Goal: Information Seeking & Learning: Learn about a topic

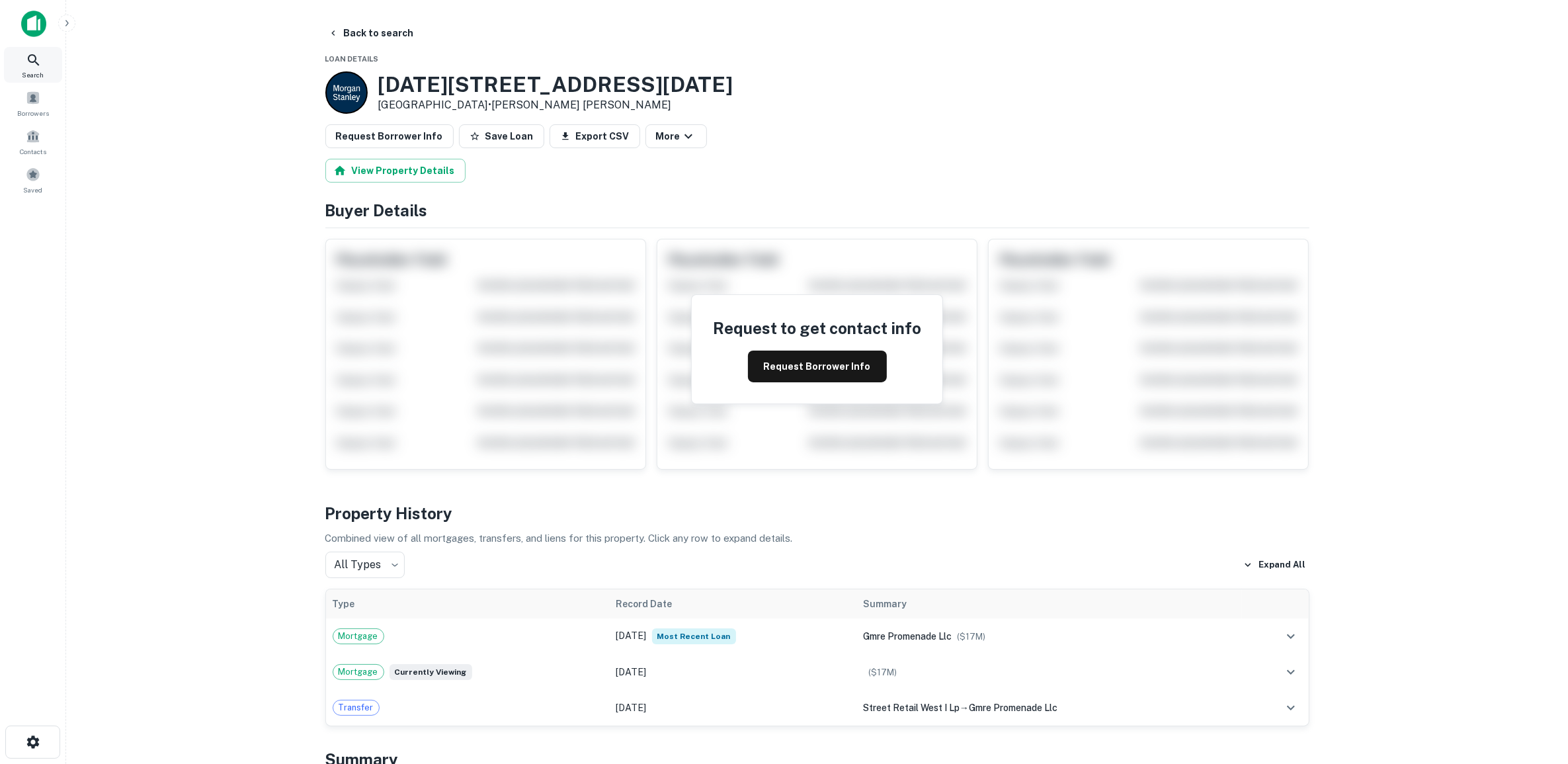
click at [33, 63] on icon at bounding box center [33, 60] width 16 height 16
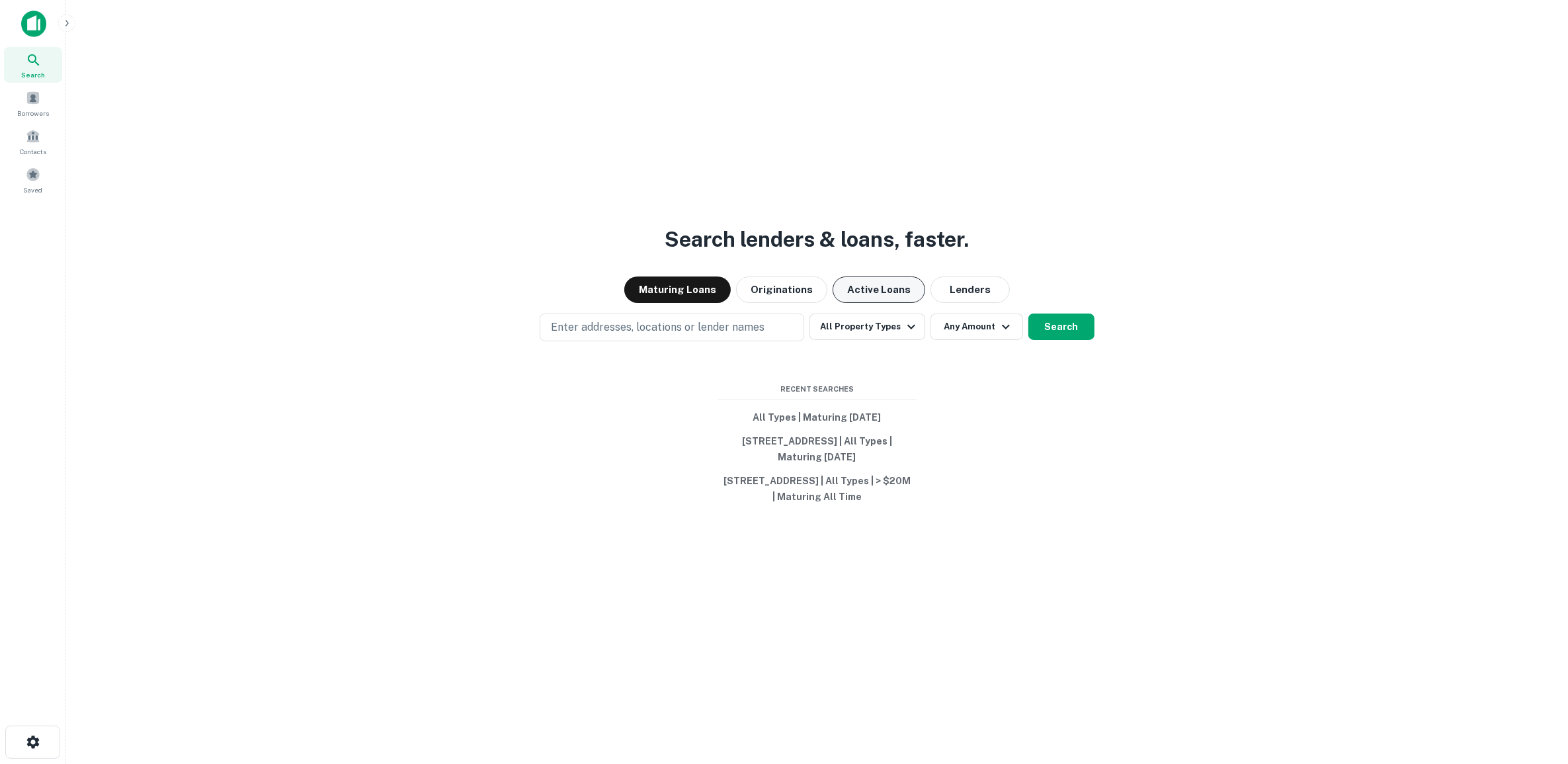
click at [877, 282] on button "Active Loans" at bounding box center [878, 290] width 93 height 27
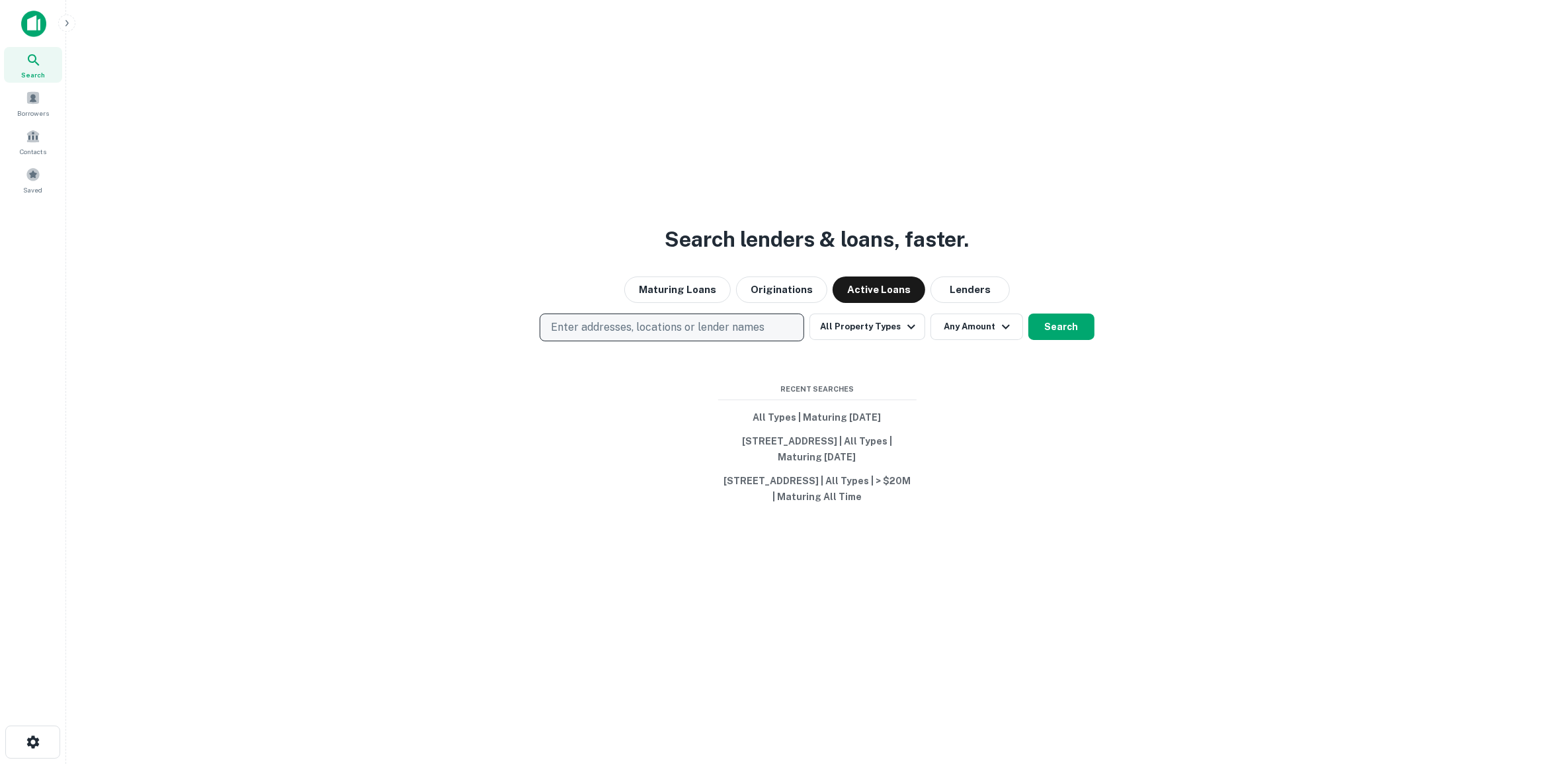
click at [576, 319] on p "Enter addresses, locations or lender names" at bounding box center [658, 327] width 213 height 16
type input "**********"
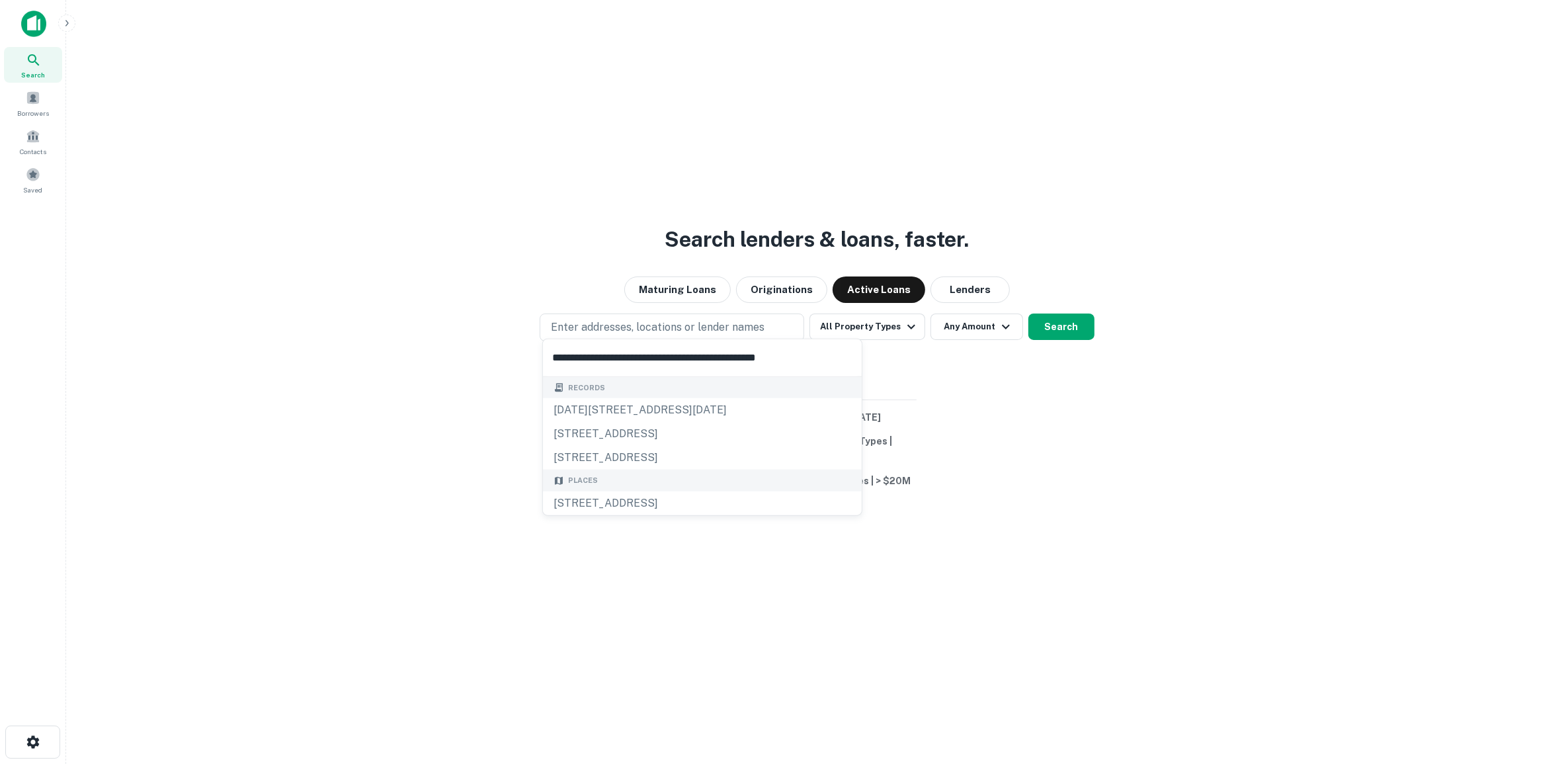
click at [619, 506] on div "[STREET_ADDRESS]" at bounding box center [702, 503] width 318 height 24
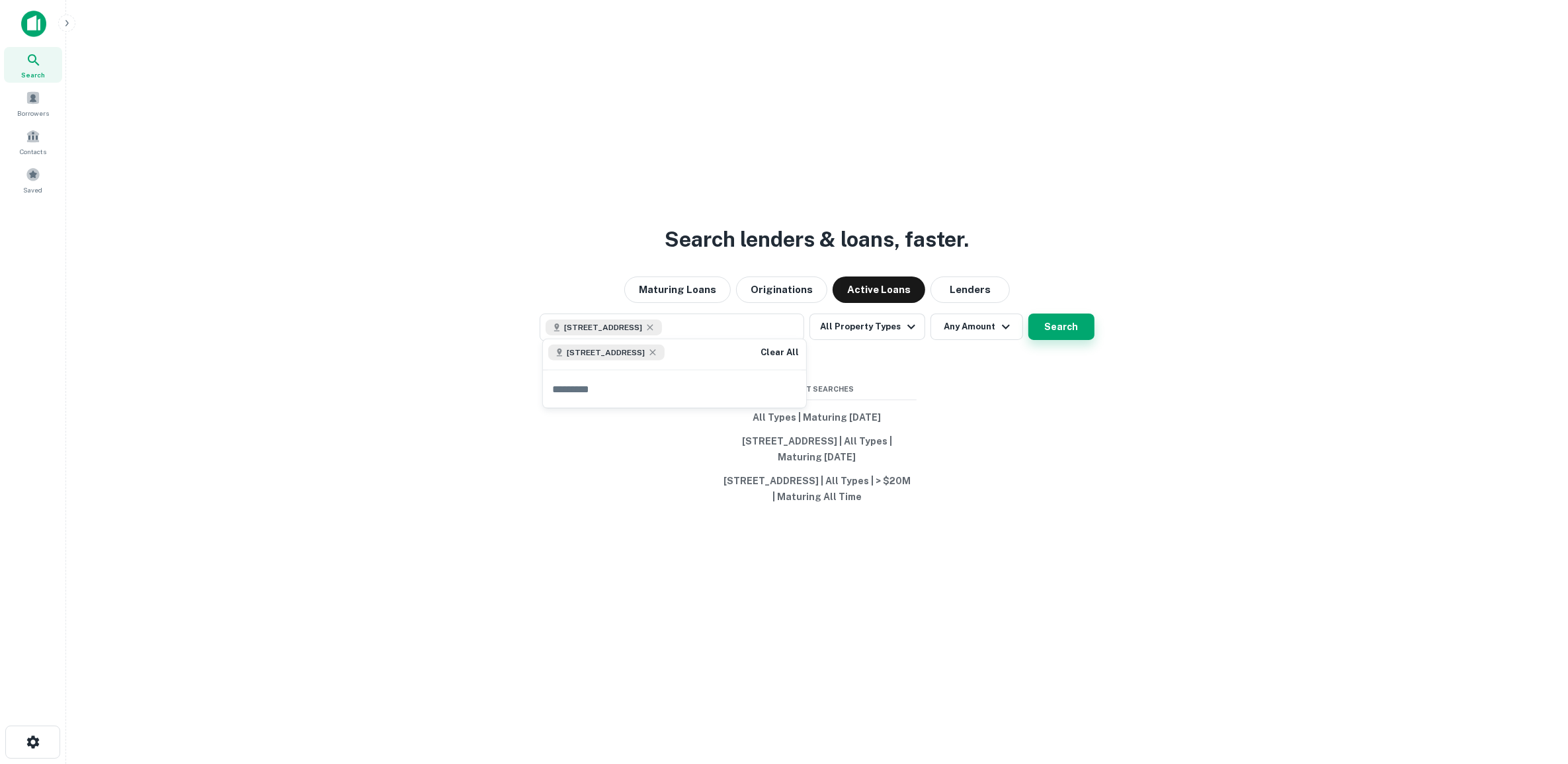
click at [1063, 318] on button "Search" at bounding box center [1061, 327] width 66 height 27
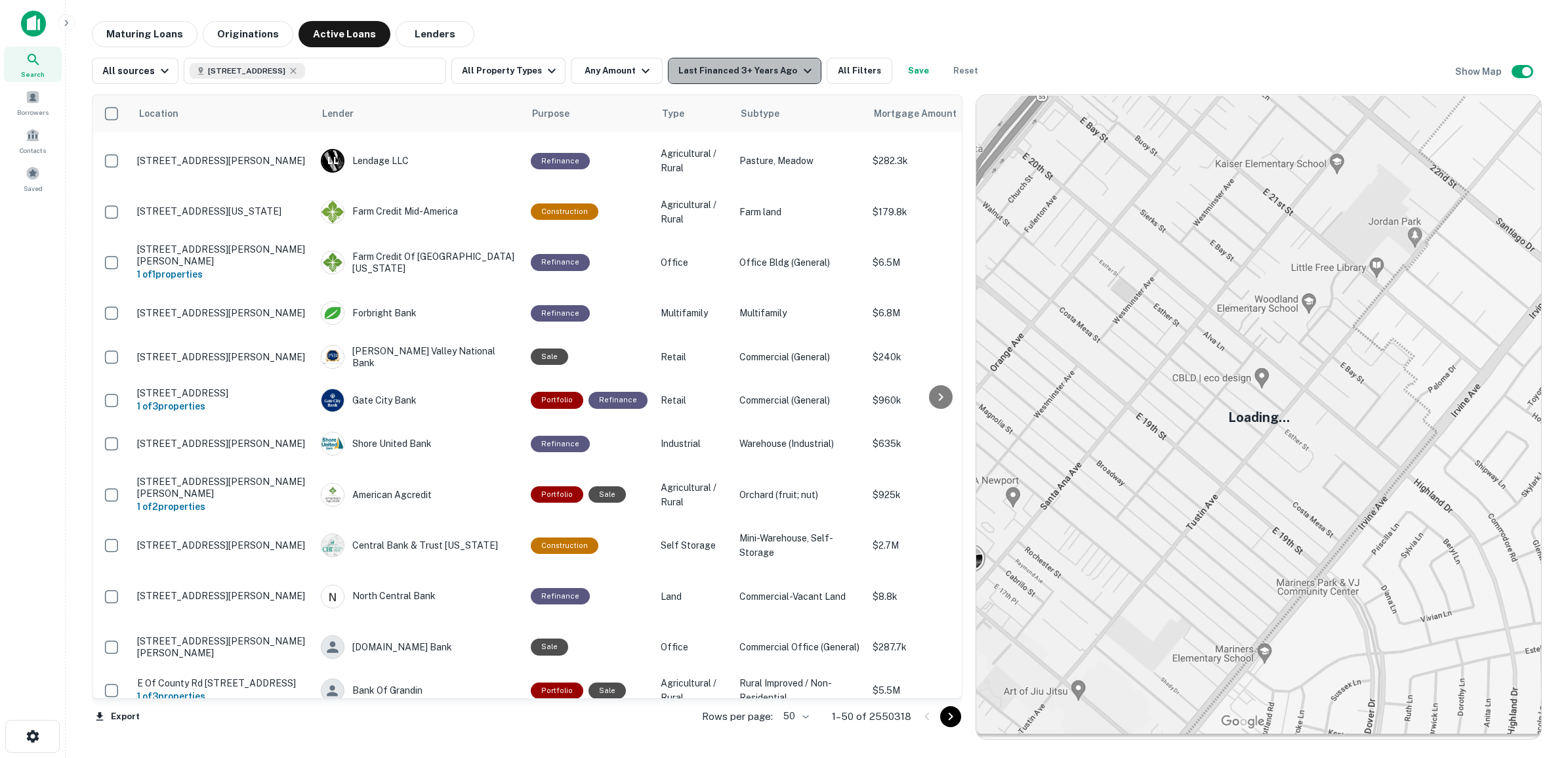
click at [799, 68] on icon "button" at bounding box center [807, 71] width 15 height 15
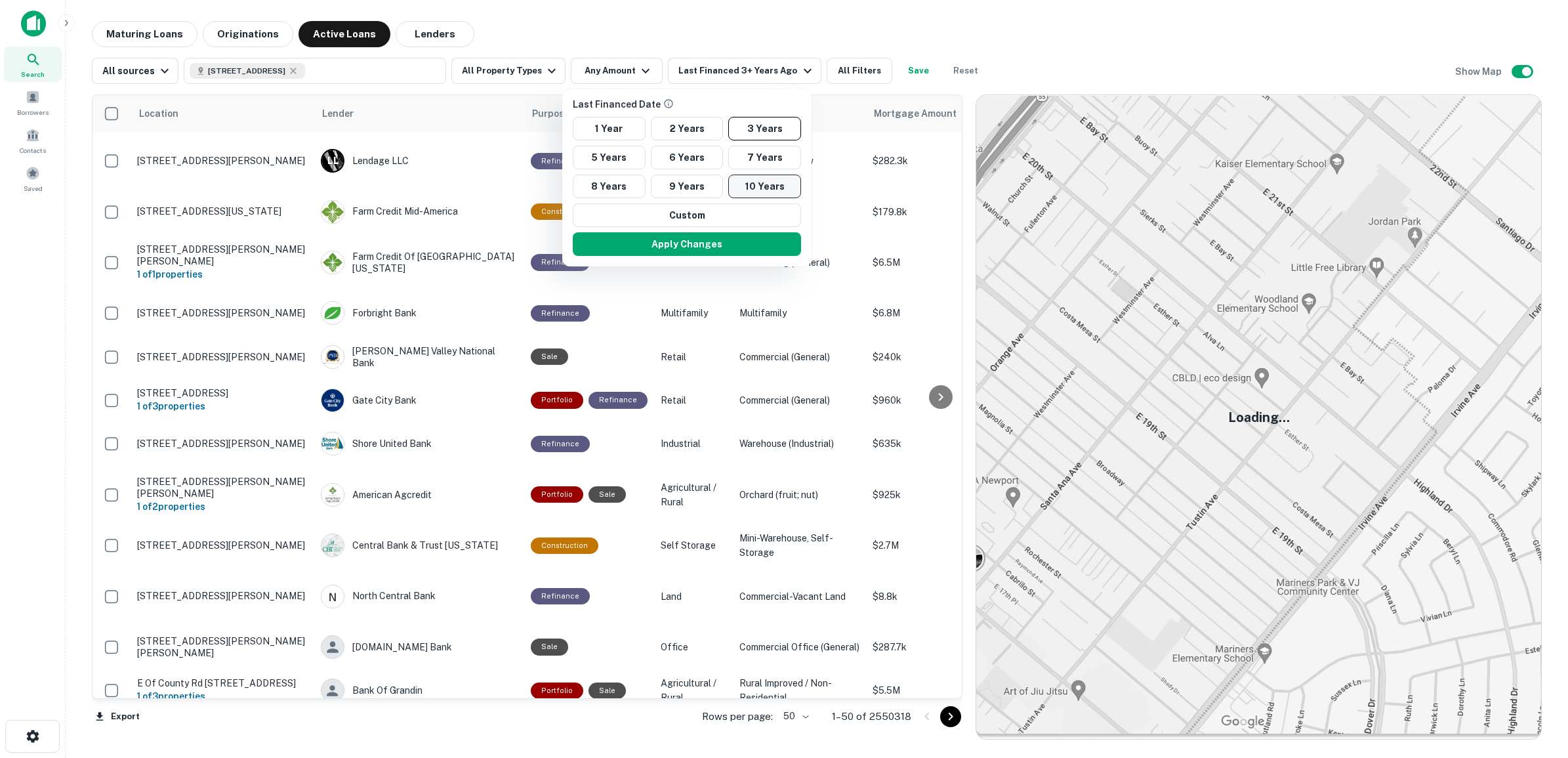
click at [778, 188] on button "10 Years" at bounding box center [764, 186] width 73 height 24
click at [669, 248] on button "Apply Changes" at bounding box center [690, 244] width 229 height 24
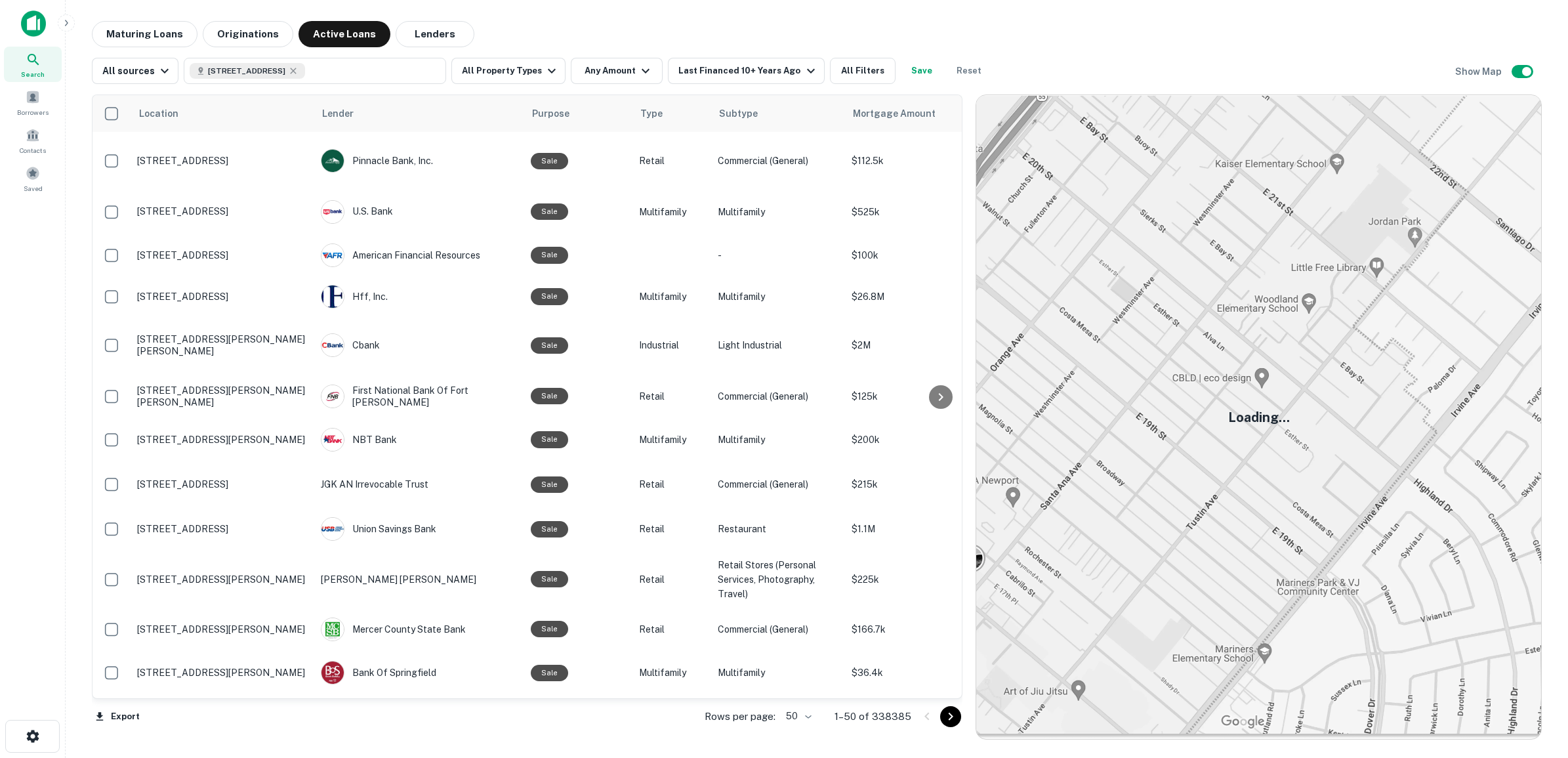
click at [1214, 378] on img at bounding box center [1258, 417] width 565 height 644
click at [874, 112] on span "Mortgage Amount" at bounding box center [921, 113] width 100 height 15
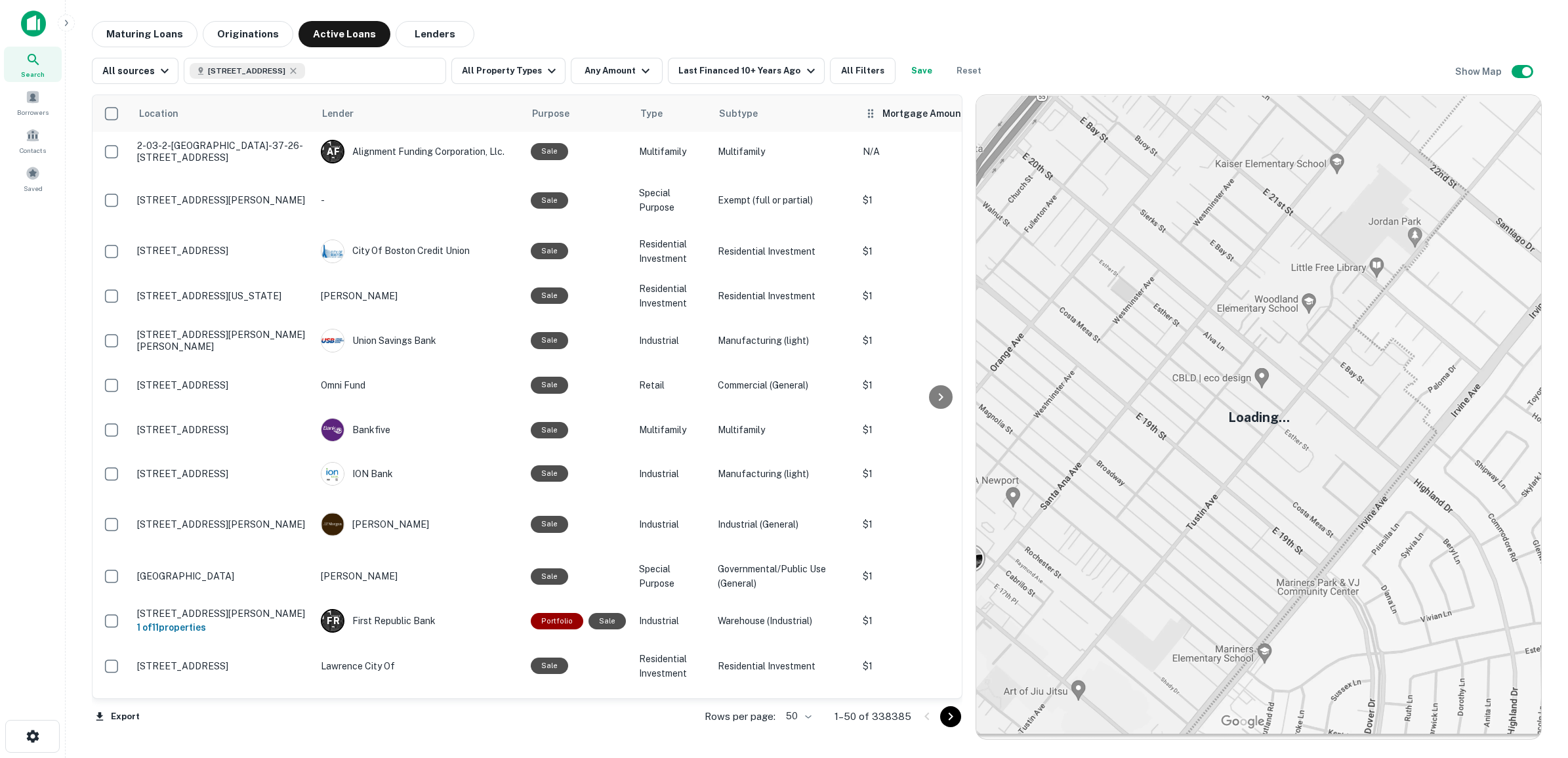
click at [882, 112] on span "Mortgage Amount sorted ascending" at bounding box center [932, 113] width 100 height 15
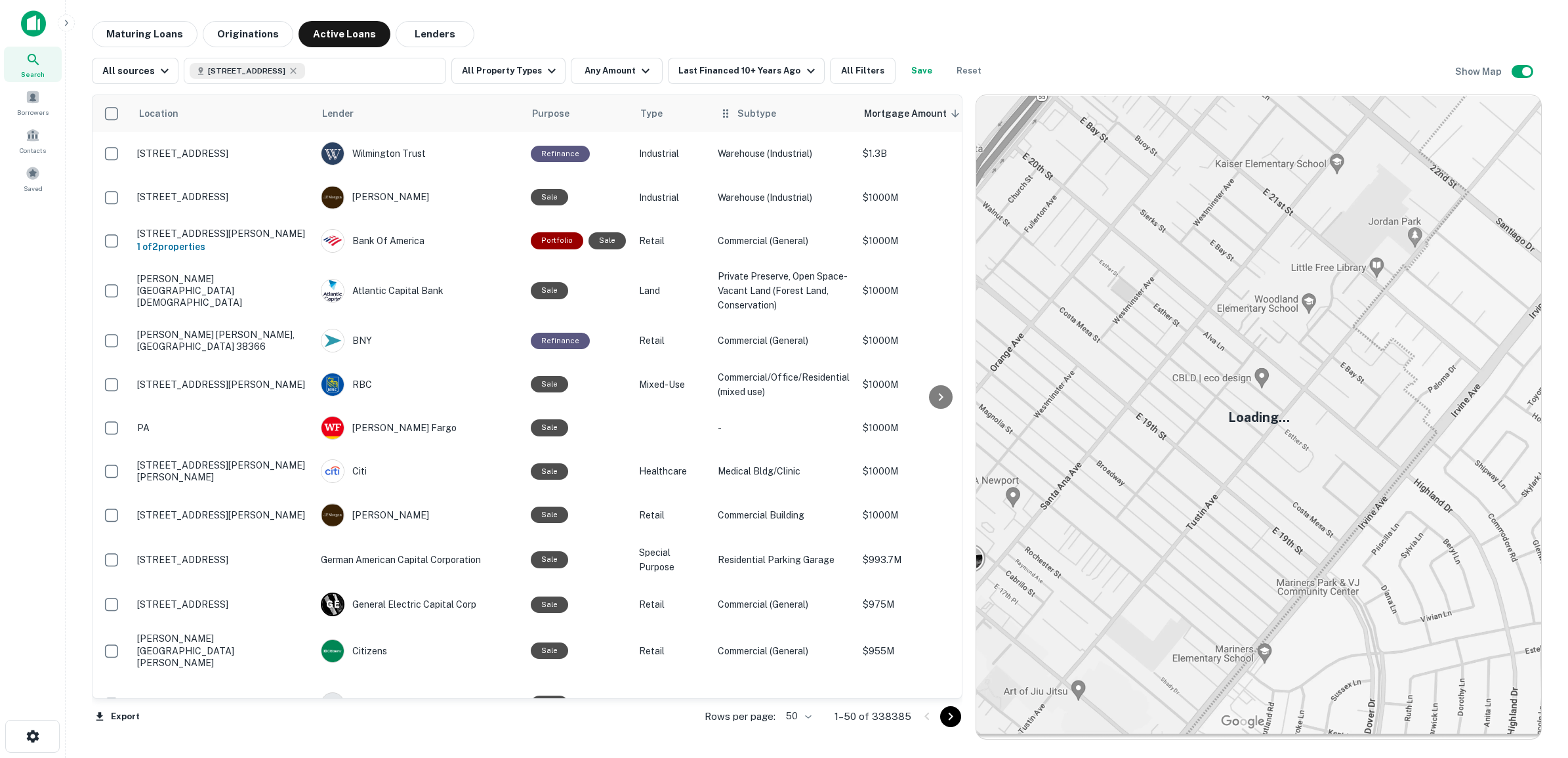
click at [771, 115] on div "Subtype" at bounding box center [783, 113] width 129 height 15
click at [747, 116] on span "Subtype" at bounding box center [756, 113] width 39 height 15
click at [720, 115] on icon at bounding box center [725, 113] width 13 height 15
click at [780, 113] on div "Subtype" at bounding box center [783, 113] width 129 height 15
click at [382, 71] on button "[STREET_ADDRESS]" at bounding box center [314, 71] width 262 height 26
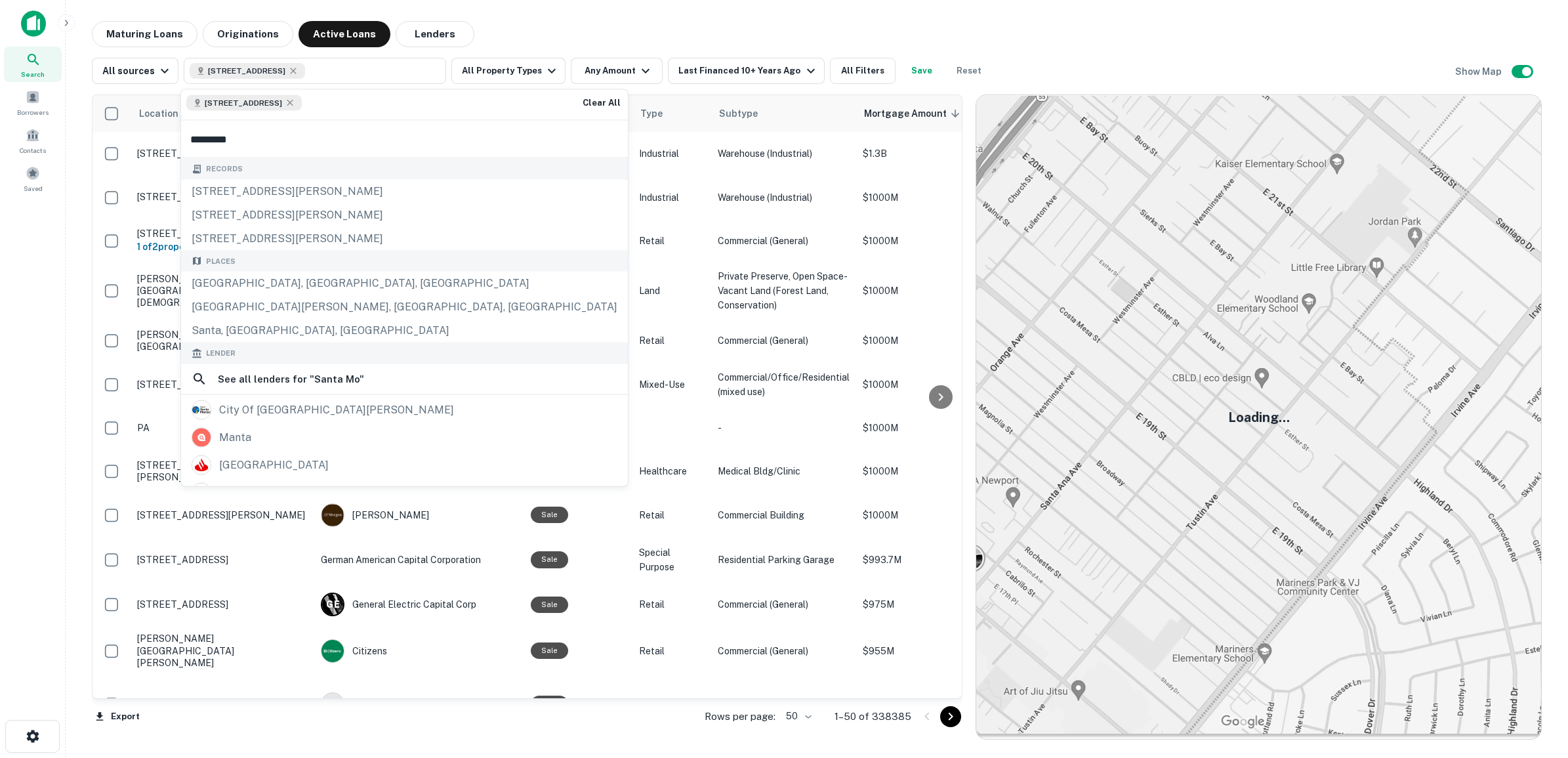
type input "**********"
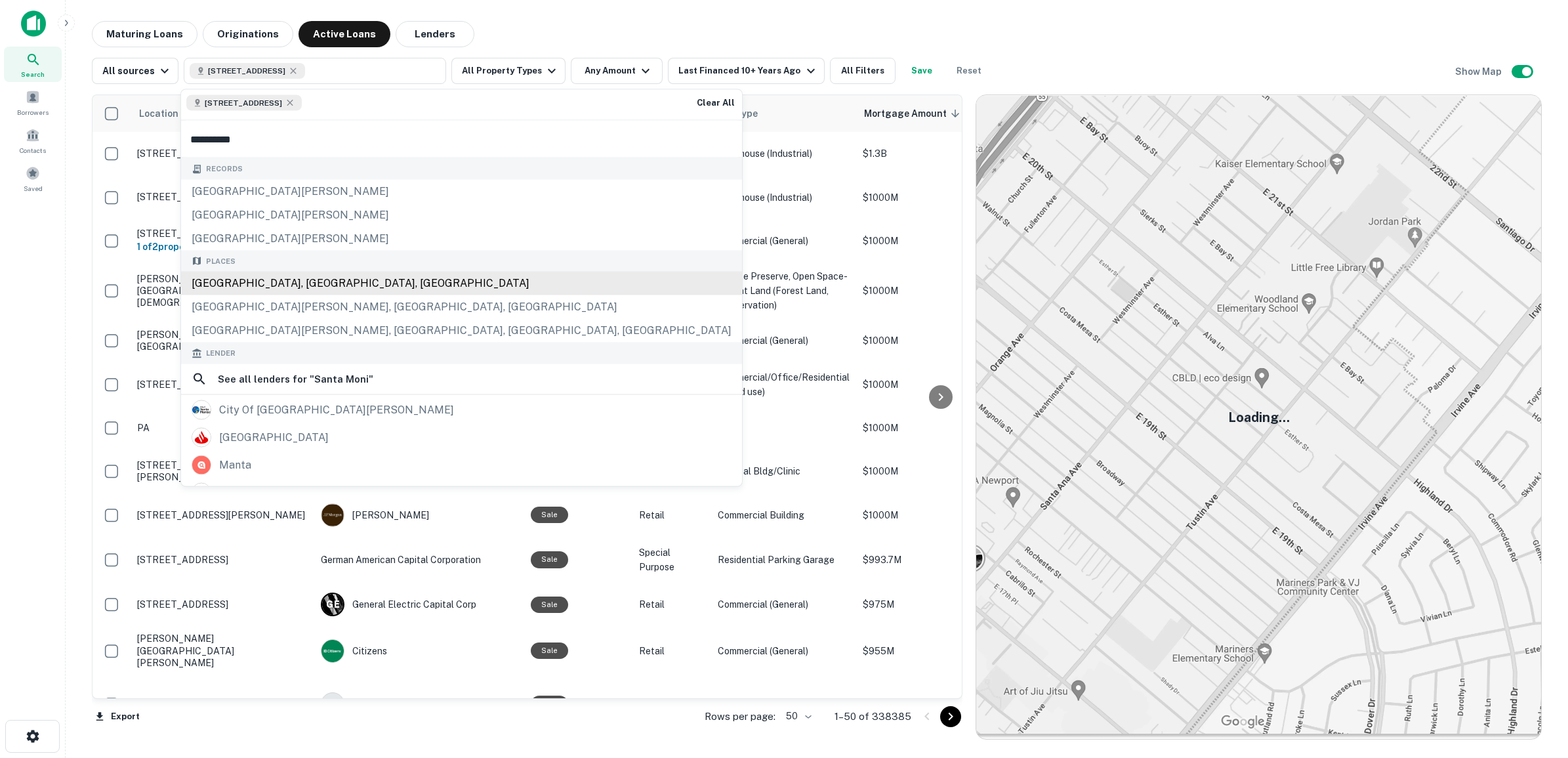
click at [256, 283] on div "[GEOGRAPHIC_DATA], [GEOGRAPHIC_DATA], [GEOGRAPHIC_DATA]" at bounding box center [461, 284] width 561 height 24
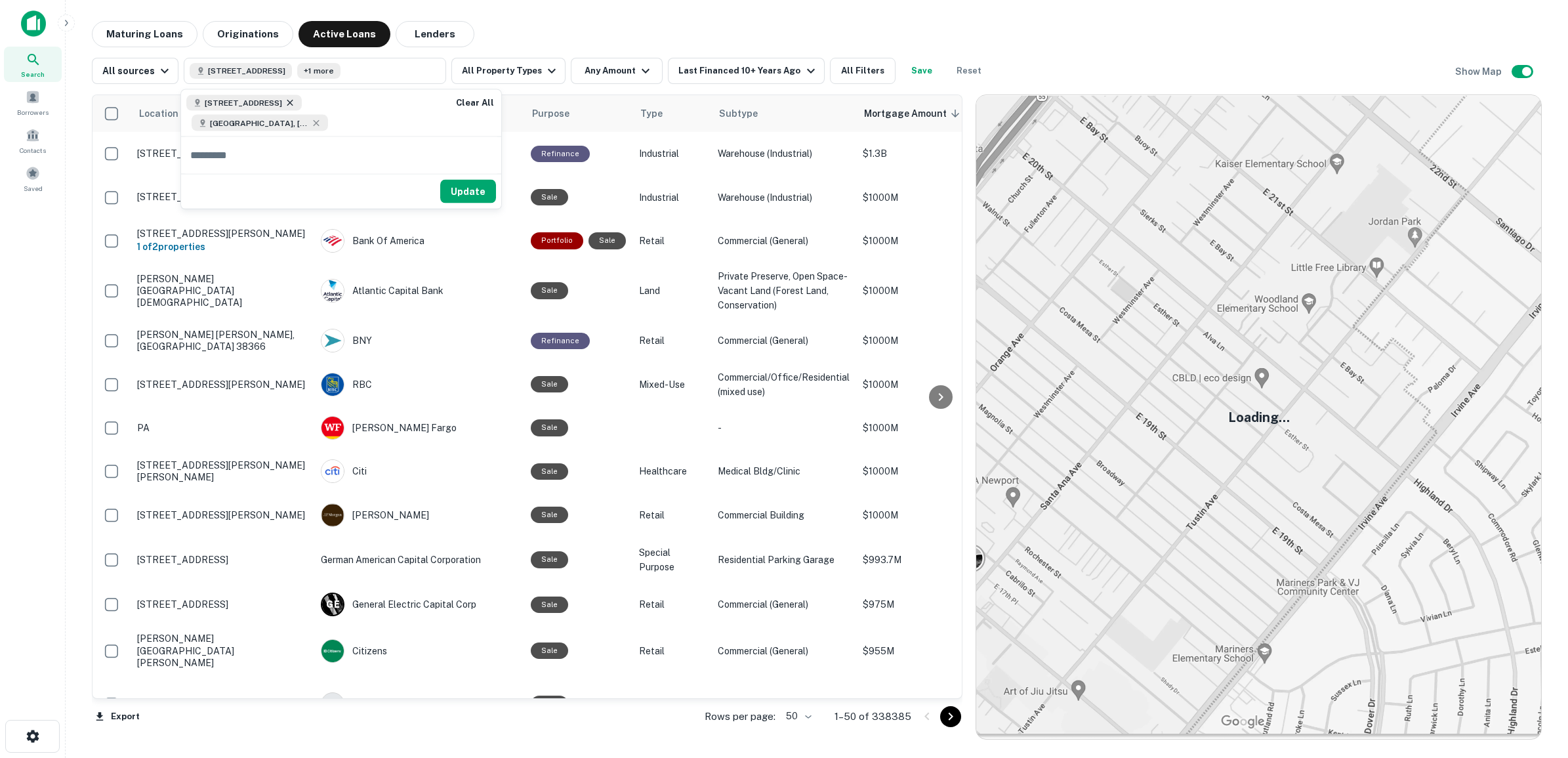
click at [295, 100] on icon at bounding box center [289, 103] width 10 height 10
click at [411, 177] on button "Update" at bounding box center [409, 175] width 56 height 24
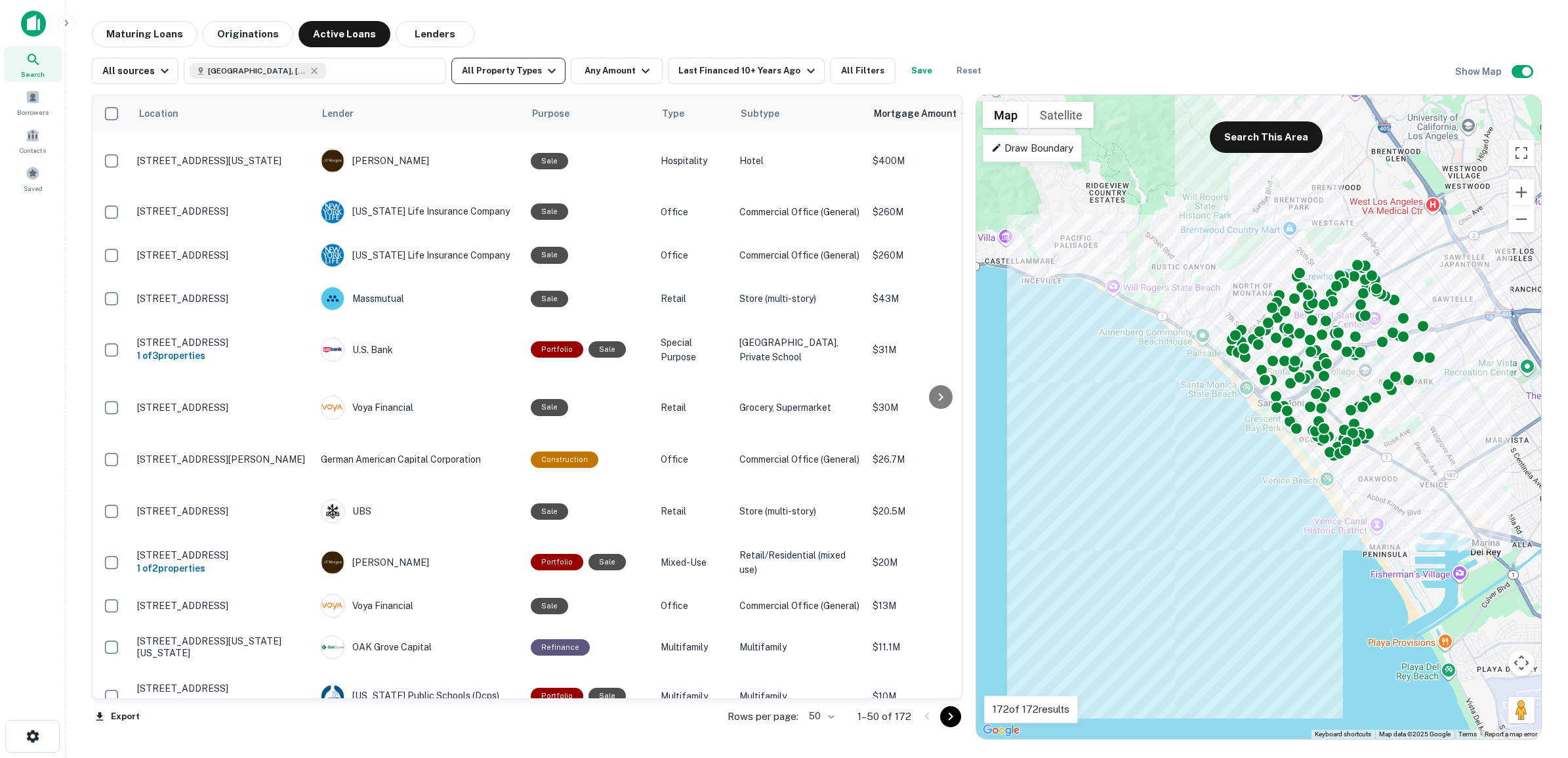
click at [509, 69] on button "All Property Types" at bounding box center [508, 71] width 114 height 26
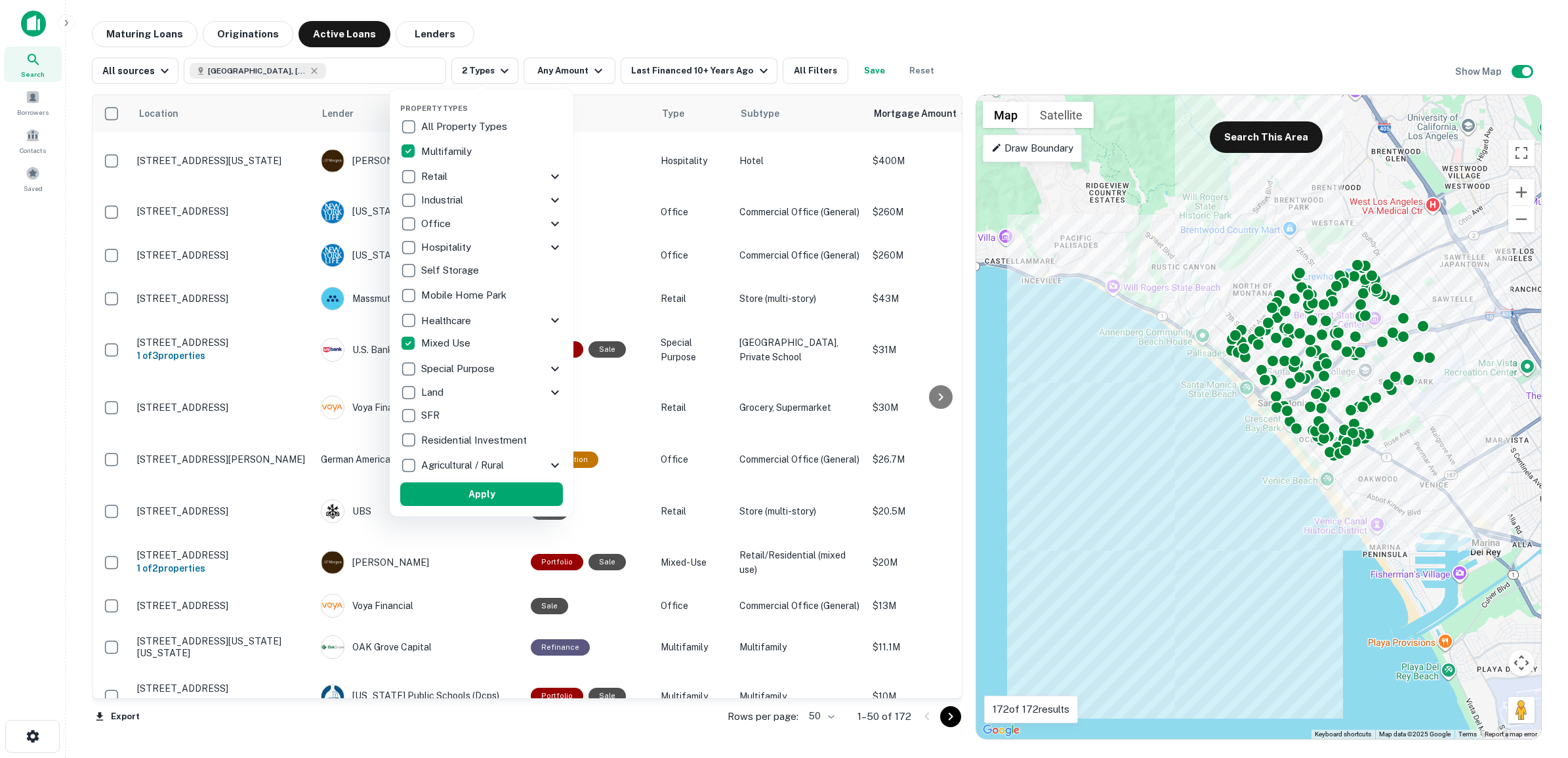
click at [479, 497] on button "Apply" at bounding box center [481, 494] width 162 height 24
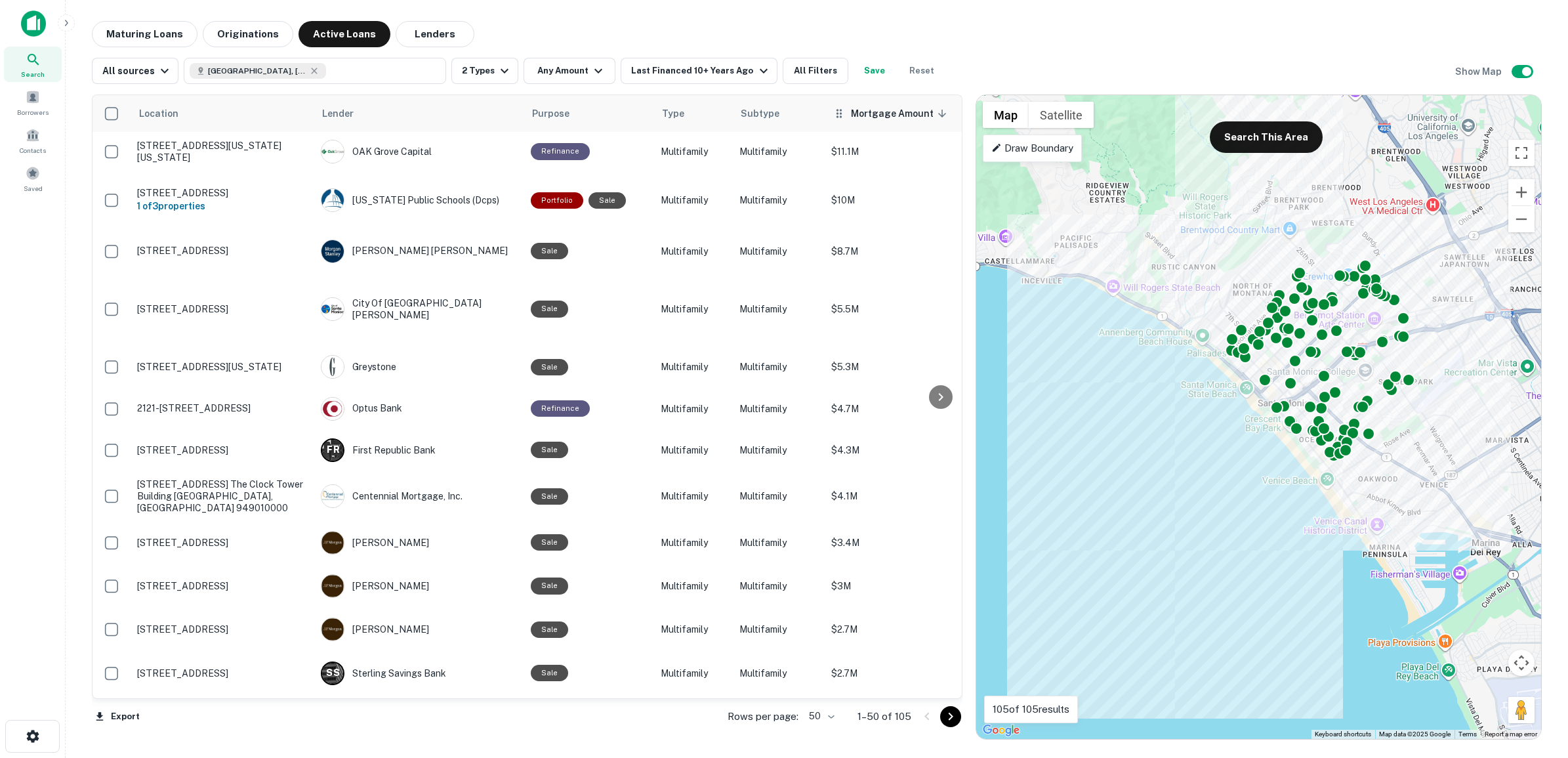
click at [871, 118] on span "Mortgage Amount sorted descending" at bounding box center [901, 113] width 100 height 15
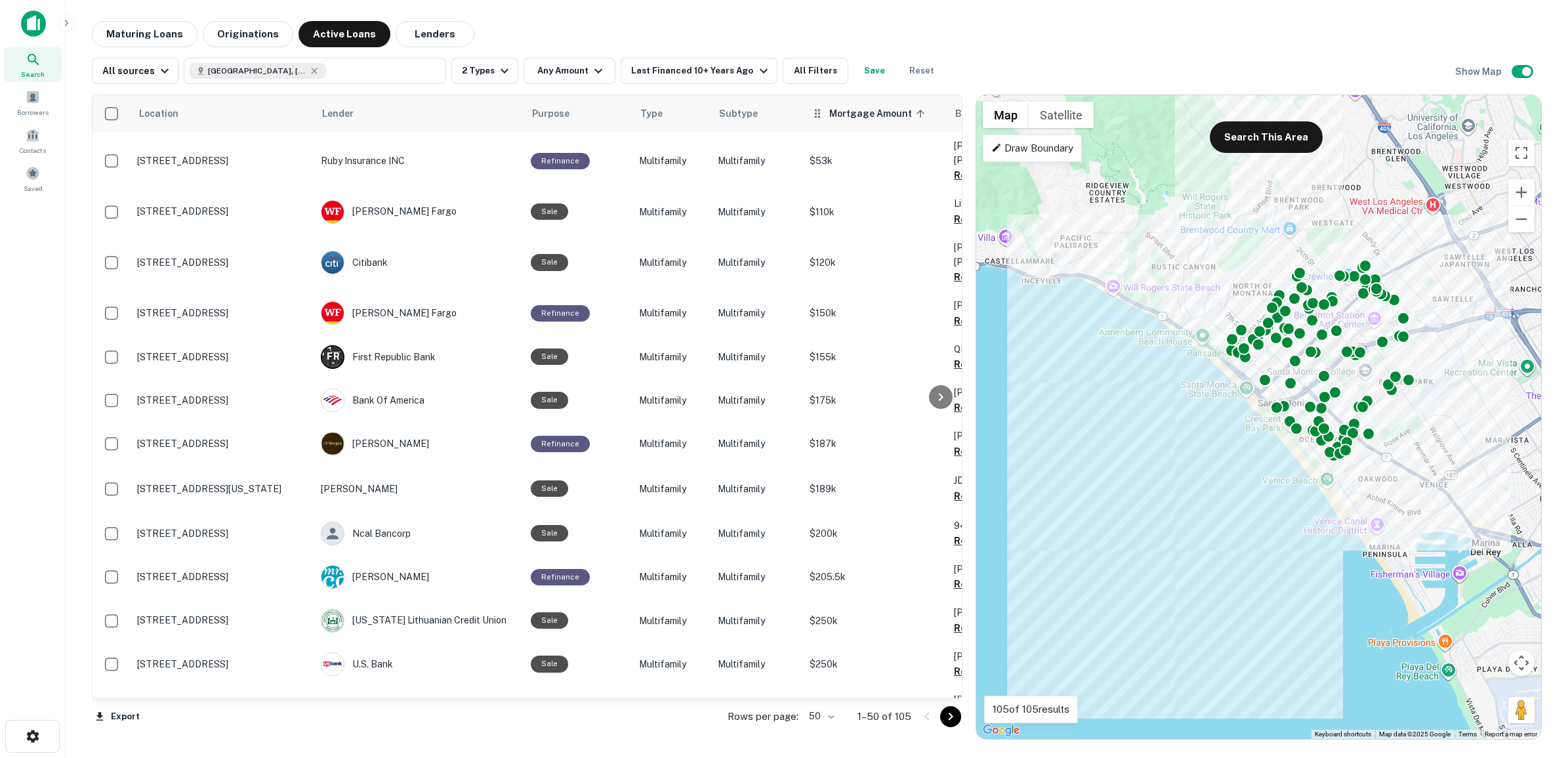
click at [843, 113] on span "Mortgage Amount sorted ascending" at bounding box center [879, 113] width 100 height 15
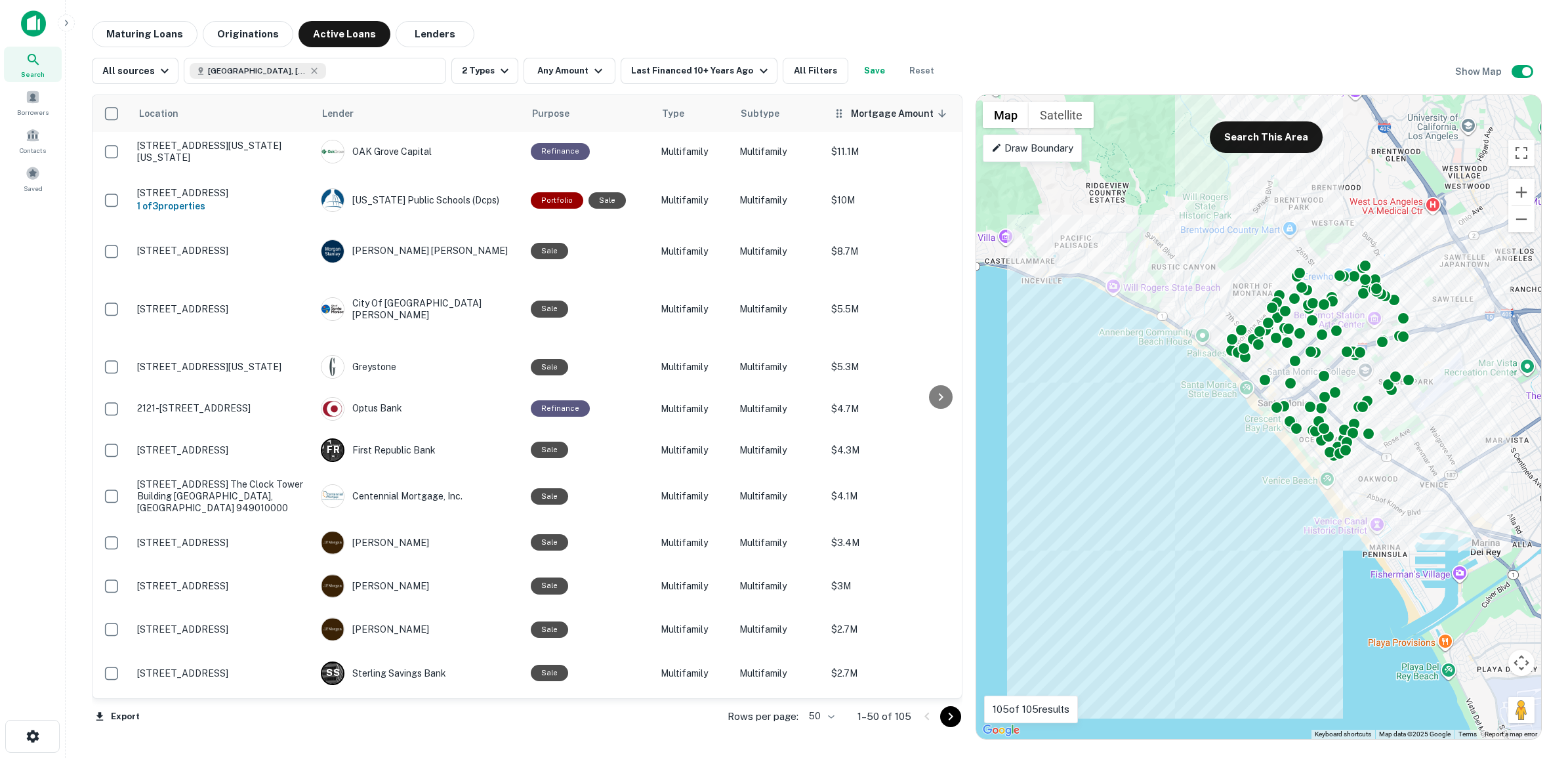
click at [870, 112] on span "Mortgage Amount sorted descending" at bounding box center [901, 113] width 100 height 15
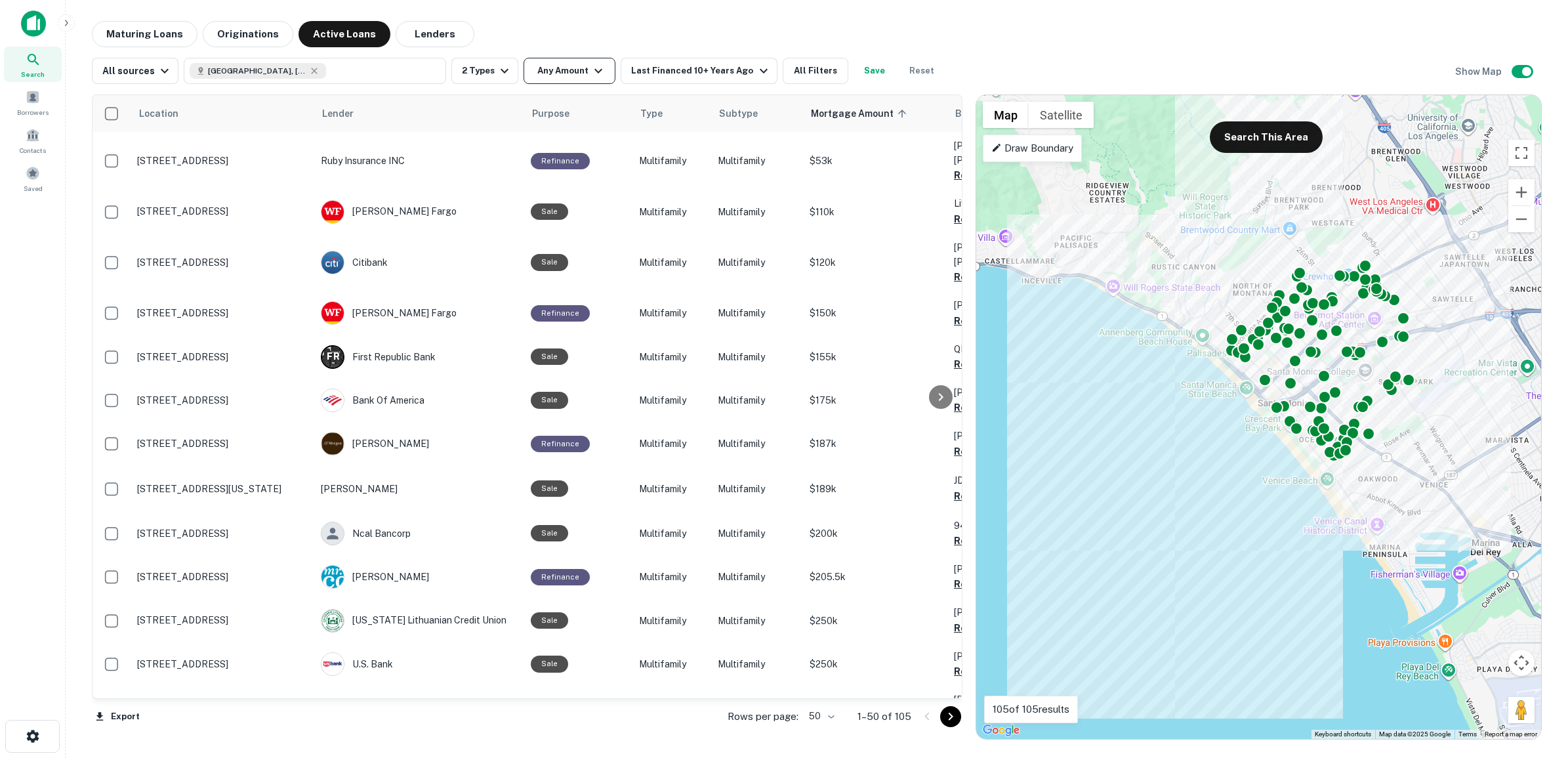
click at [590, 64] on icon "button" at bounding box center [597, 71] width 15 height 15
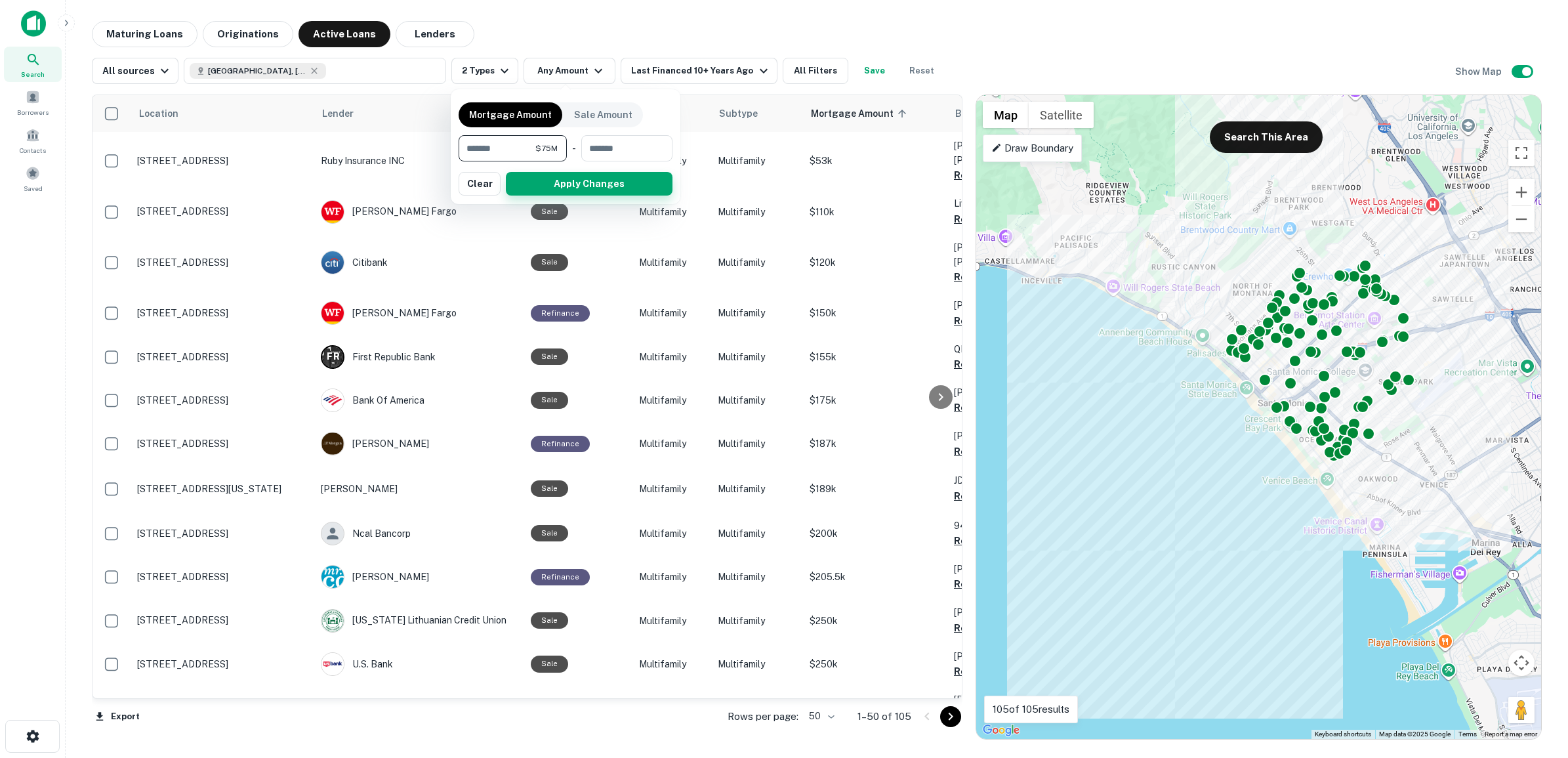
type input "********"
click at [607, 182] on button "Apply Changes" at bounding box center [589, 184] width 167 height 24
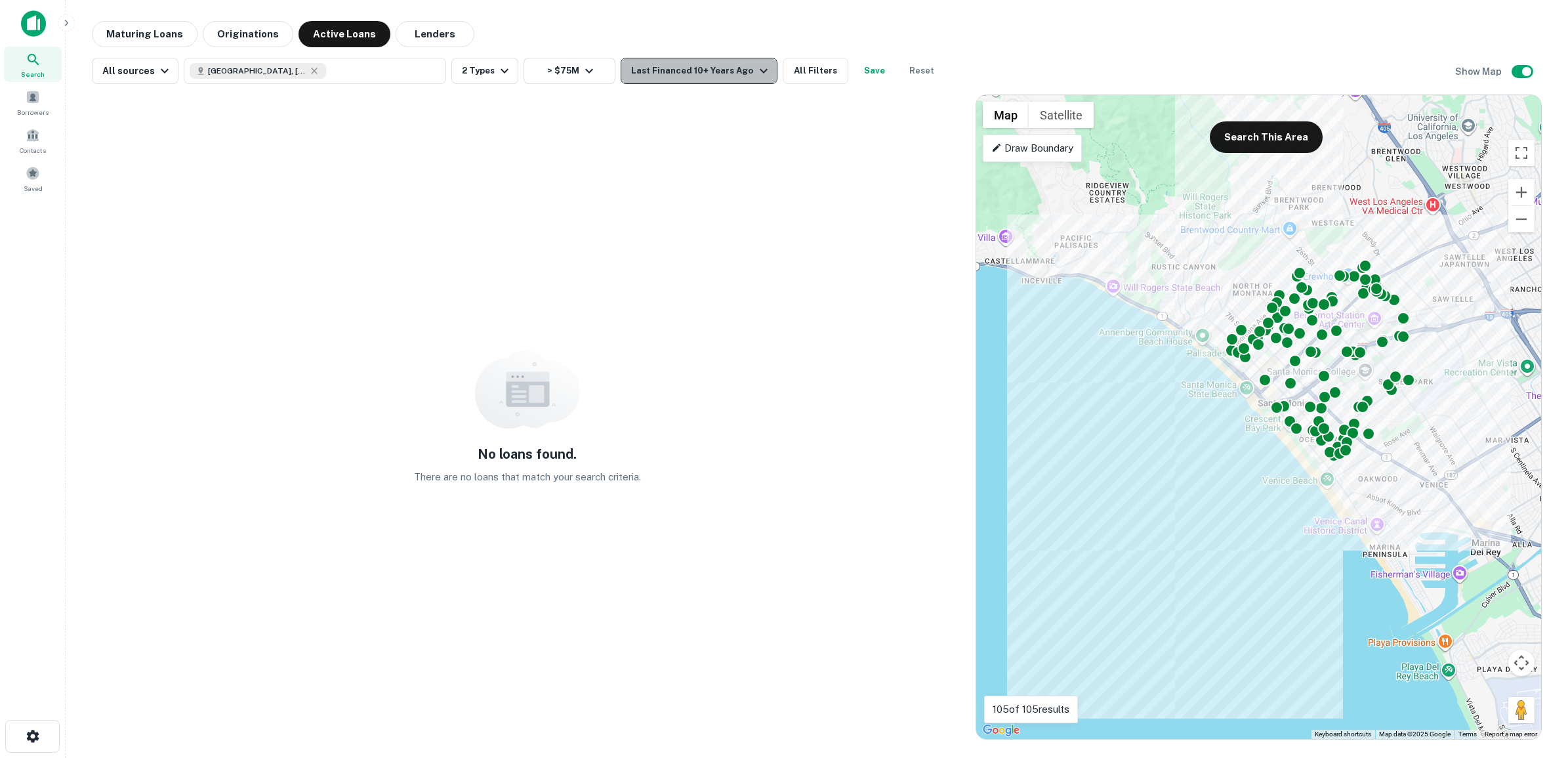
click at [755, 70] on icon "button" at bounding box center [763, 71] width 15 height 15
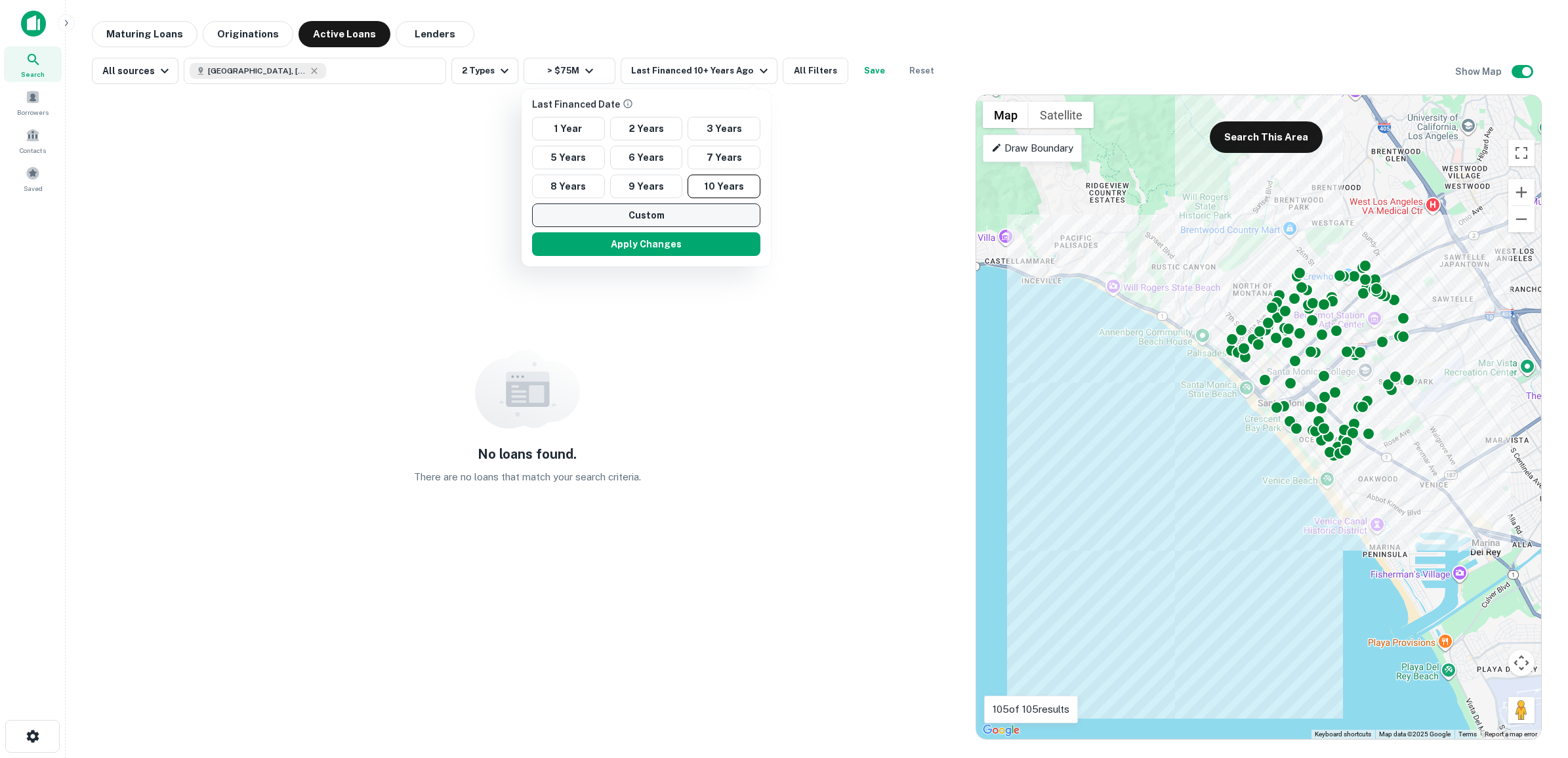
click at [636, 213] on button "Custom" at bounding box center [646, 215] width 229 height 24
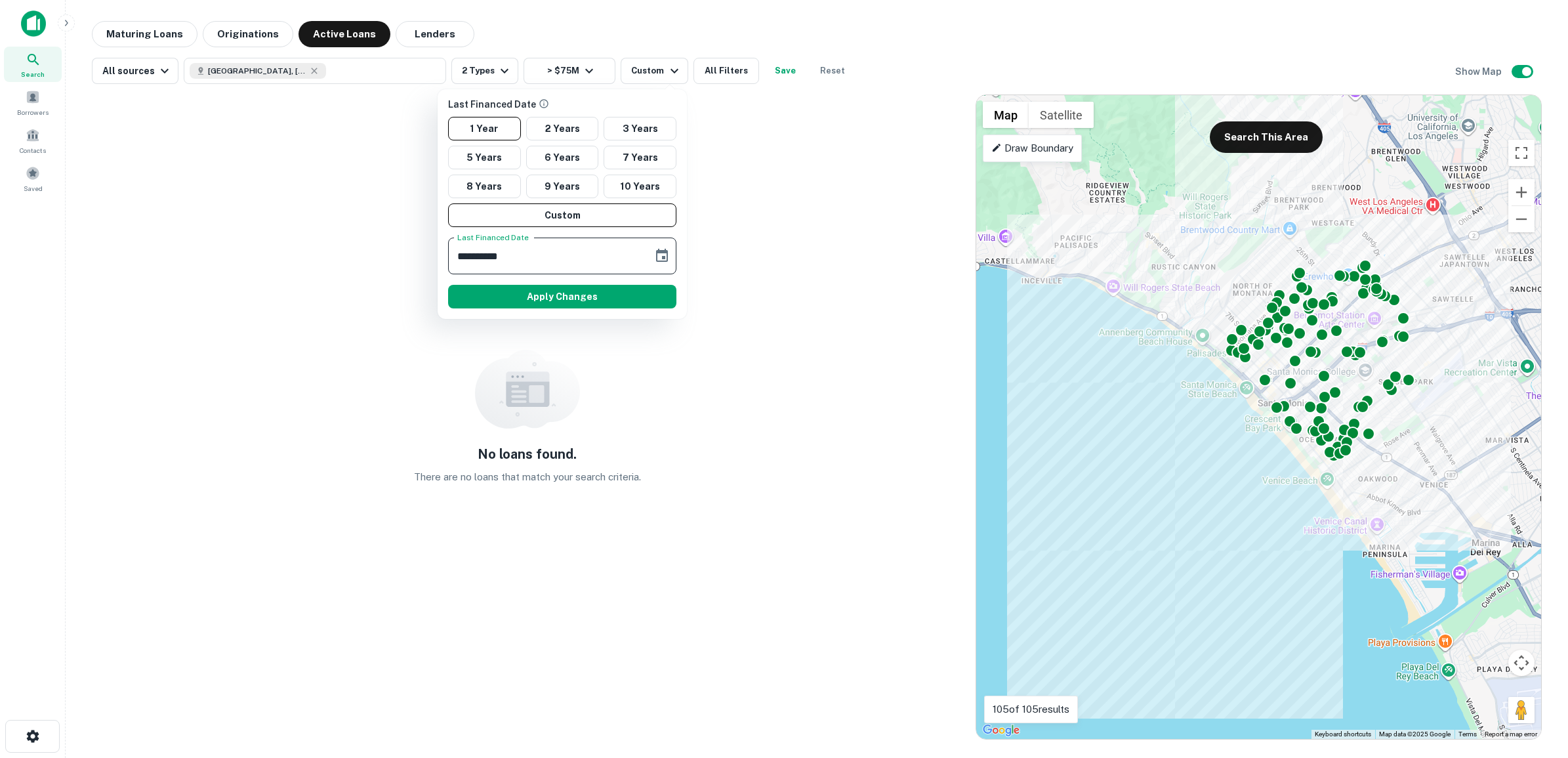
click at [533, 260] on input "**********" at bounding box center [546, 256] width 195 height 37
type input "**********"
click at [663, 254] on icon "Choose date, selected date is Oct 10, 2024" at bounding box center [661, 255] width 15 height 15
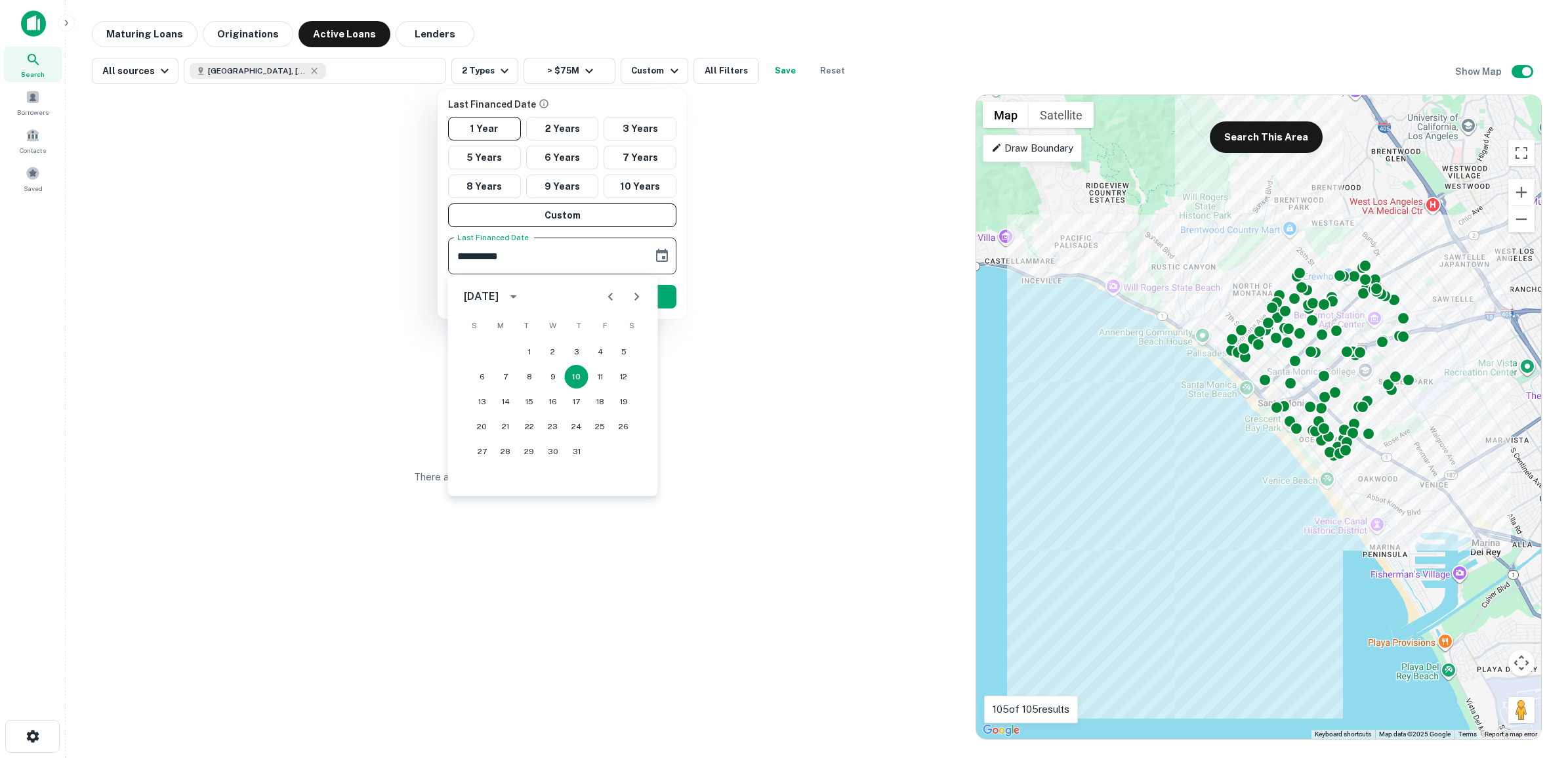
click at [663, 254] on icon "Choose date, selected date is Oct 10, 2024" at bounding box center [661, 255] width 15 height 15
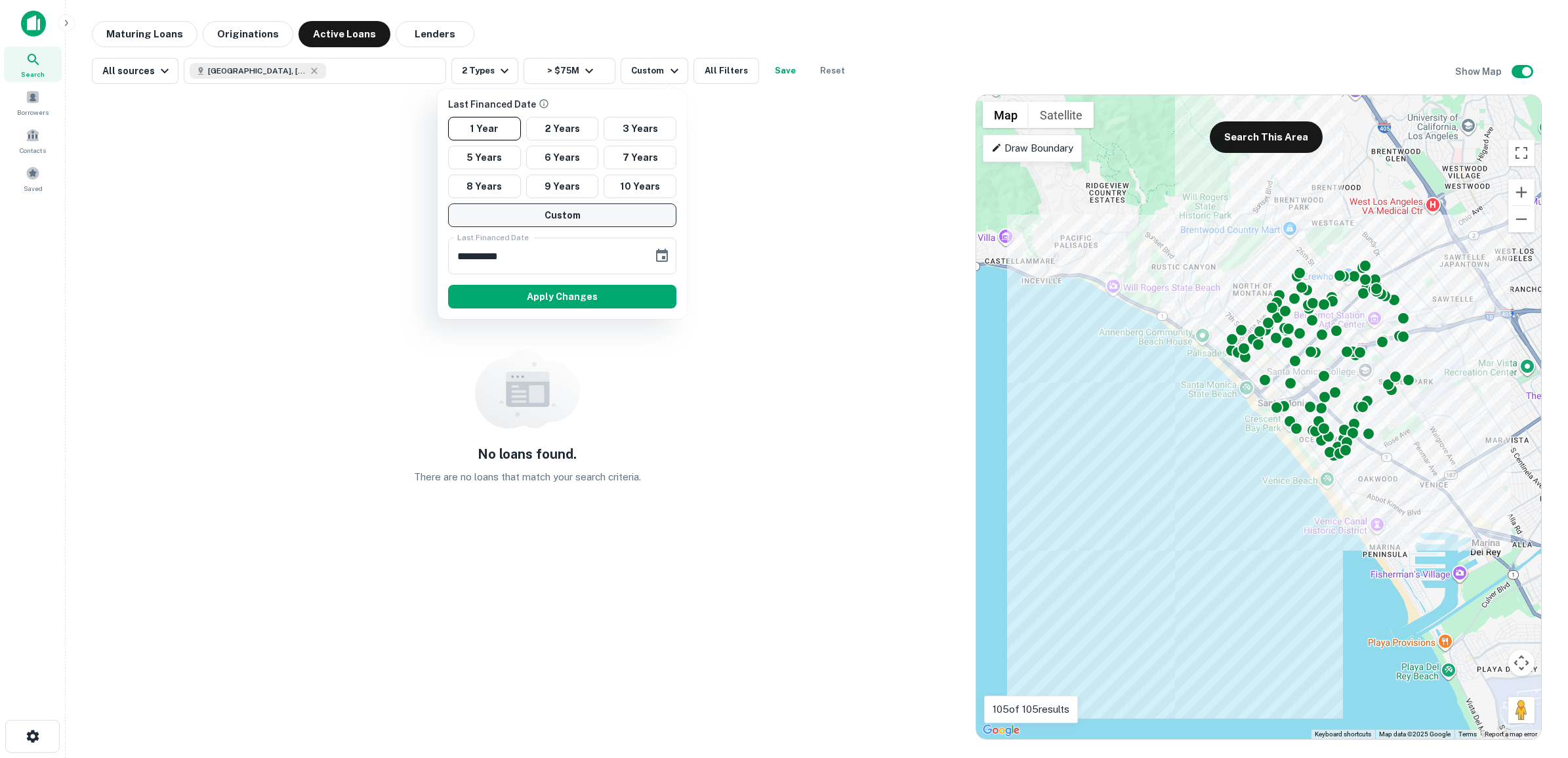
click at [619, 215] on button "Custom" at bounding box center [562, 215] width 229 height 24
click at [564, 296] on button "Apply Changes" at bounding box center [562, 296] width 229 height 24
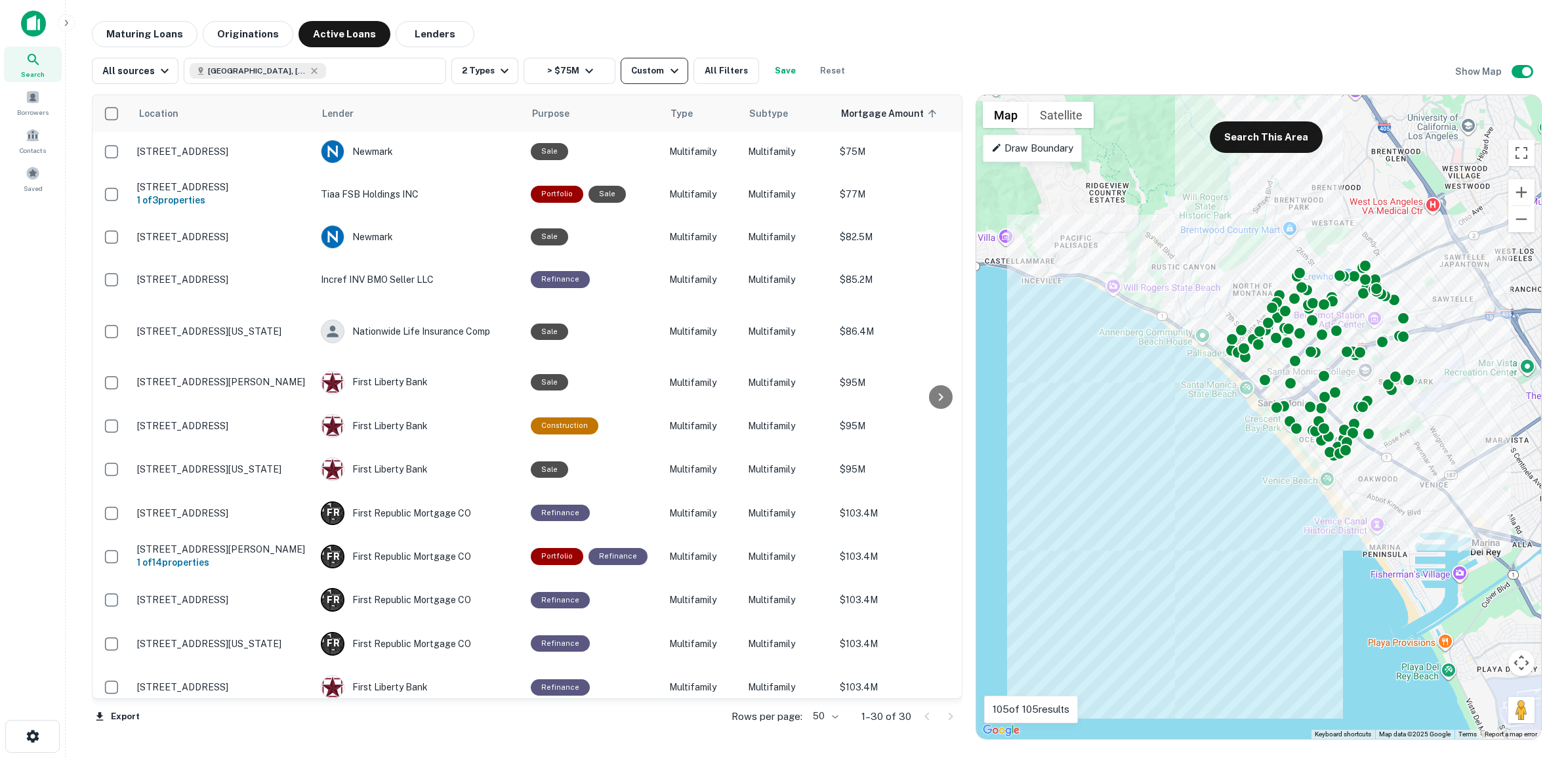
click at [666, 67] on icon "button" at bounding box center [674, 71] width 15 height 15
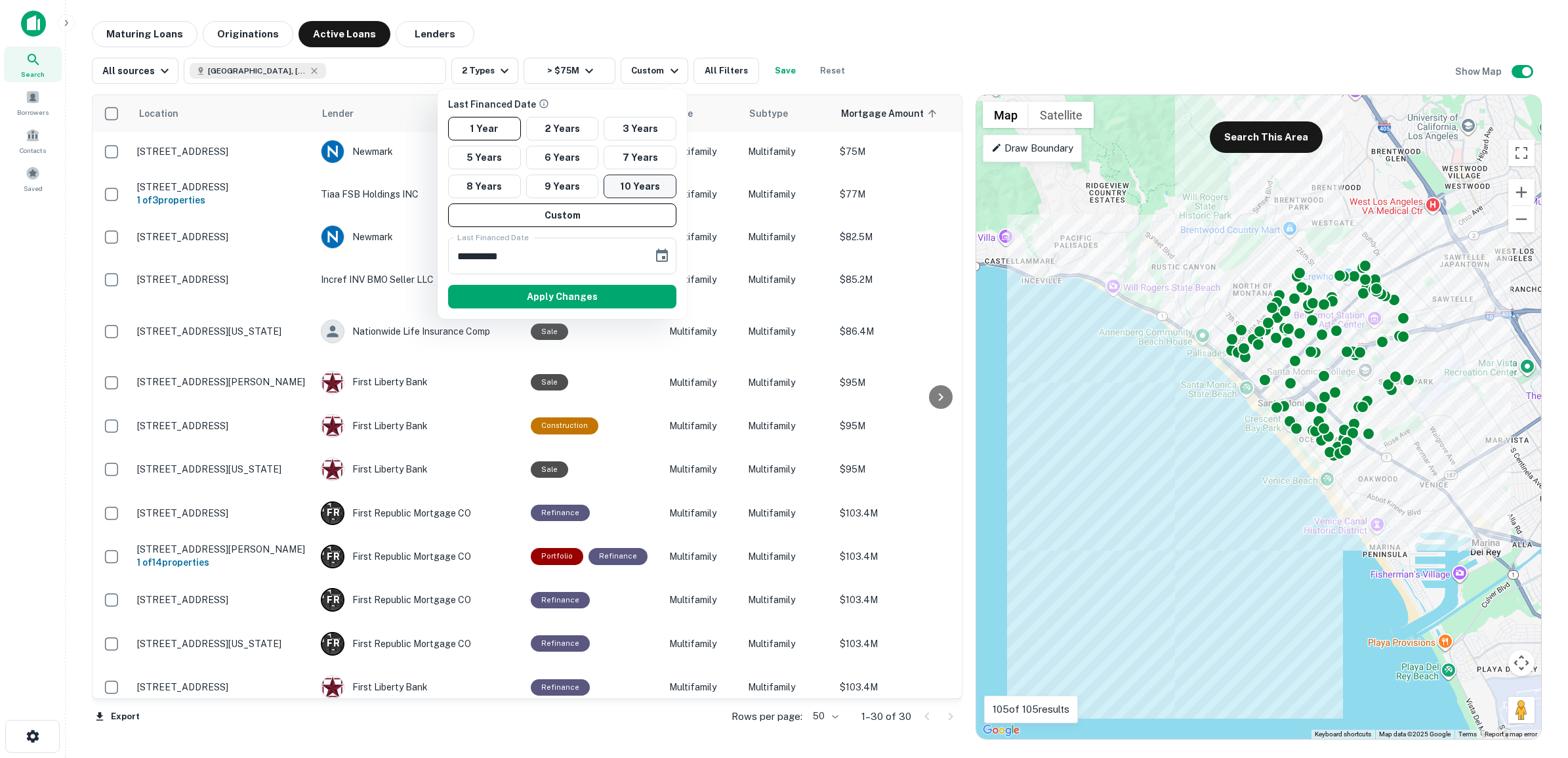
click at [633, 188] on button "10 Years" at bounding box center [639, 186] width 73 height 24
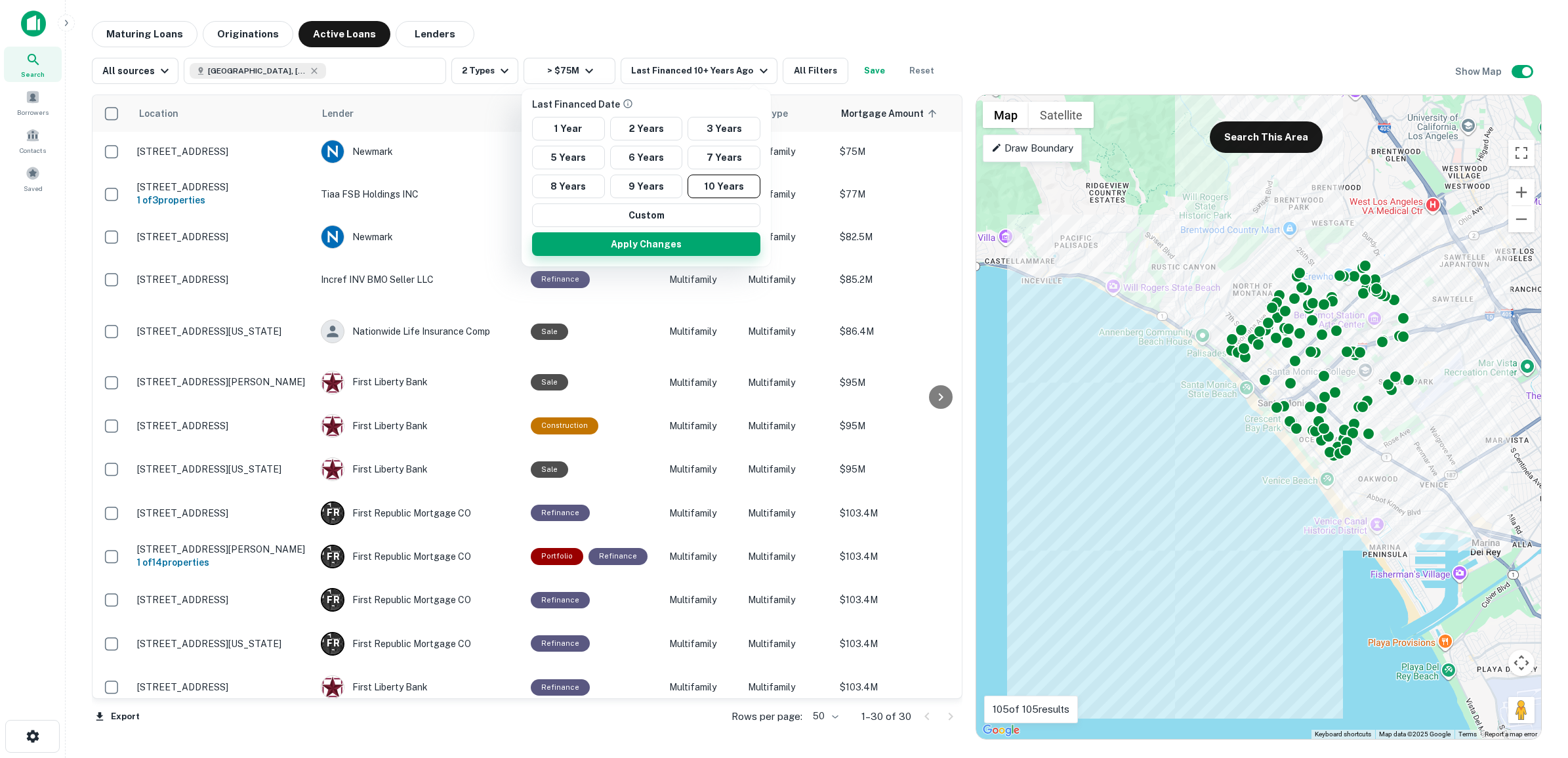
click at [644, 248] on button "Apply Changes" at bounding box center [646, 244] width 229 height 24
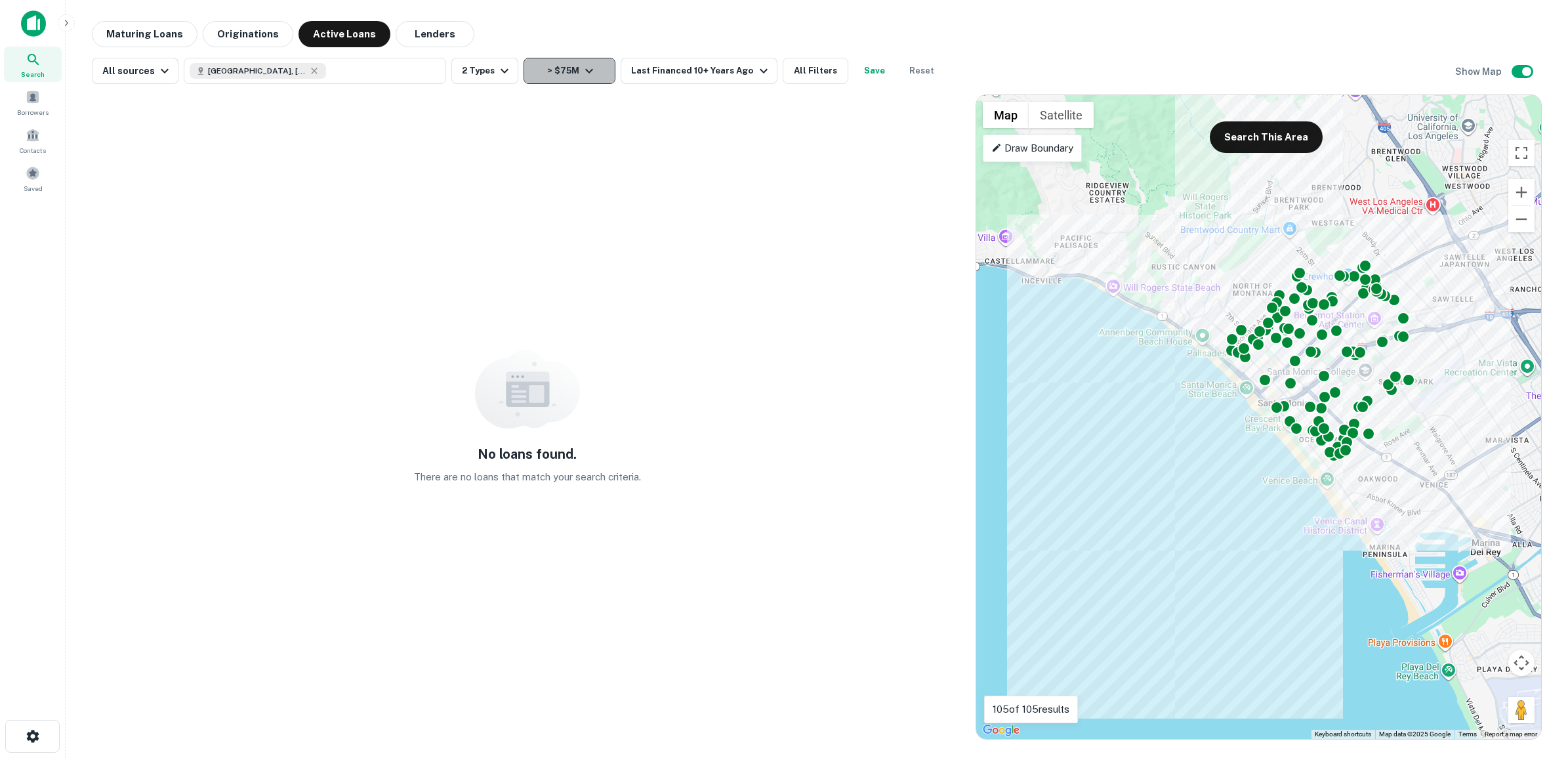
click at [584, 66] on icon "button" at bounding box center [589, 71] width 15 height 15
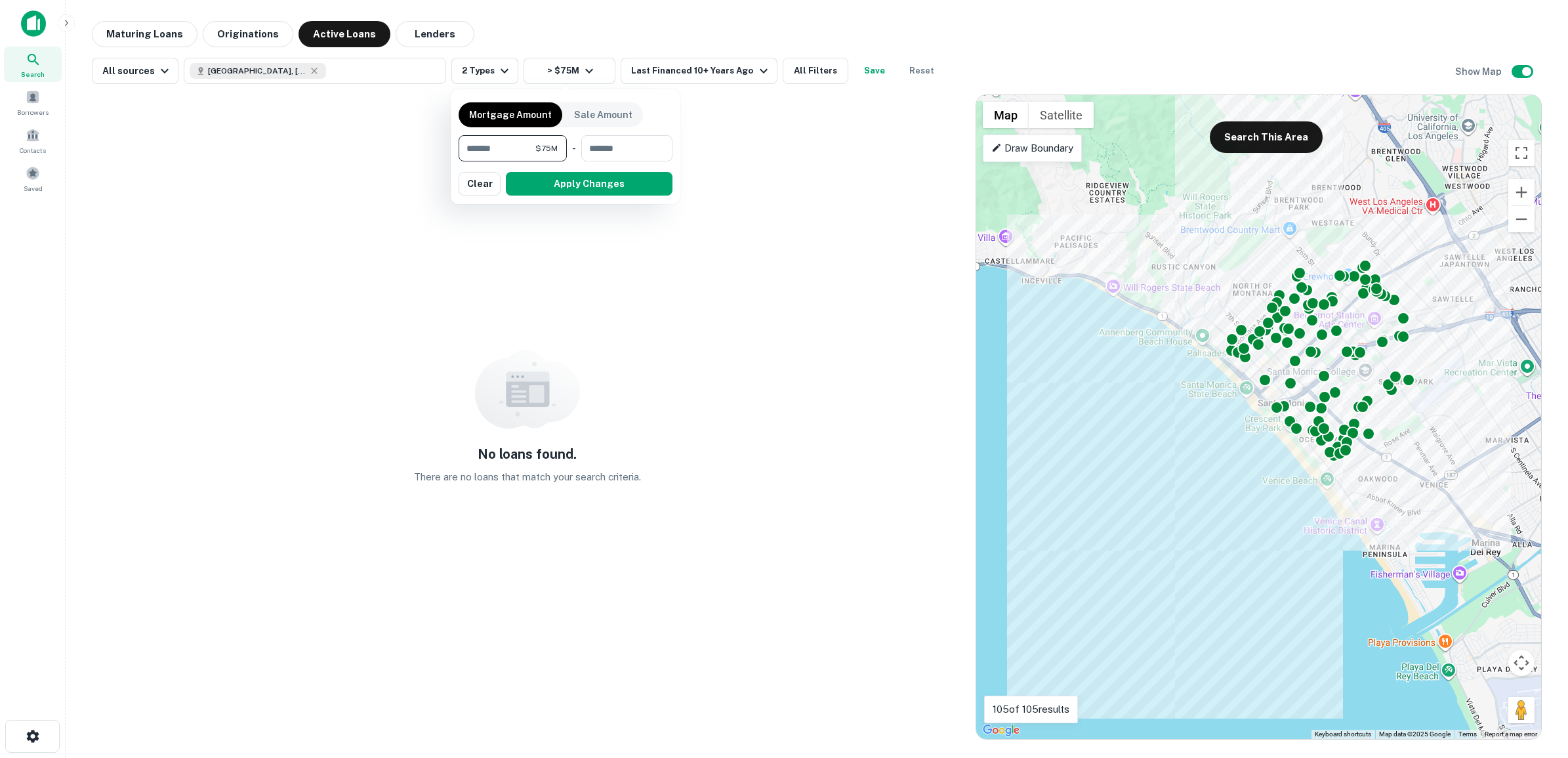
click at [677, 69] on div at bounding box center [784, 379] width 1568 height 758
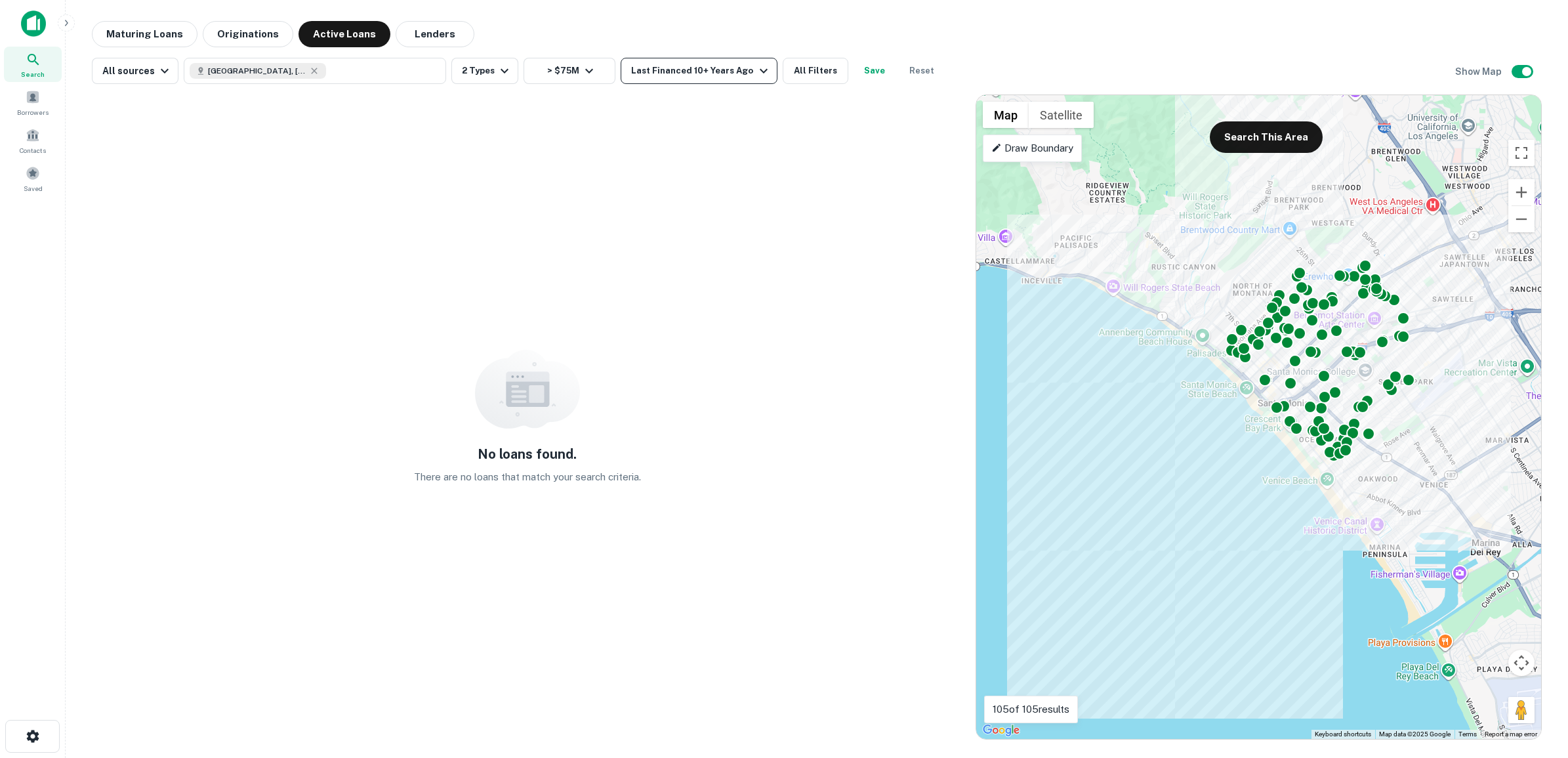
click at [755, 67] on icon "button" at bounding box center [763, 71] width 15 height 15
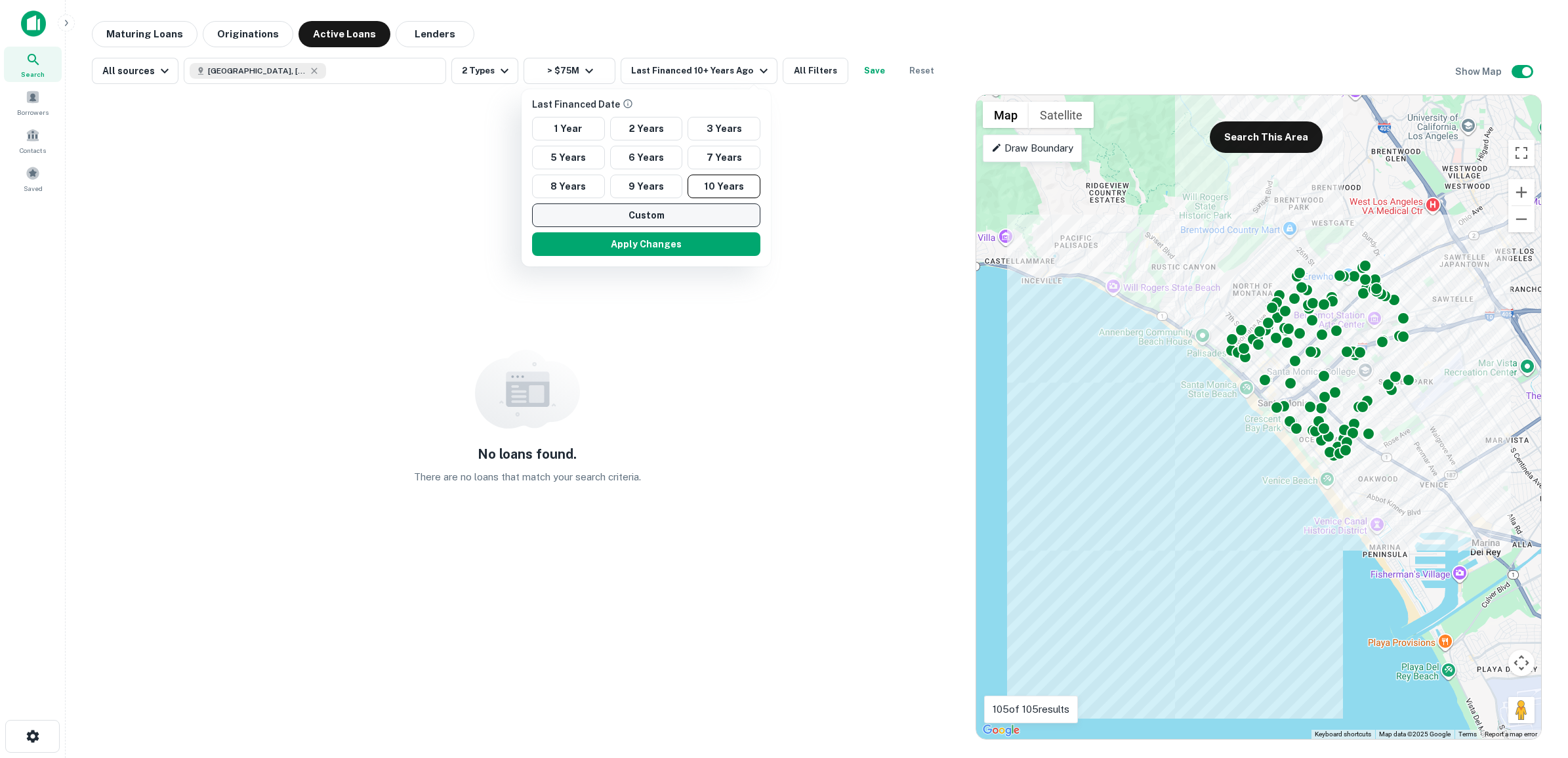
click at [608, 217] on button "Custom" at bounding box center [646, 215] width 229 height 24
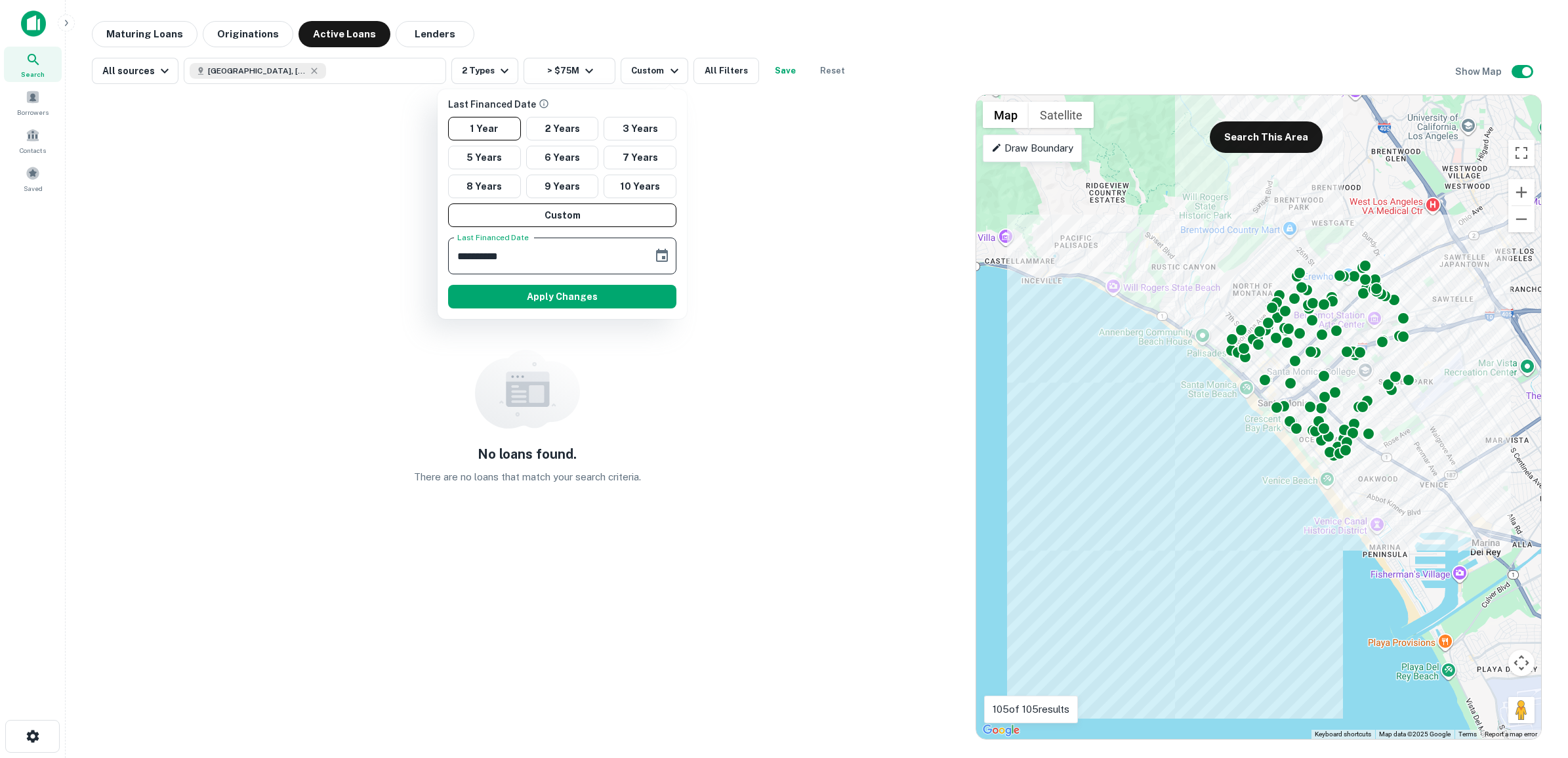
drag, startPoint x: 530, startPoint y: 258, endPoint x: 550, endPoint y: 263, distance: 20.6
click at [550, 263] on input "**********" at bounding box center [546, 256] width 195 height 37
click at [664, 257] on icon "Choose date, selected date is Oct 10, 2024" at bounding box center [662, 255] width 12 height 13
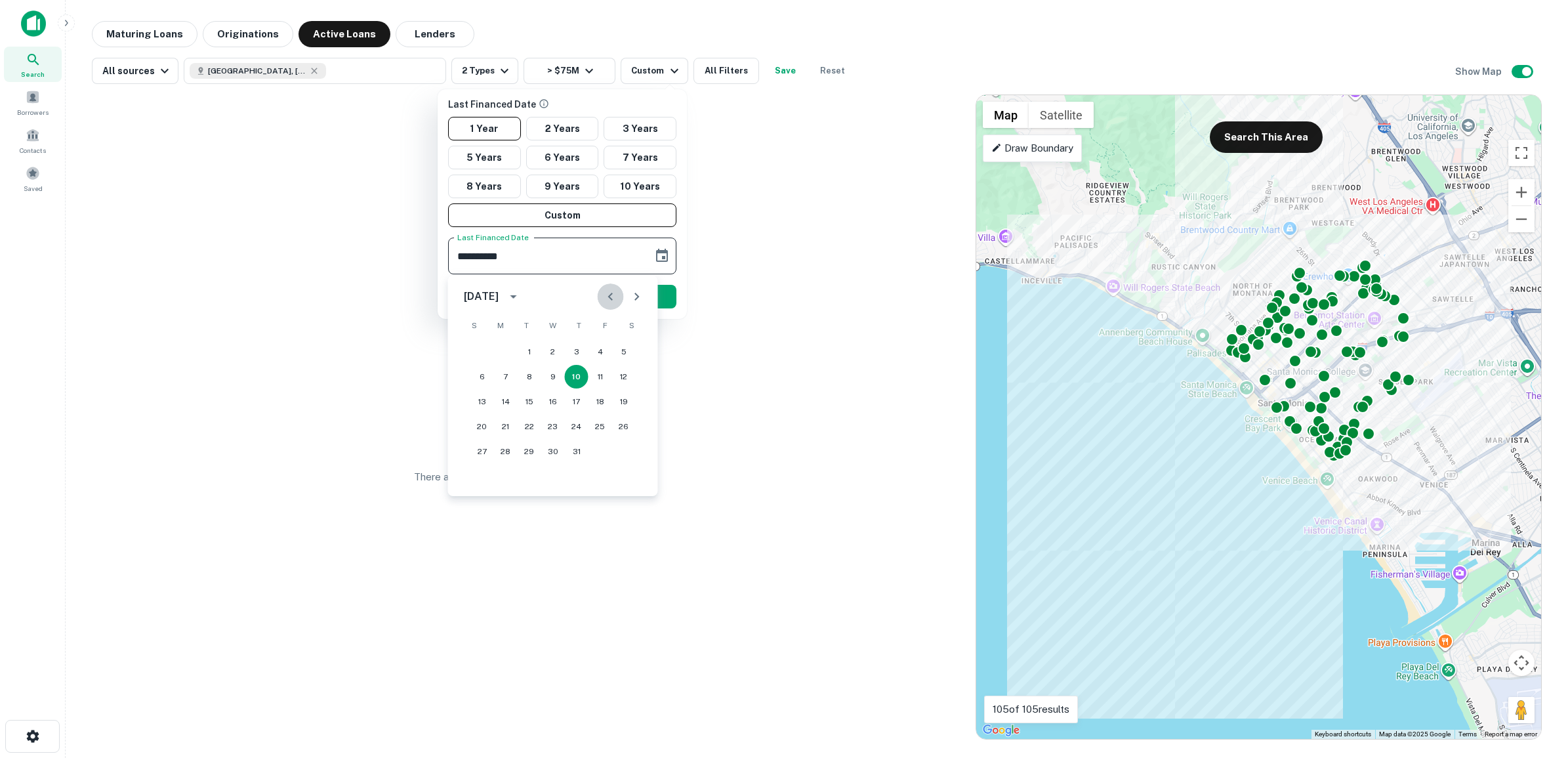
click at [611, 296] on icon "Previous month" at bounding box center [610, 296] width 15 height 15
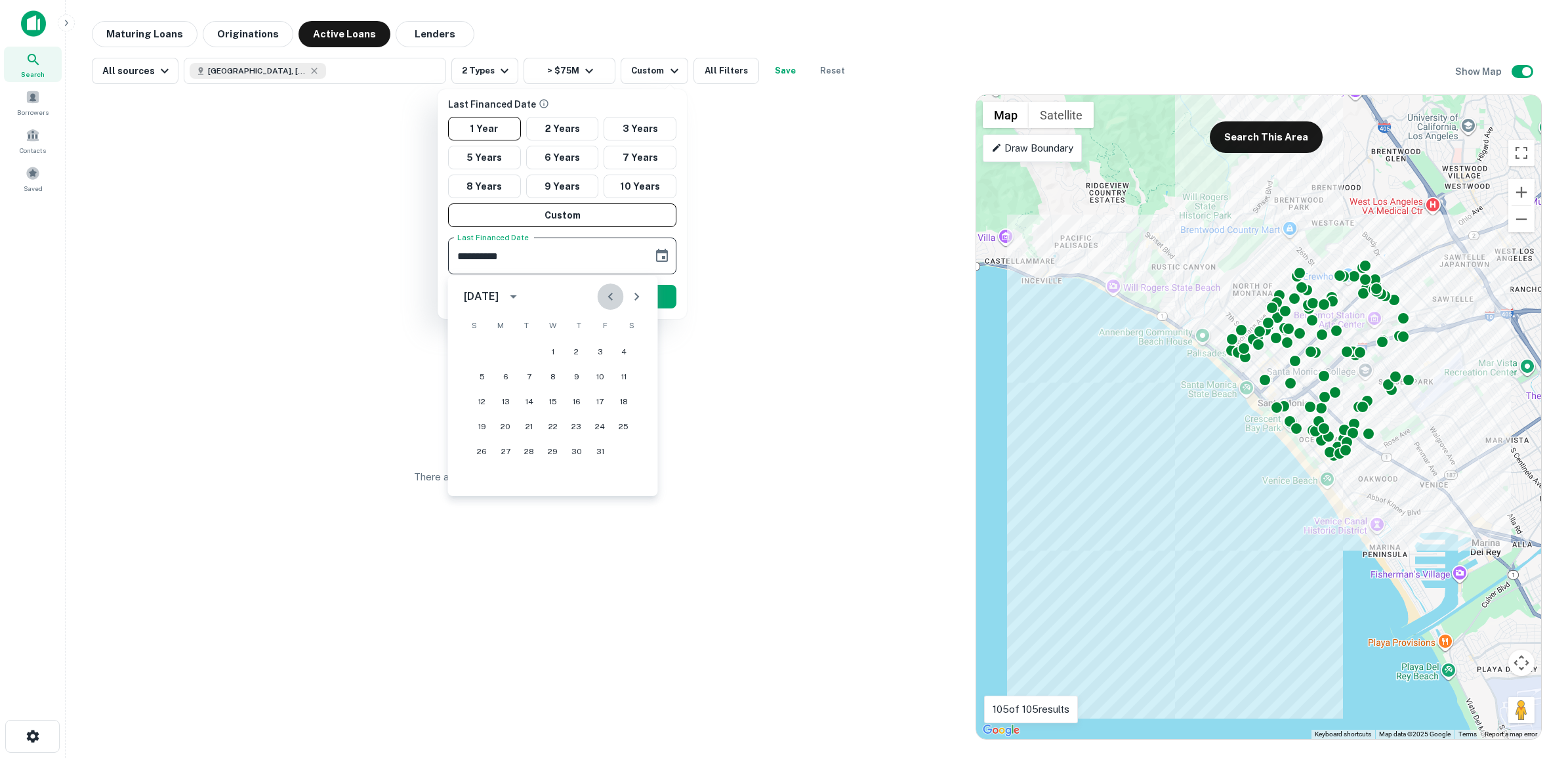
click at [611, 296] on icon "Previous month" at bounding box center [610, 296] width 15 height 15
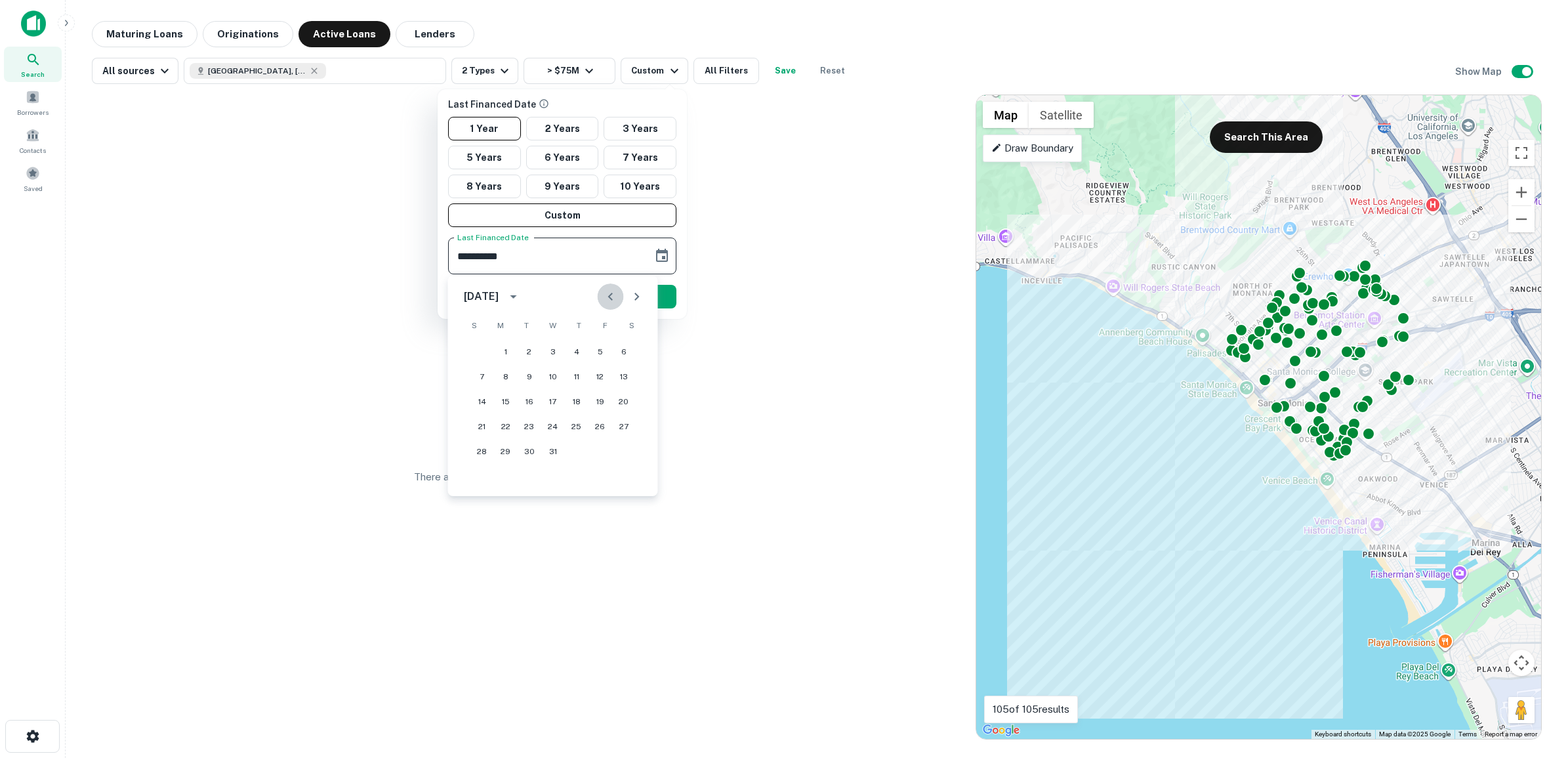
click at [611, 296] on icon "Previous month" at bounding box center [610, 296] width 15 height 15
click at [522, 294] on icon "calendar view is open, switch to year view" at bounding box center [513, 296] width 15 height 15
click at [543, 382] on button "2015" at bounding box center [553, 387] width 47 height 24
click at [663, 254] on icon "Choose date, selected date is Oct 10, 2015" at bounding box center [662, 255] width 12 height 13
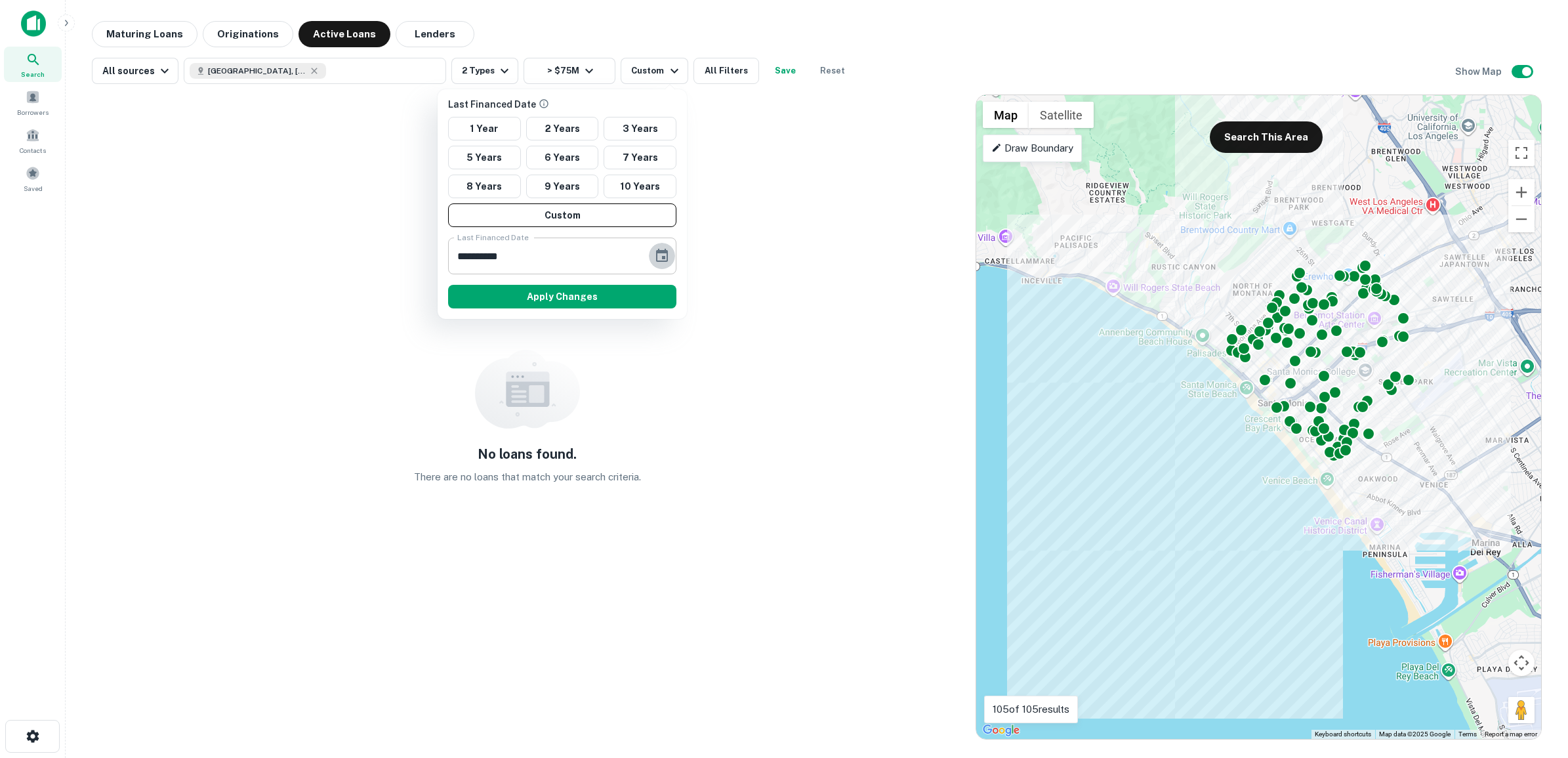
click at [663, 254] on icon "Choose date, selected date is Oct 10, 2015" at bounding box center [662, 255] width 12 height 13
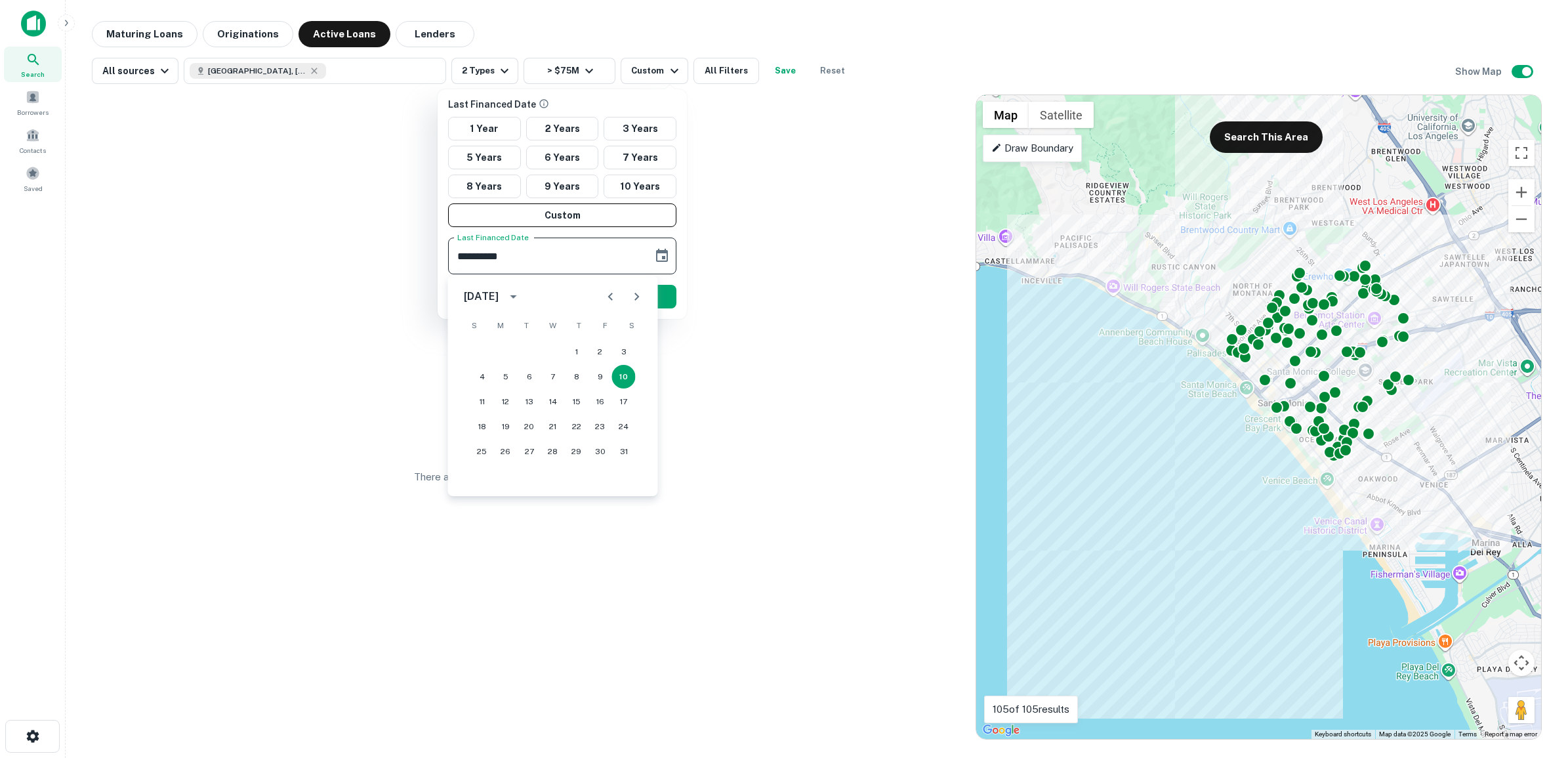
click at [611, 293] on icon "Previous month" at bounding box center [611, 296] width 4 height 8
click at [641, 293] on icon "Next month" at bounding box center [636, 296] width 15 height 15
click at [552, 425] on button "25" at bounding box center [553, 426] width 24 height 24
type input "**********"
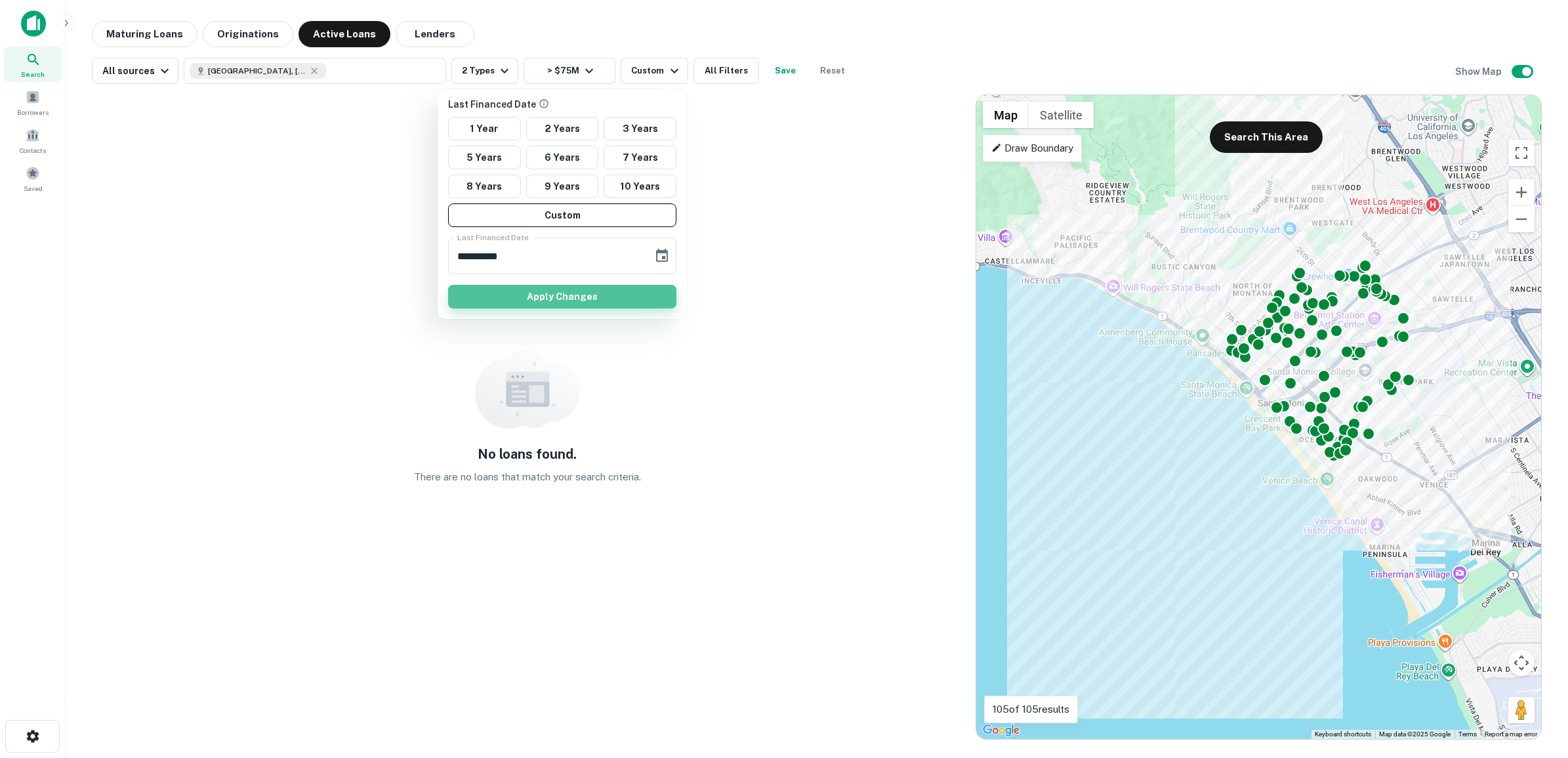
click at [553, 302] on button "Apply Changes" at bounding box center [562, 296] width 229 height 24
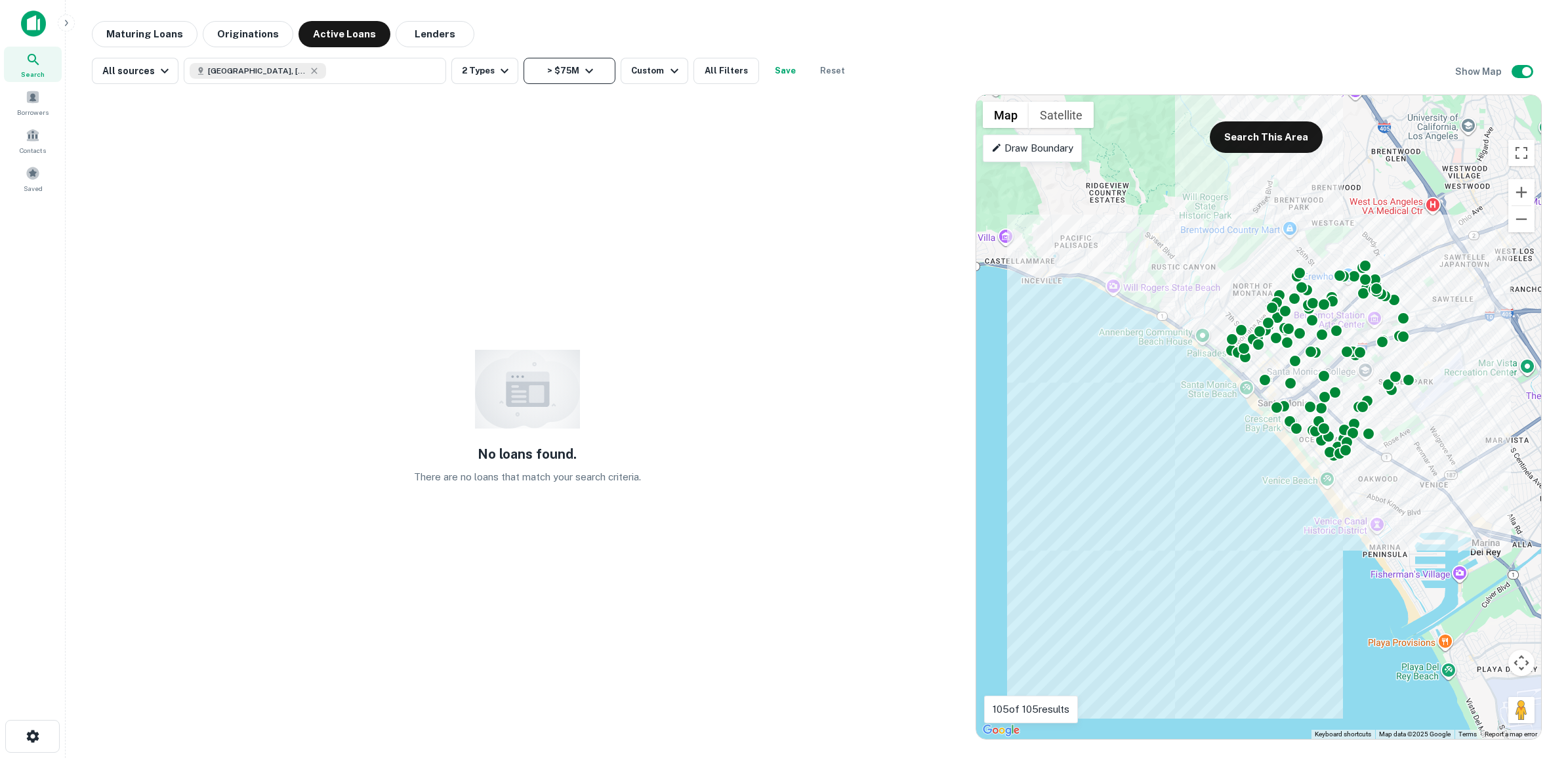
click at [584, 67] on icon "button" at bounding box center [589, 71] width 15 height 15
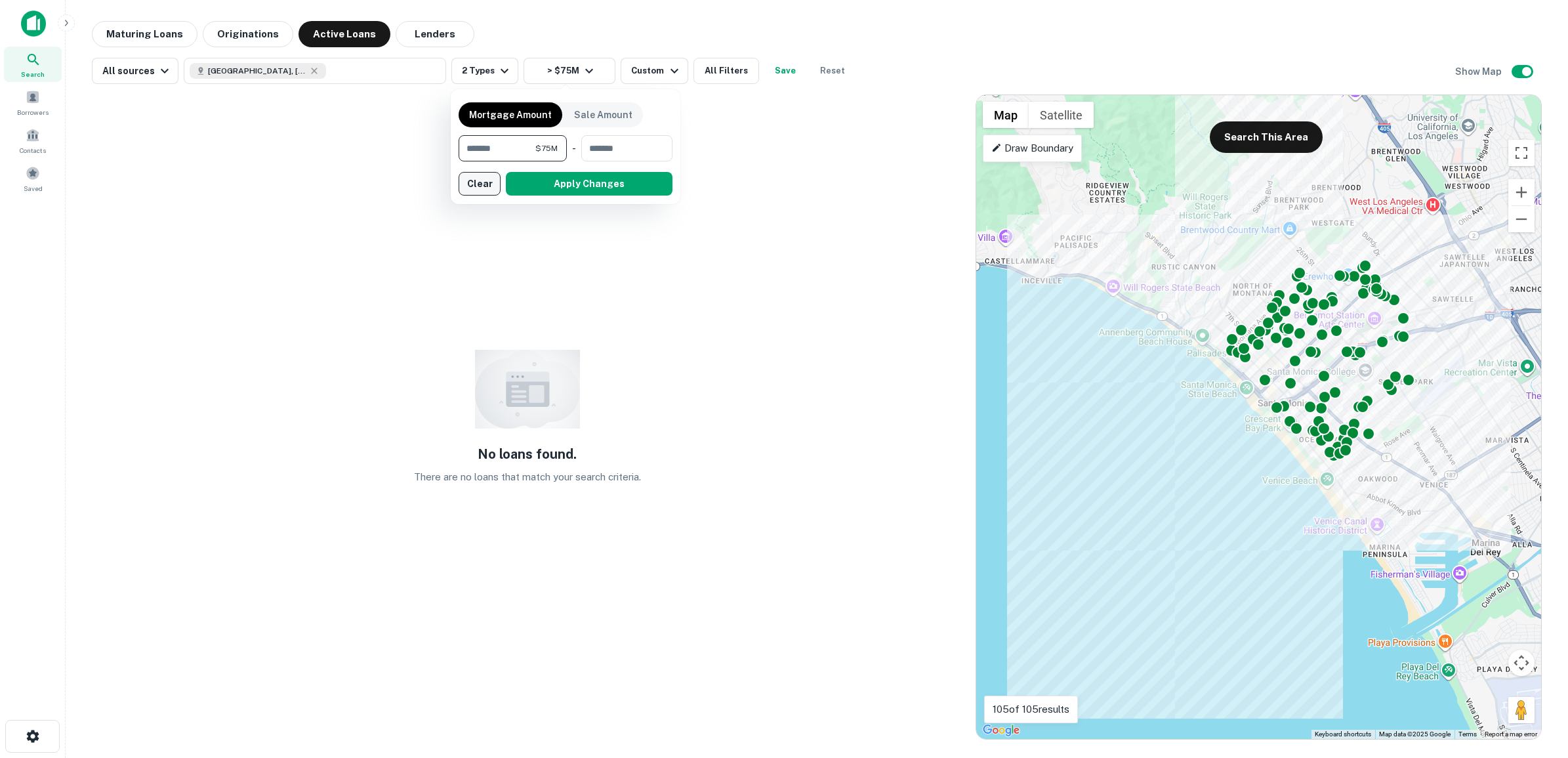
click at [482, 181] on button "Clear" at bounding box center [479, 184] width 42 height 24
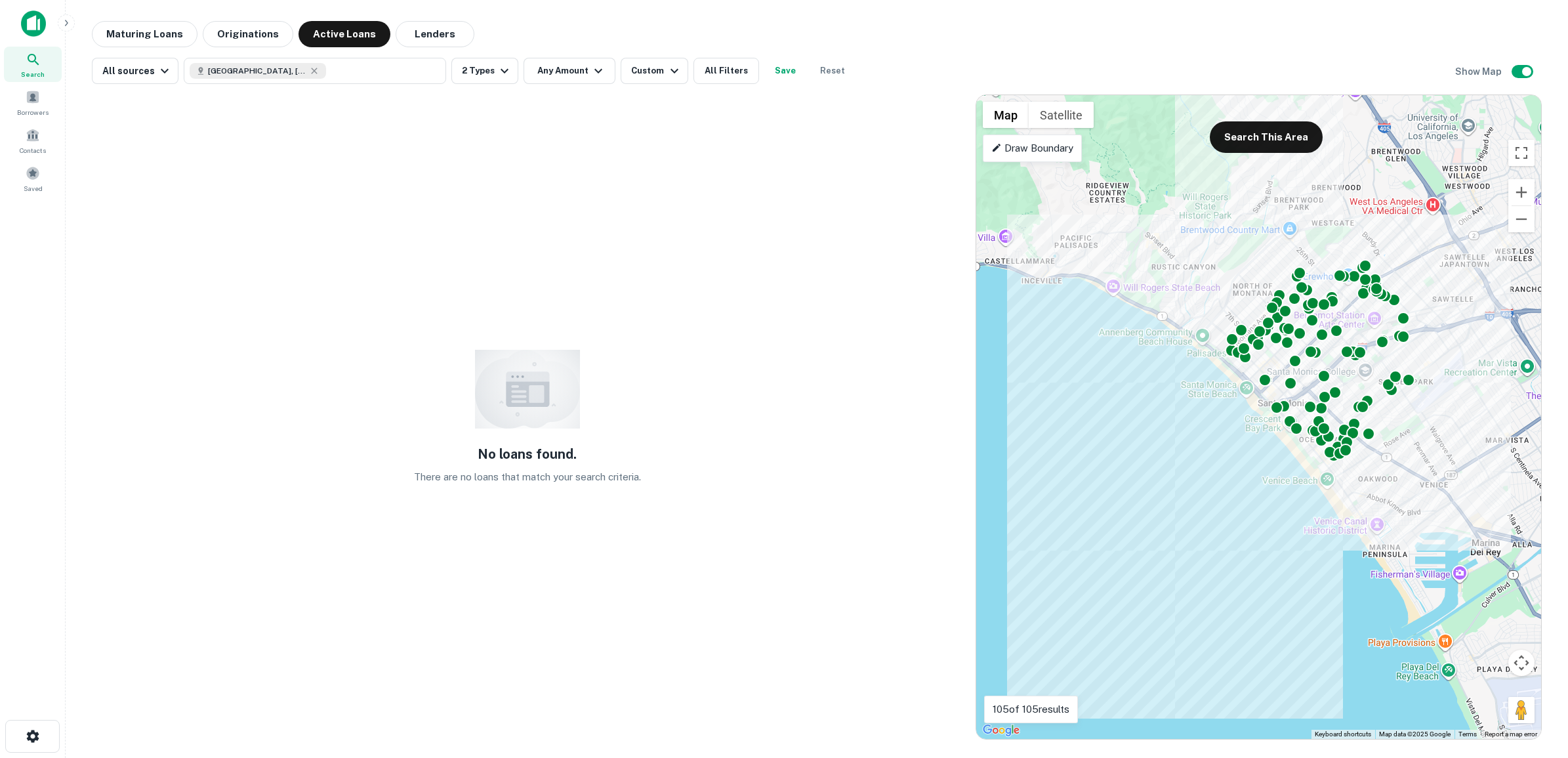
click at [787, 329] on div "No loans found. There are no loans that match your search criteria." at bounding box center [527, 418] width 871 height 646
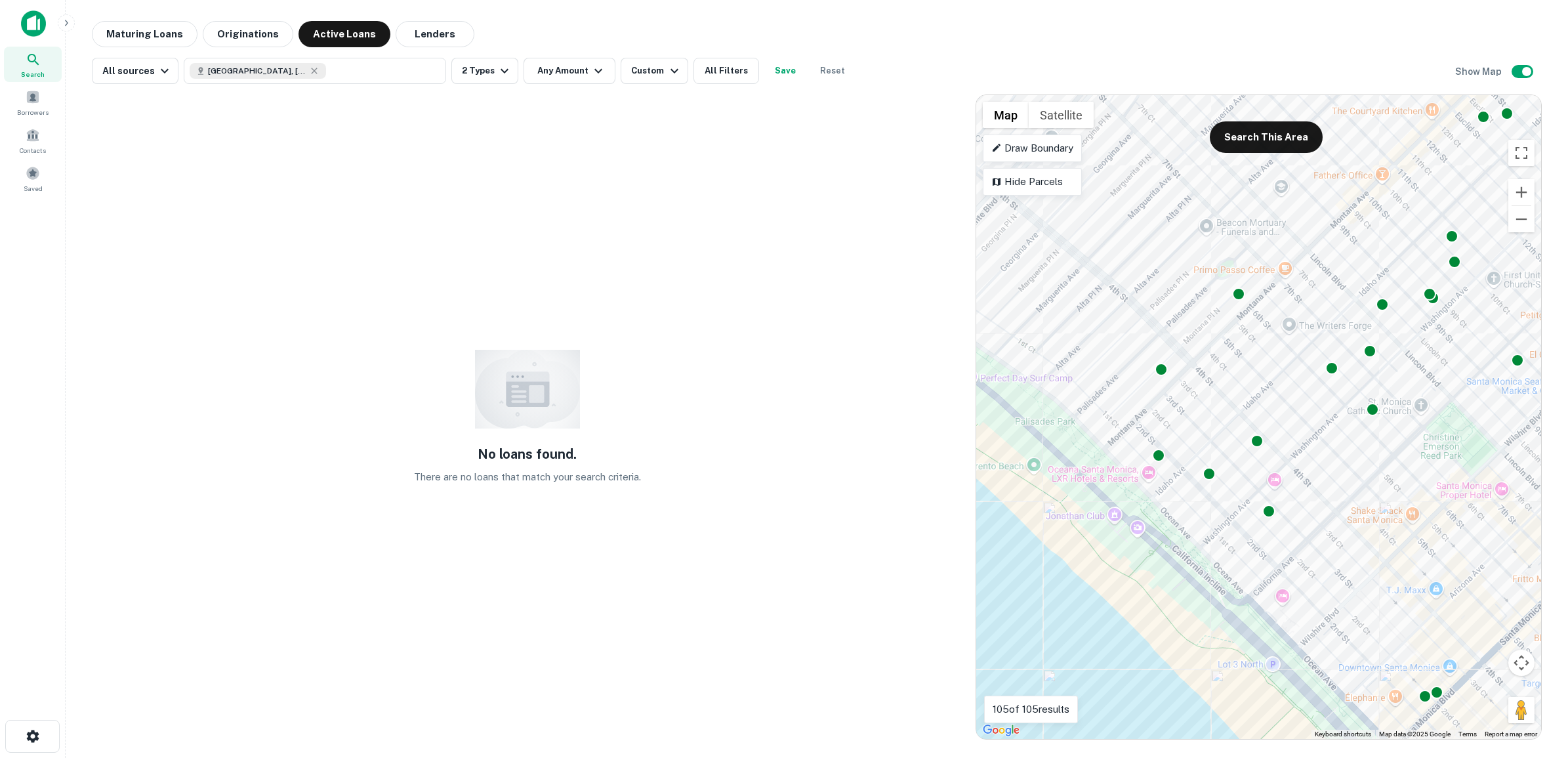
drag, startPoint x: 1217, startPoint y: 373, endPoint x: 1477, endPoint y: 515, distance: 296.2
click at [1477, 515] on div "To activate drag with keyboard, press Alt + Enter. Once in keyboard drag state,…" at bounding box center [1258, 417] width 565 height 644
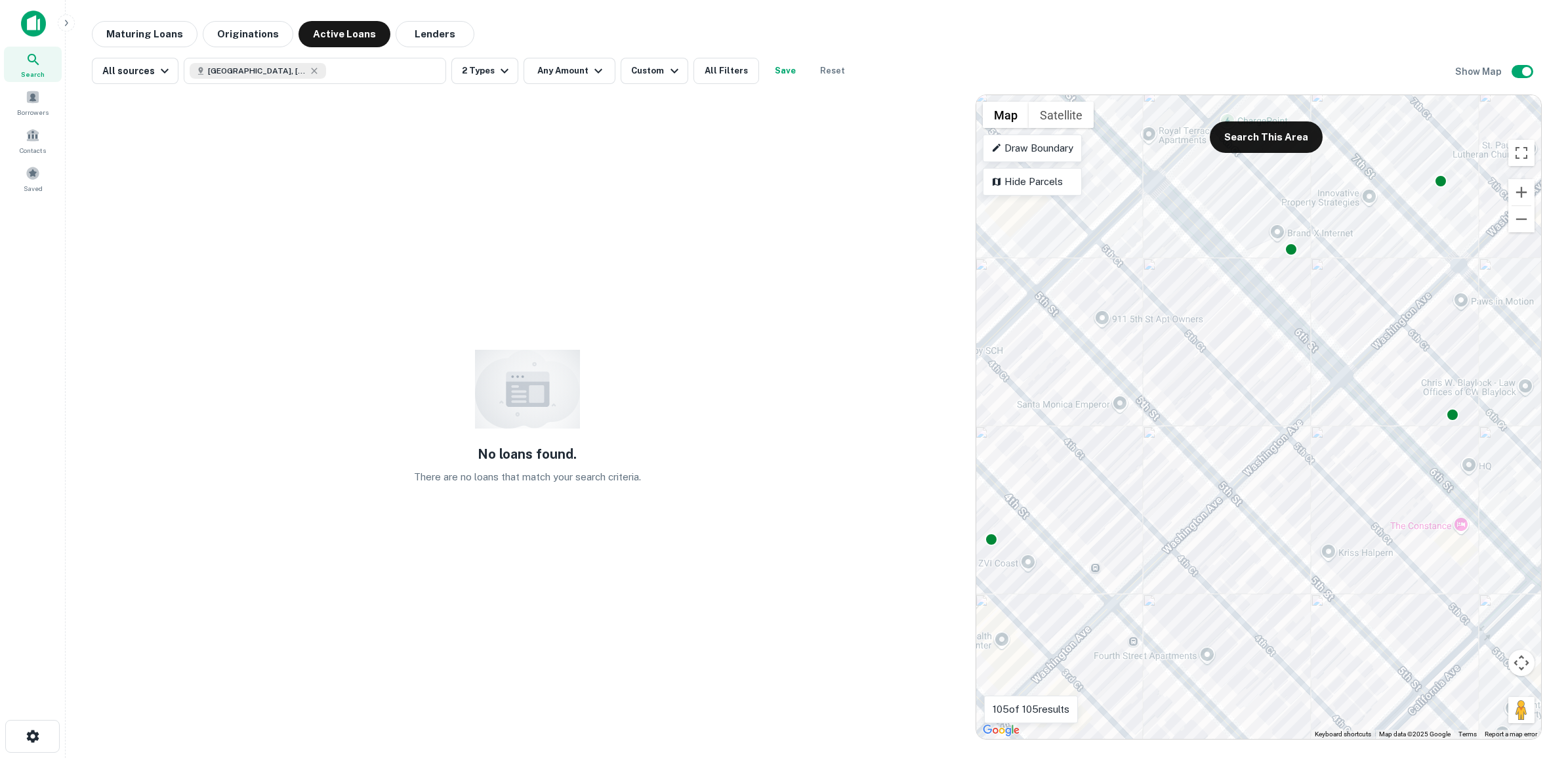
drag, startPoint x: 1214, startPoint y: 334, endPoint x: 1389, endPoint y: 491, distance: 235.1
click at [1389, 491] on div "To activate drag with keyboard, press Alt + Enter. Once in keyboard drag state,…" at bounding box center [1258, 417] width 565 height 644
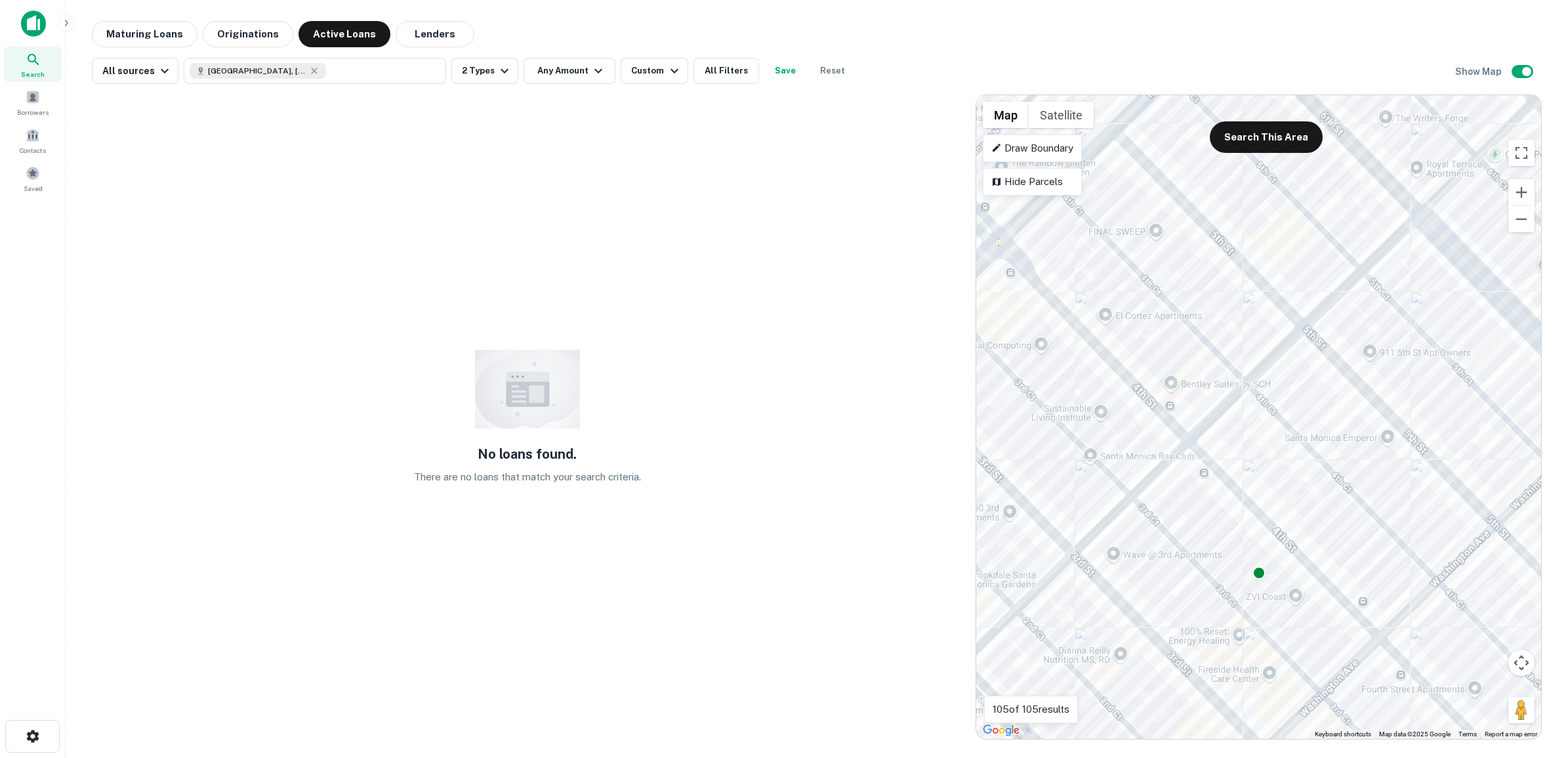
drag, startPoint x: 1142, startPoint y: 318, endPoint x: 1408, endPoint y: 339, distance: 266.8
click at [1408, 339] on div "To activate drag with keyboard, press Alt + Enter. Once in keyboard drag state,…" at bounding box center [1258, 417] width 565 height 644
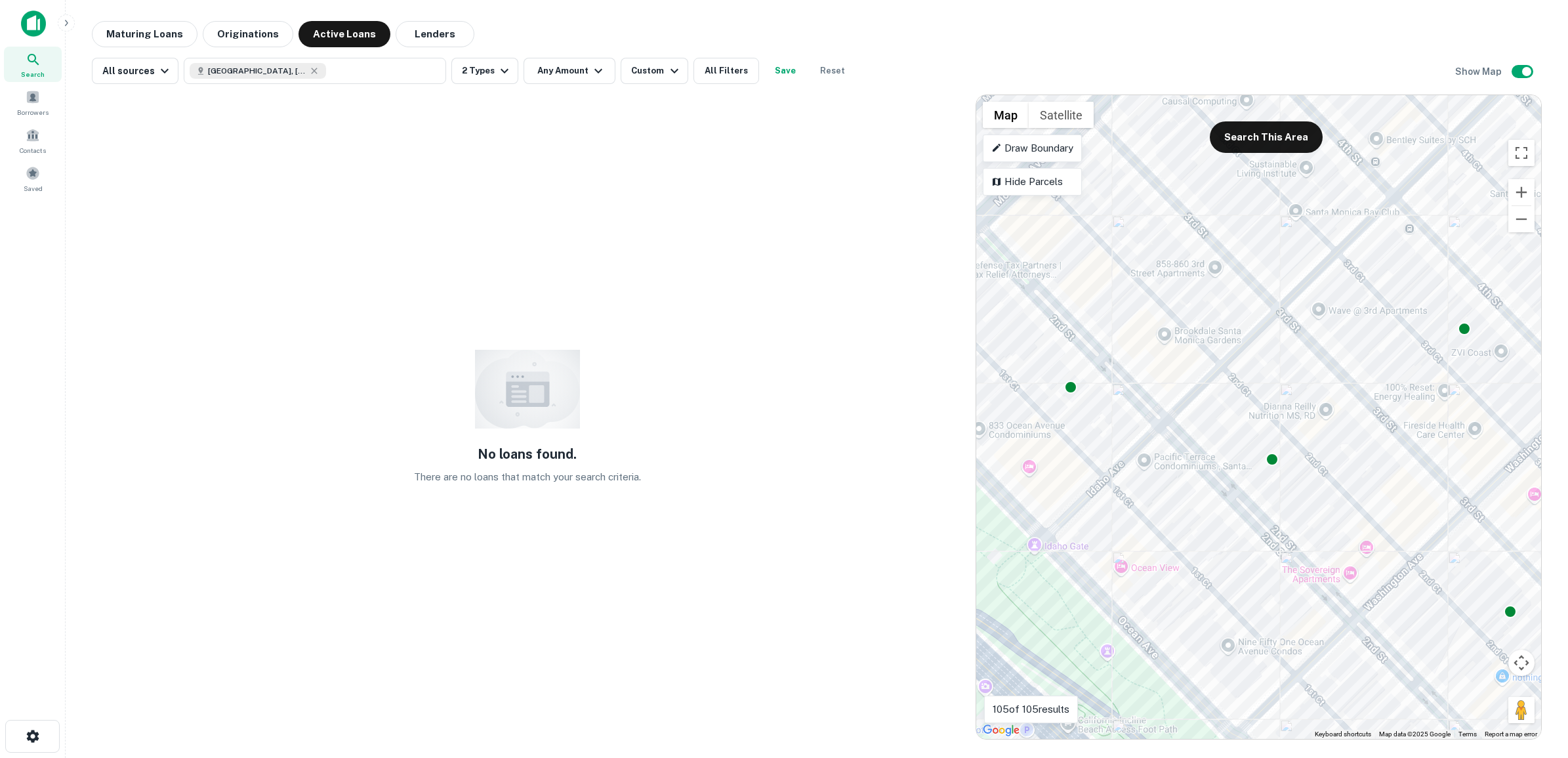
drag, startPoint x: 1125, startPoint y: 520, endPoint x: 1332, endPoint y: 274, distance: 321.5
click at [1332, 274] on div "To activate drag with keyboard, press Alt + Enter. Once in keyboard drag state,…" at bounding box center [1258, 417] width 565 height 644
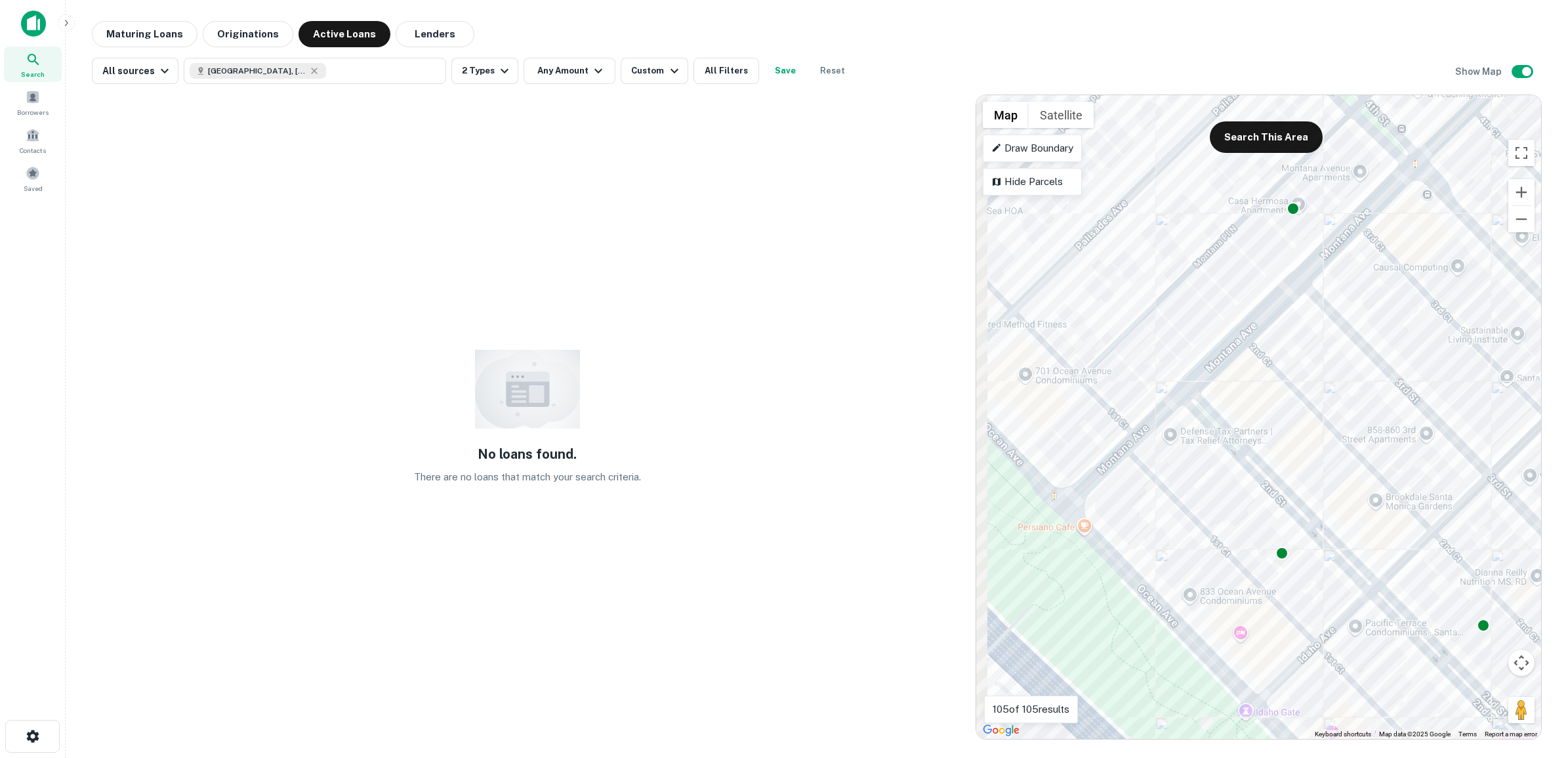
drag, startPoint x: 1211, startPoint y: 277, endPoint x: 1419, endPoint y: 440, distance: 264.3
click at [1419, 440] on div "To activate drag with keyboard, press Alt + Enter. Once in keyboard drag state,…" at bounding box center [1258, 417] width 565 height 644
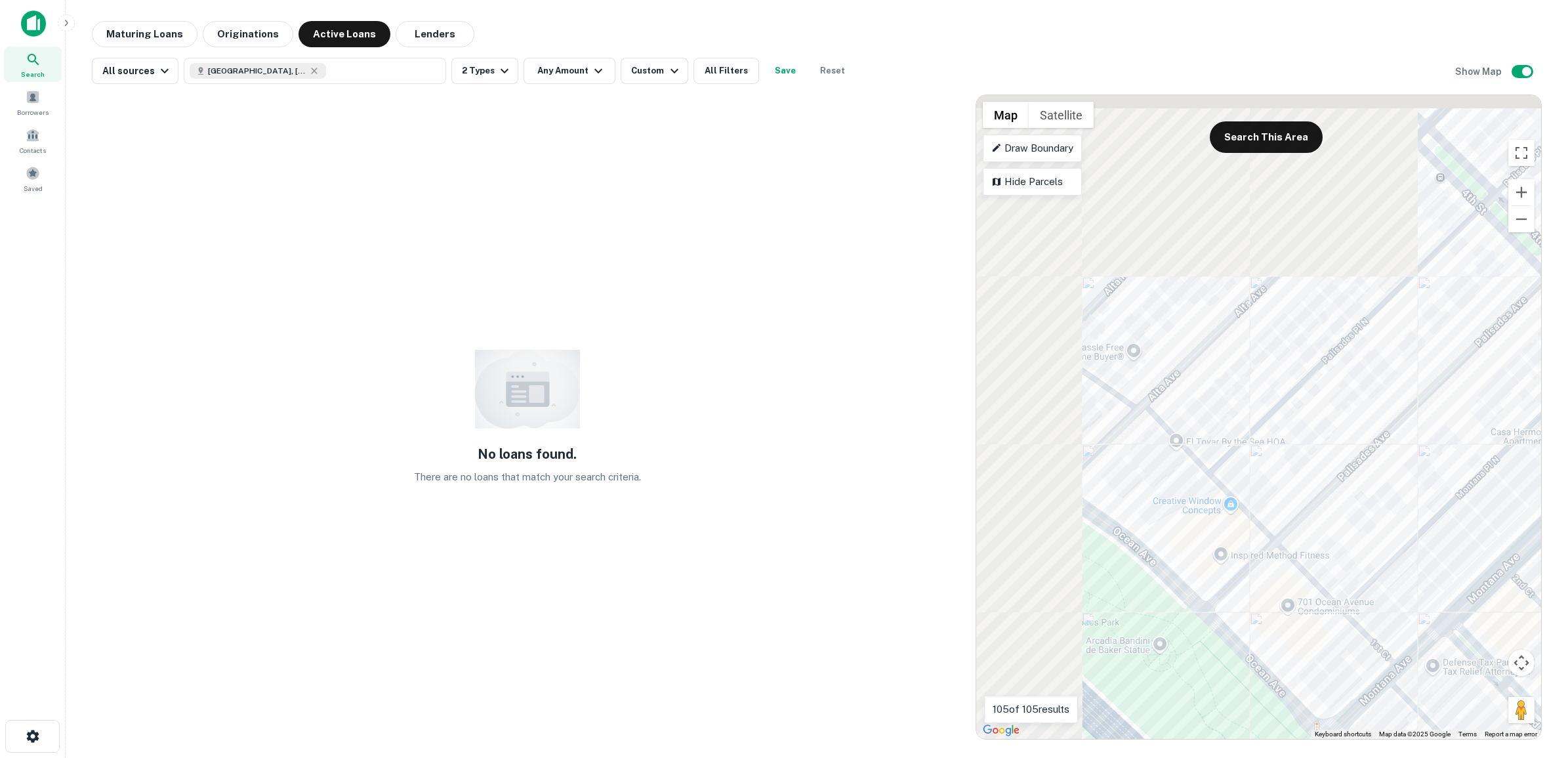
drag, startPoint x: 1129, startPoint y: 272, endPoint x: 1438, endPoint y: 547, distance: 413.6
click at [1438, 547] on div "To activate drag with keyboard, press Alt + Enter. Once in keyboard drag state,…" at bounding box center [1258, 417] width 565 height 644
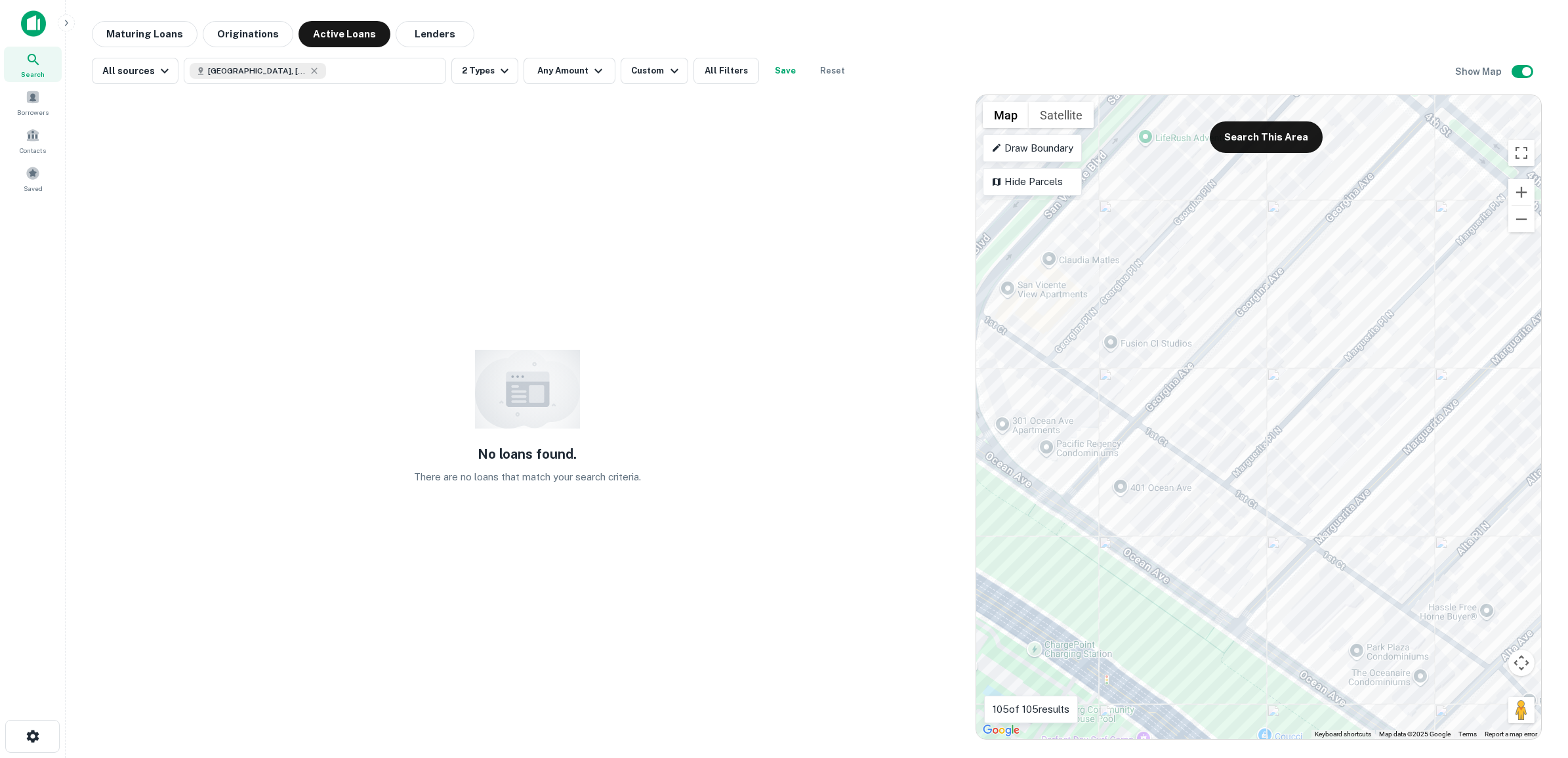
drag, startPoint x: 1280, startPoint y: 417, endPoint x: 1467, endPoint y: 545, distance: 226.6
click at [1467, 545] on div "To activate drag with keyboard, press Alt + Enter. Once in keyboard drag state,…" at bounding box center [1258, 417] width 565 height 644
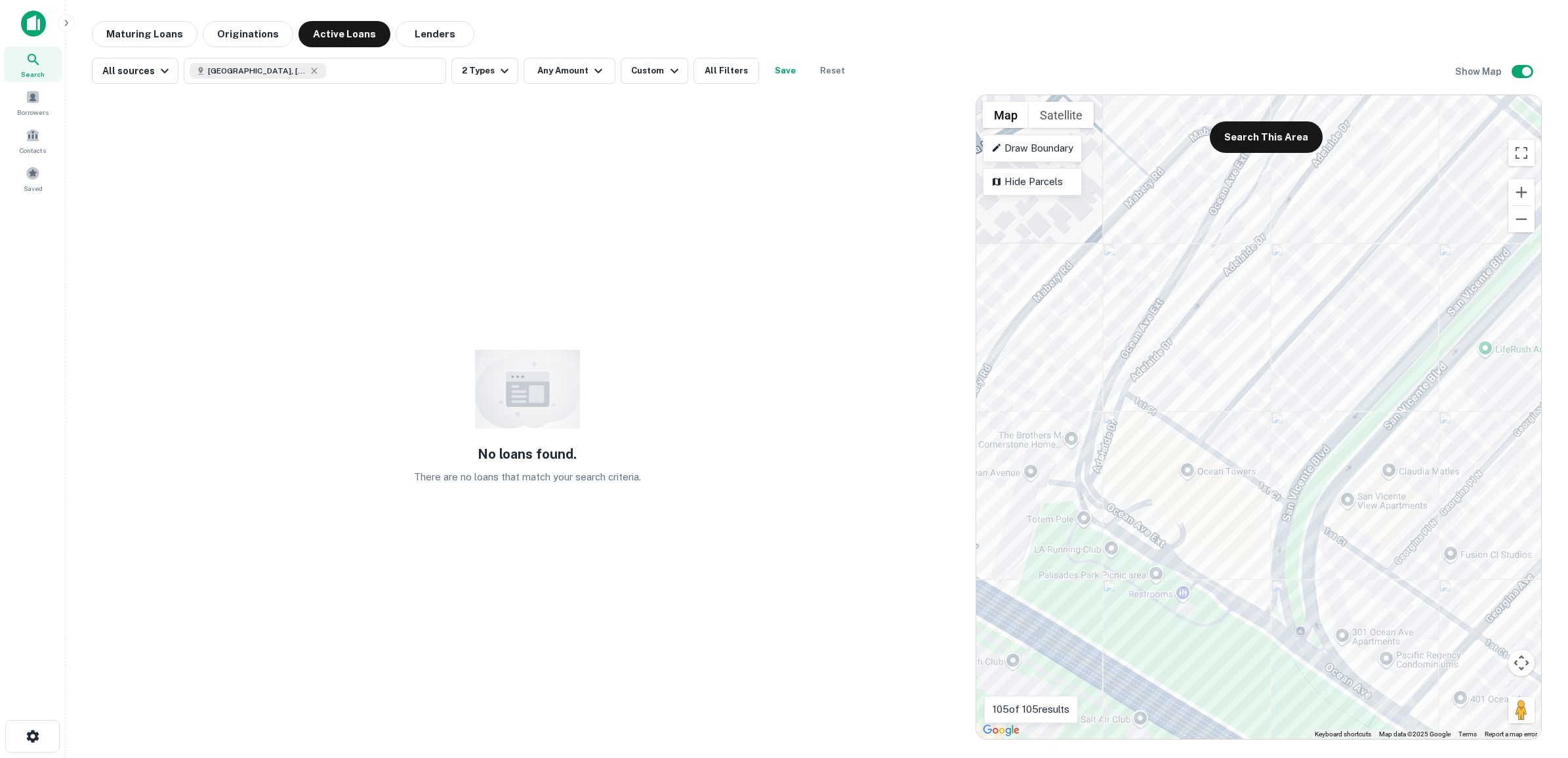
drag, startPoint x: 1185, startPoint y: 338, endPoint x: 1545, endPoint y: 568, distance: 427.2
click at [1545, 568] on div "Maturing Loans Originations Active Loans Lenders All sources [GEOGRAPHIC_DATA],…" at bounding box center [817, 381] width 1481 height 719
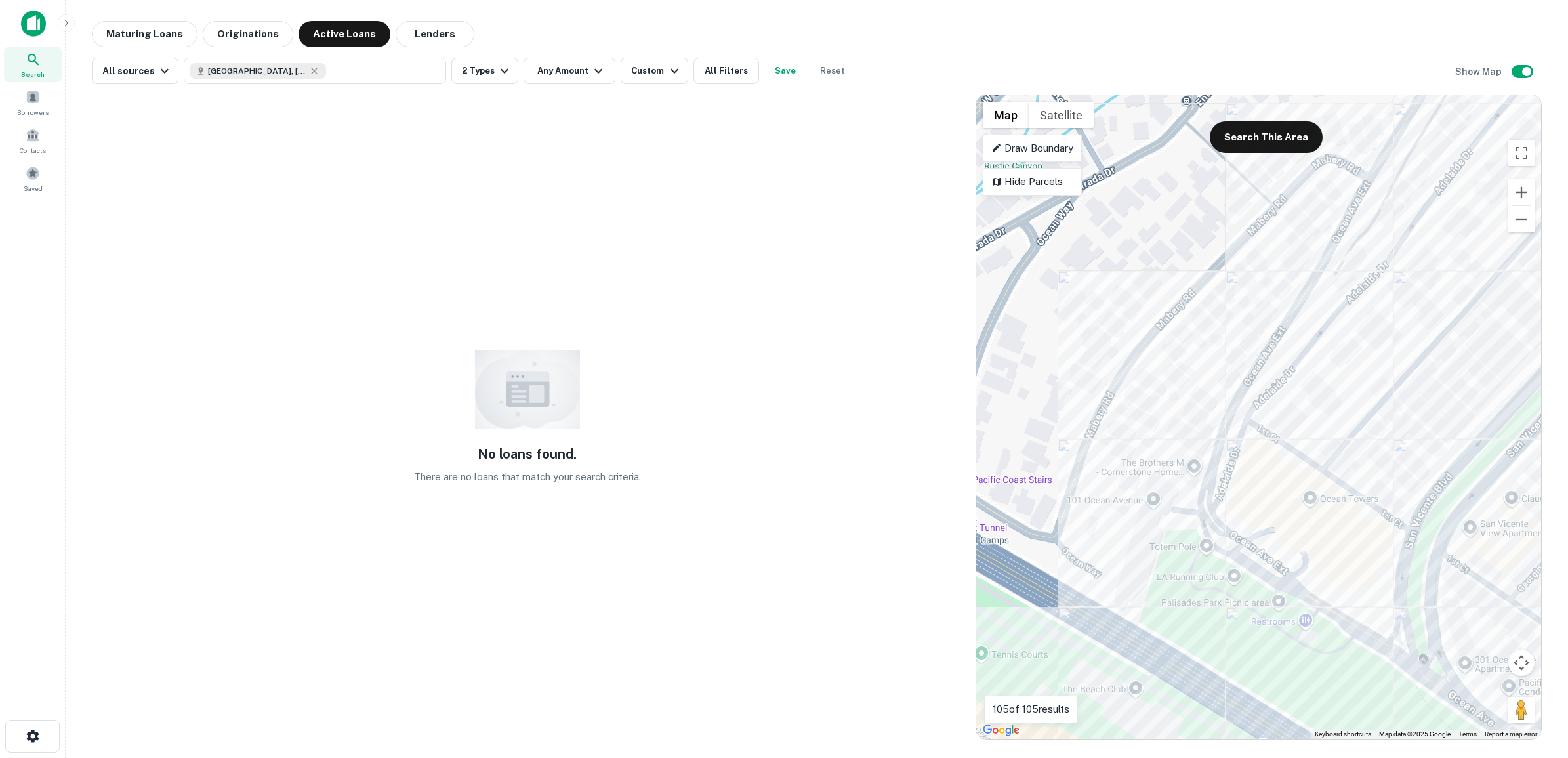
drag, startPoint x: 1117, startPoint y: 341, endPoint x: 1168, endPoint y: 310, distance: 59.7
click at [1165, 305] on div "To activate drag with keyboard, press Alt + Enter. Once in keyboard drag state,…" at bounding box center [1258, 417] width 565 height 644
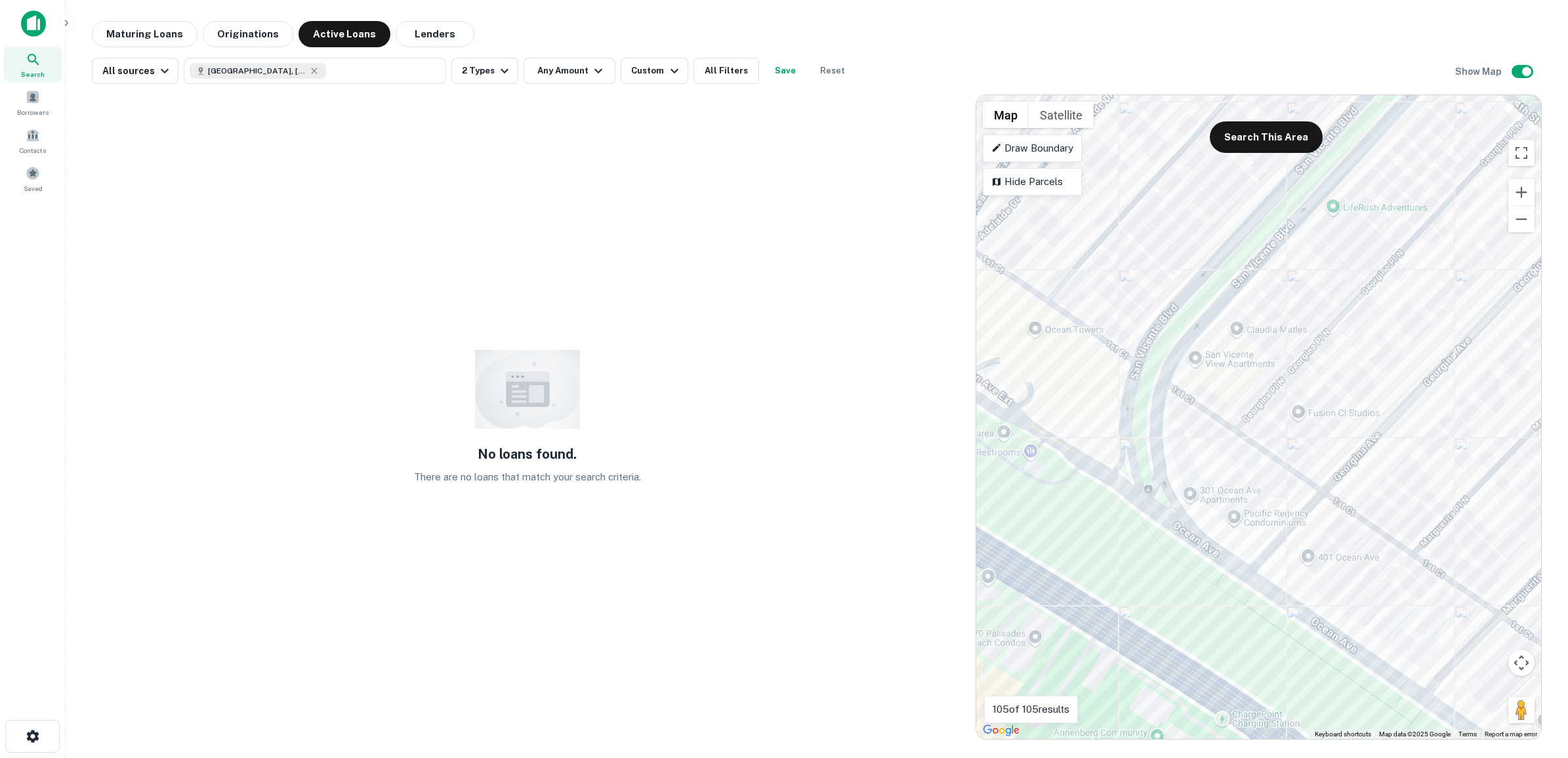
drag, startPoint x: 1434, startPoint y: 498, endPoint x: 1222, endPoint y: 389, distance: 238.4
click at [1222, 389] on div "To activate drag with keyboard, press Alt + Enter. Once in keyboard drag state,…" at bounding box center [1258, 417] width 565 height 644
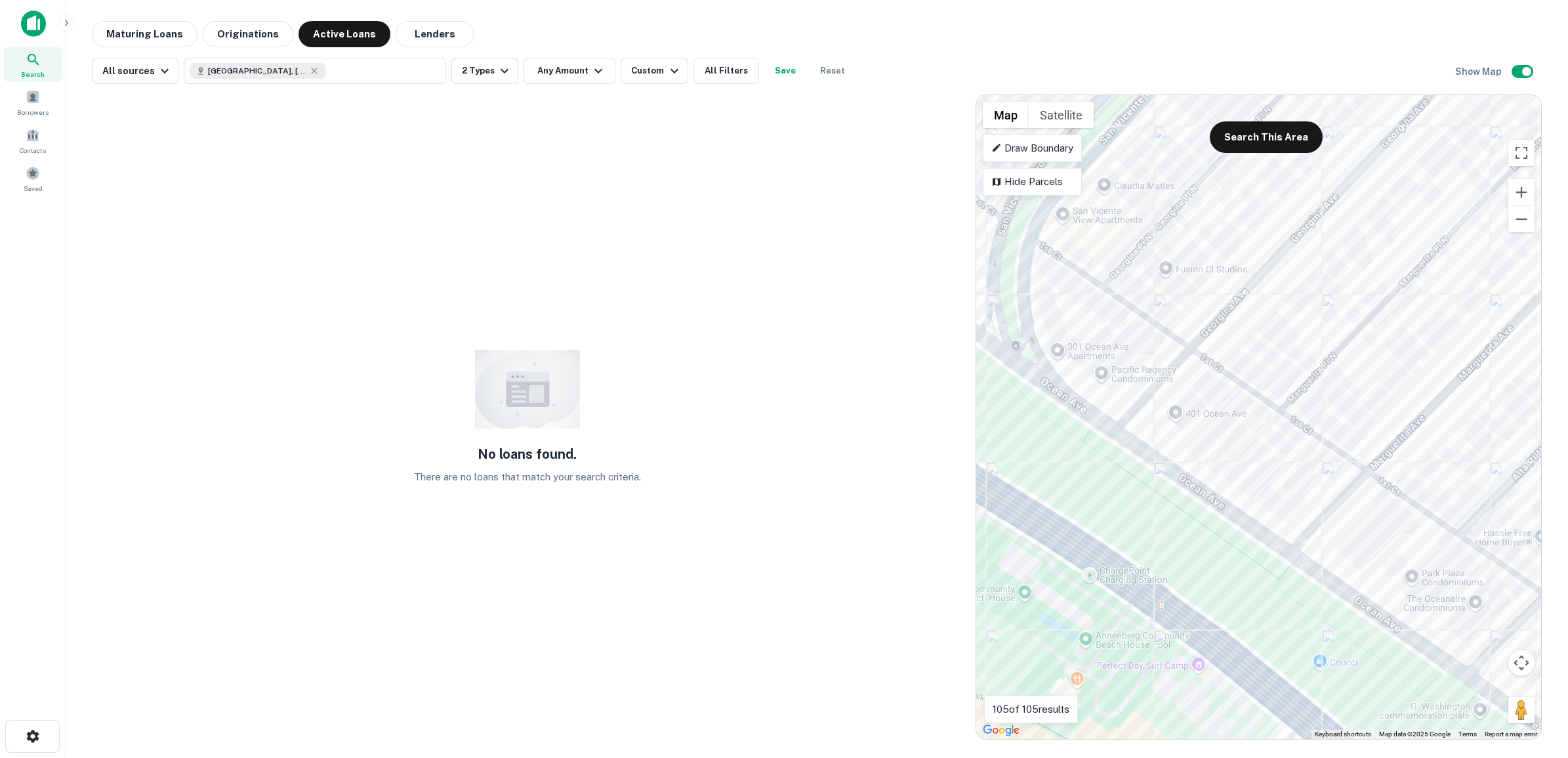
drag, startPoint x: 1375, startPoint y: 537, endPoint x: 1247, endPoint y: 398, distance: 189.0
click at [1247, 398] on div "To activate drag with keyboard, press Alt + Enter. Once in keyboard drag state,…" at bounding box center [1258, 417] width 565 height 644
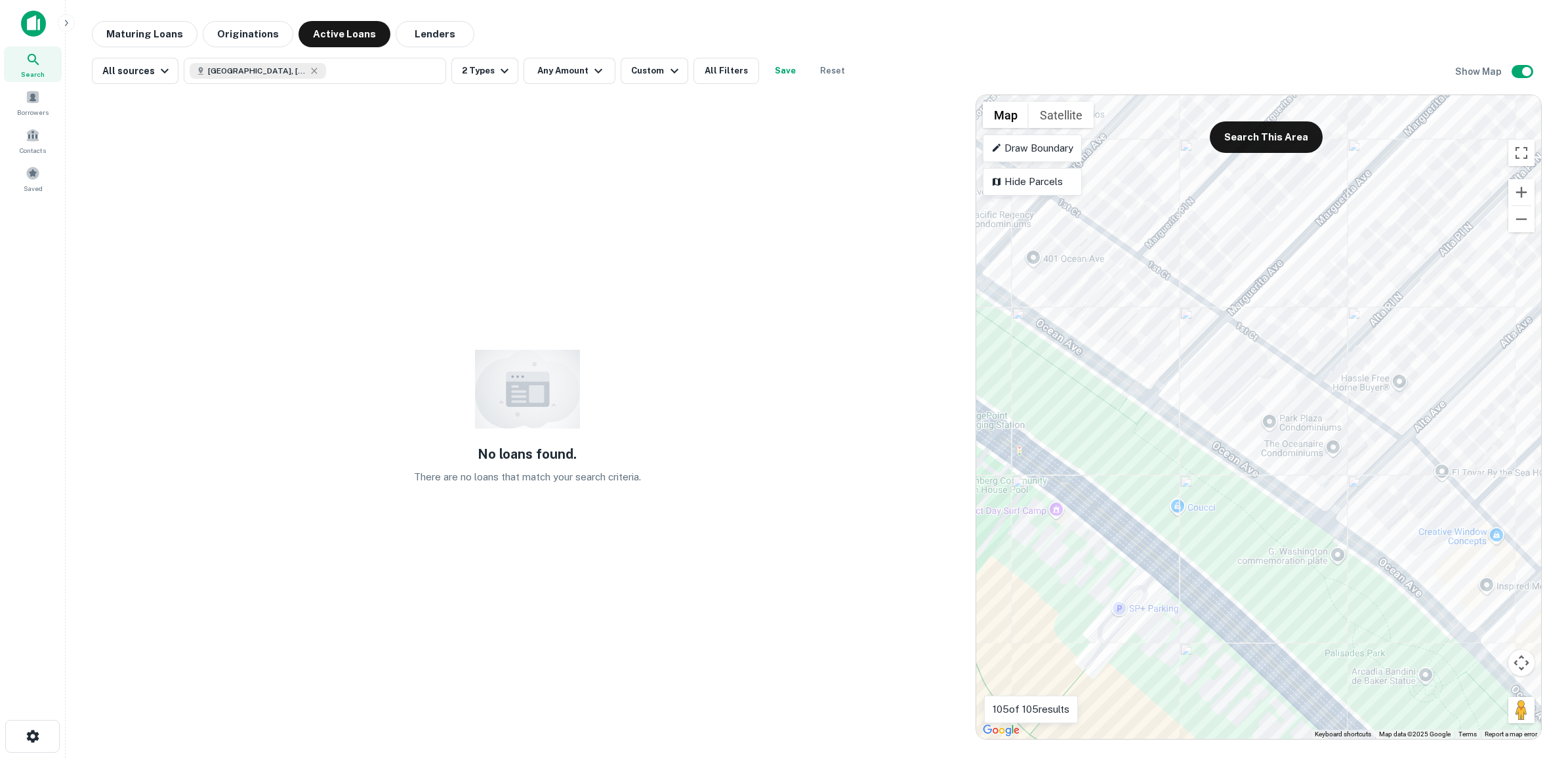
drag, startPoint x: 1385, startPoint y: 549, endPoint x: 1240, endPoint y: 386, distance: 218.2
click at [1240, 389] on div "To activate drag with keyboard, press Alt + Enter. Once in keyboard drag state,…" at bounding box center [1258, 417] width 565 height 644
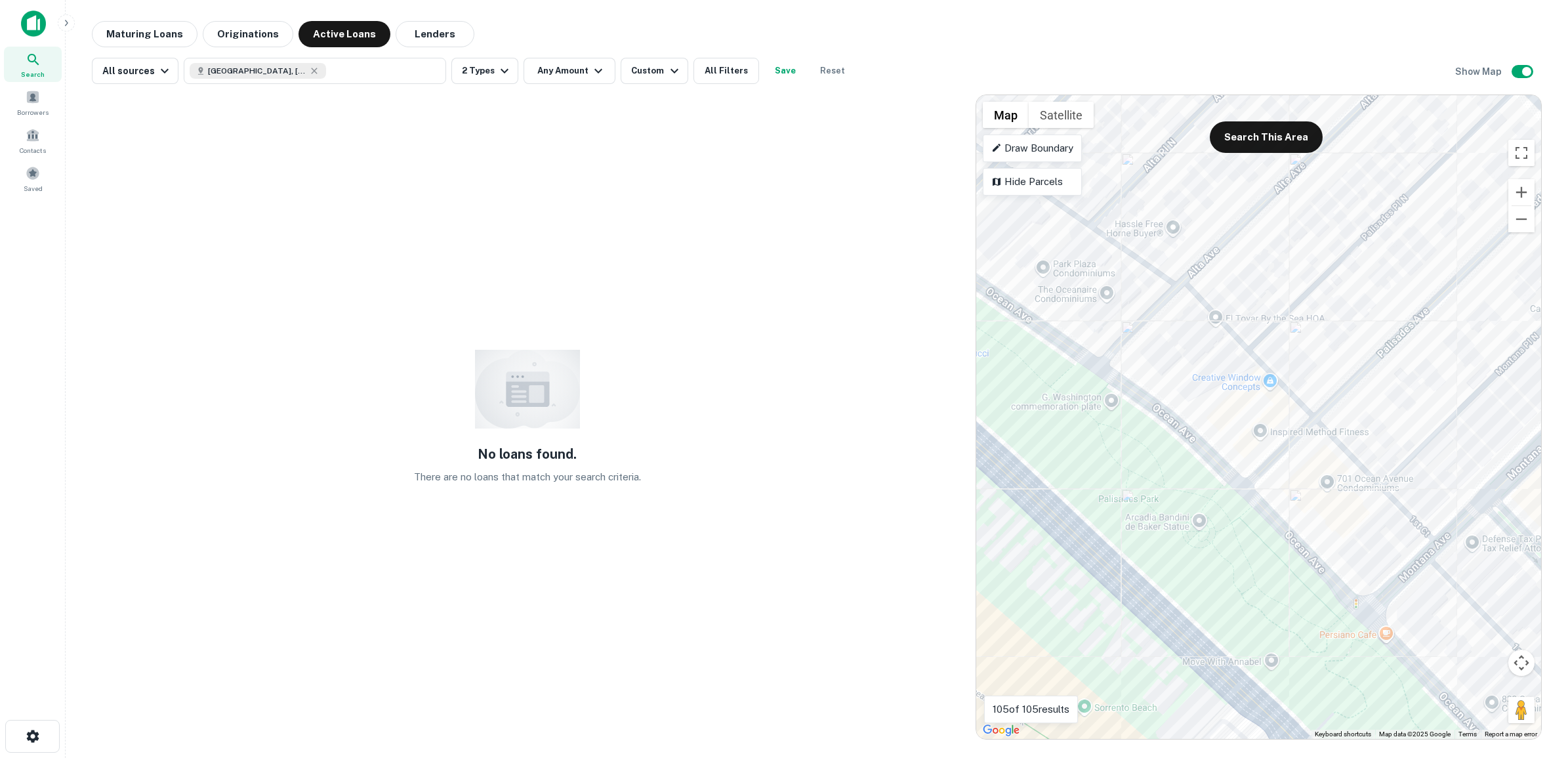
drag, startPoint x: 1359, startPoint y: 502, endPoint x: 1202, endPoint y: 379, distance: 199.4
click at [1201, 384] on div "To activate drag with keyboard, press Alt + Enter. Once in keyboard drag state,…" at bounding box center [1258, 417] width 565 height 644
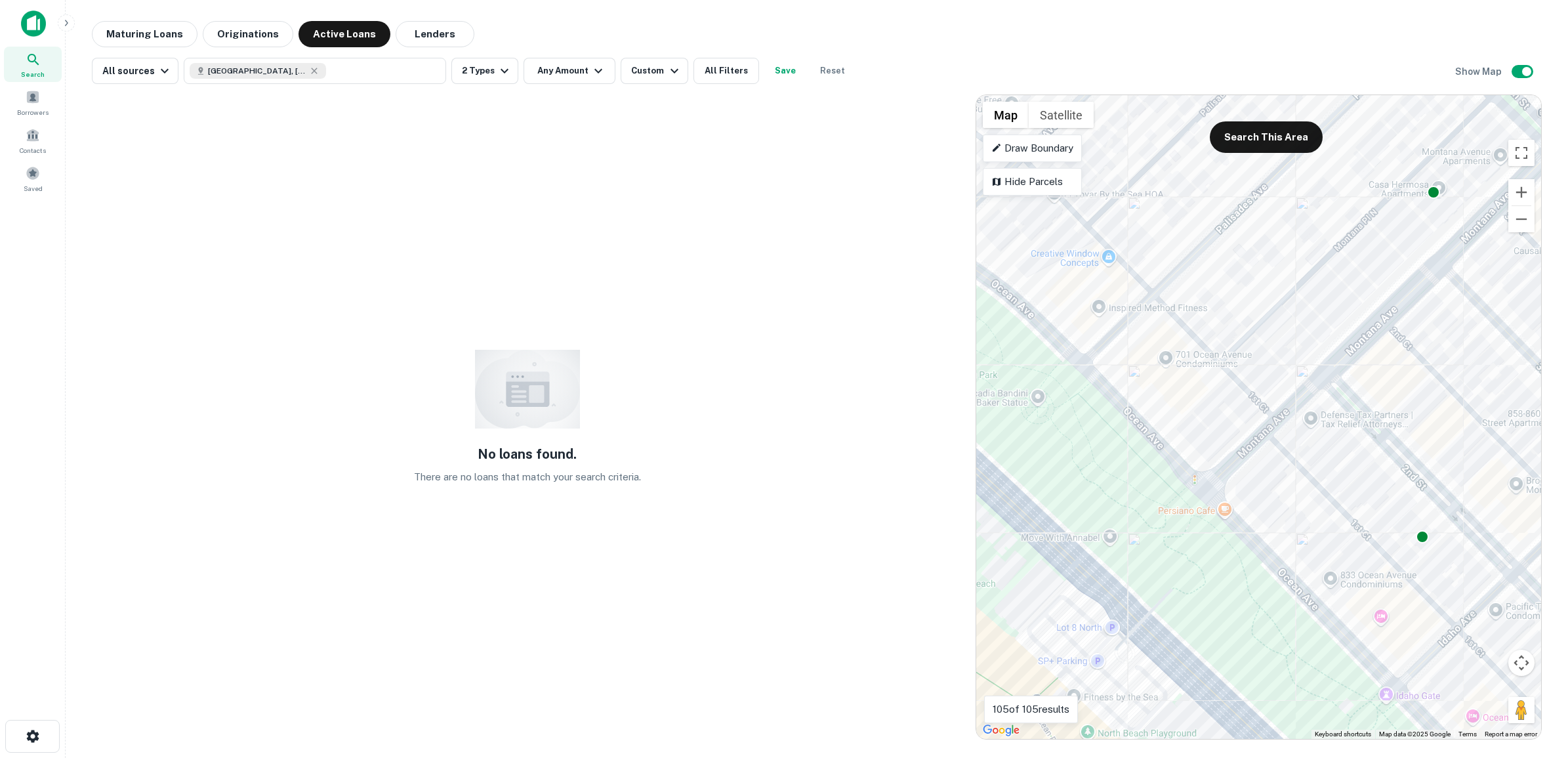
drag, startPoint x: 1448, startPoint y: 587, endPoint x: 1210, endPoint y: 385, distance: 312.2
click at [1210, 385] on div "To activate drag with keyboard, press Alt + Enter. Once in keyboard drag state,…" at bounding box center [1258, 417] width 565 height 644
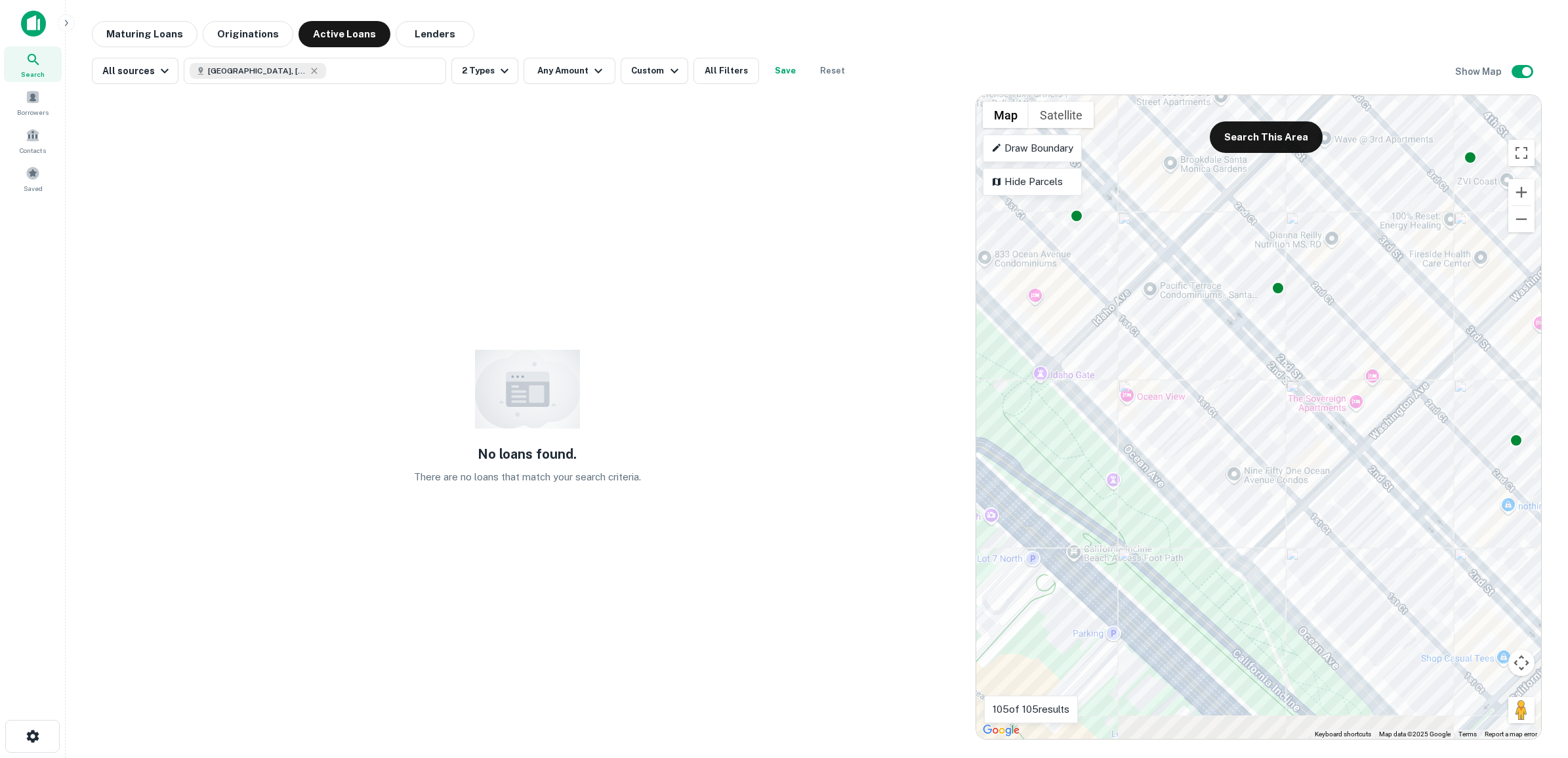
drag, startPoint x: 1337, startPoint y: 499, endPoint x: 1204, endPoint y: 368, distance: 186.7
click at [1193, 362] on div "To activate drag with keyboard, press Alt + Enter. Once in keyboard drag state,…" at bounding box center [1258, 417] width 565 height 644
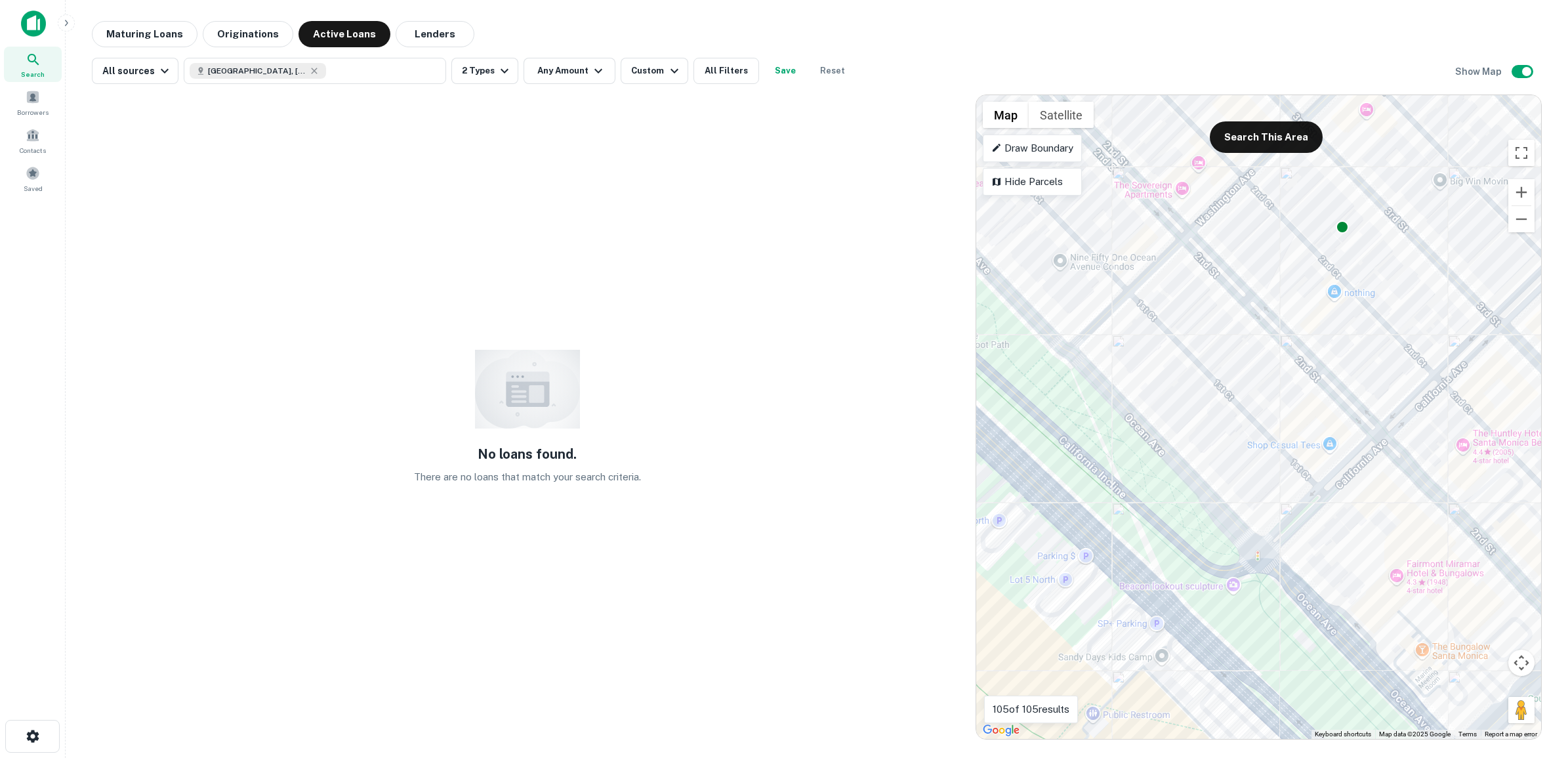
drag, startPoint x: 1400, startPoint y: 573, endPoint x: 1244, endPoint y: 379, distance: 248.9
click at [1244, 379] on div "To activate drag with keyboard, press Alt + Enter. Once in keyboard drag state,…" at bounding box center [1258, 417] width 565 height 644
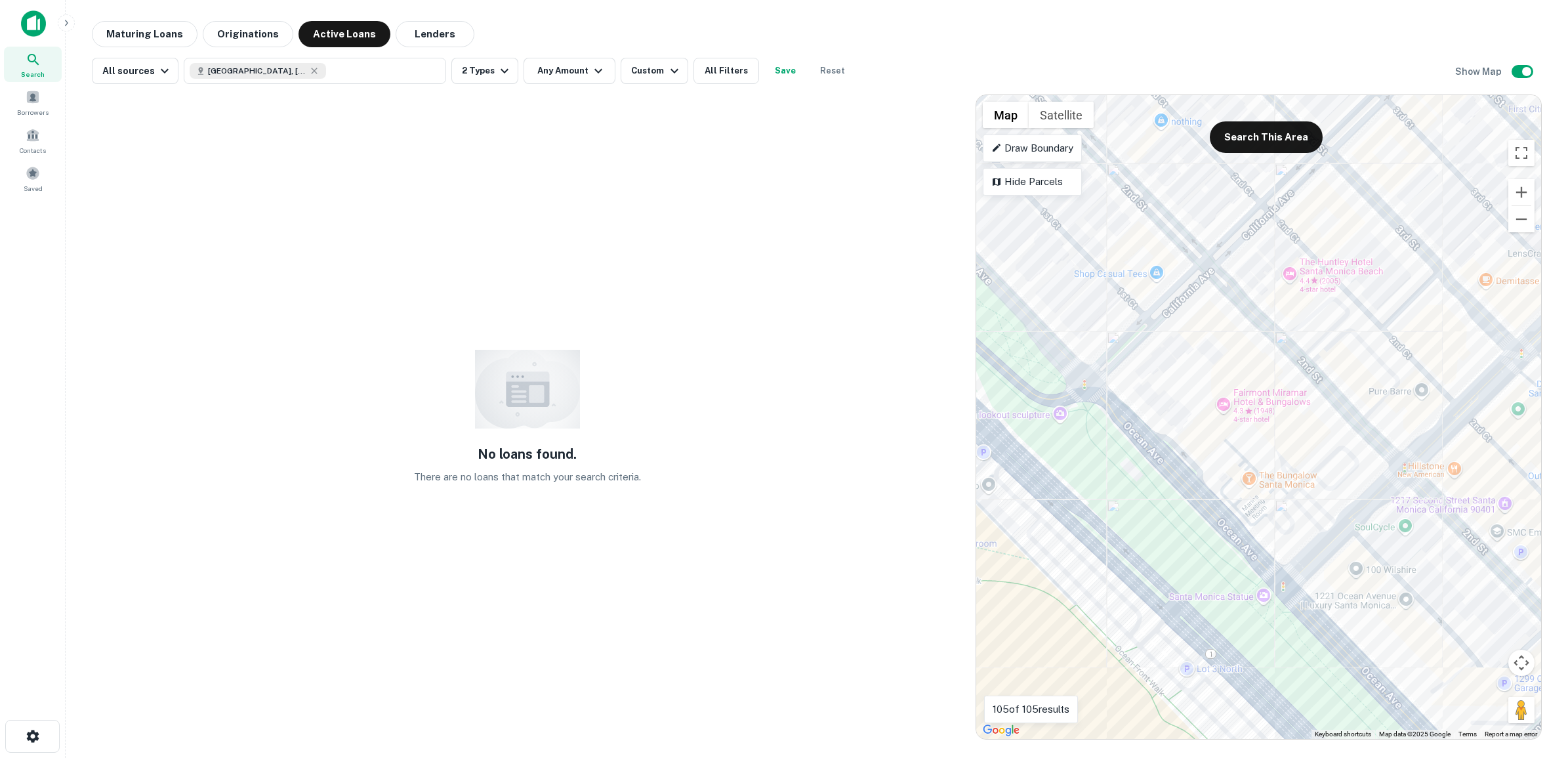
drag, startPoint x: 1420, startPoint y: 579, endPoint x: 1208, endPoint y: 377, distance: 292.8
click at [1208, 378] on div "To activate drag with keyboard, press Alt + Enter. Once in keyboard drag state,…" at bounding box center [1258, 417] width 565 height 644
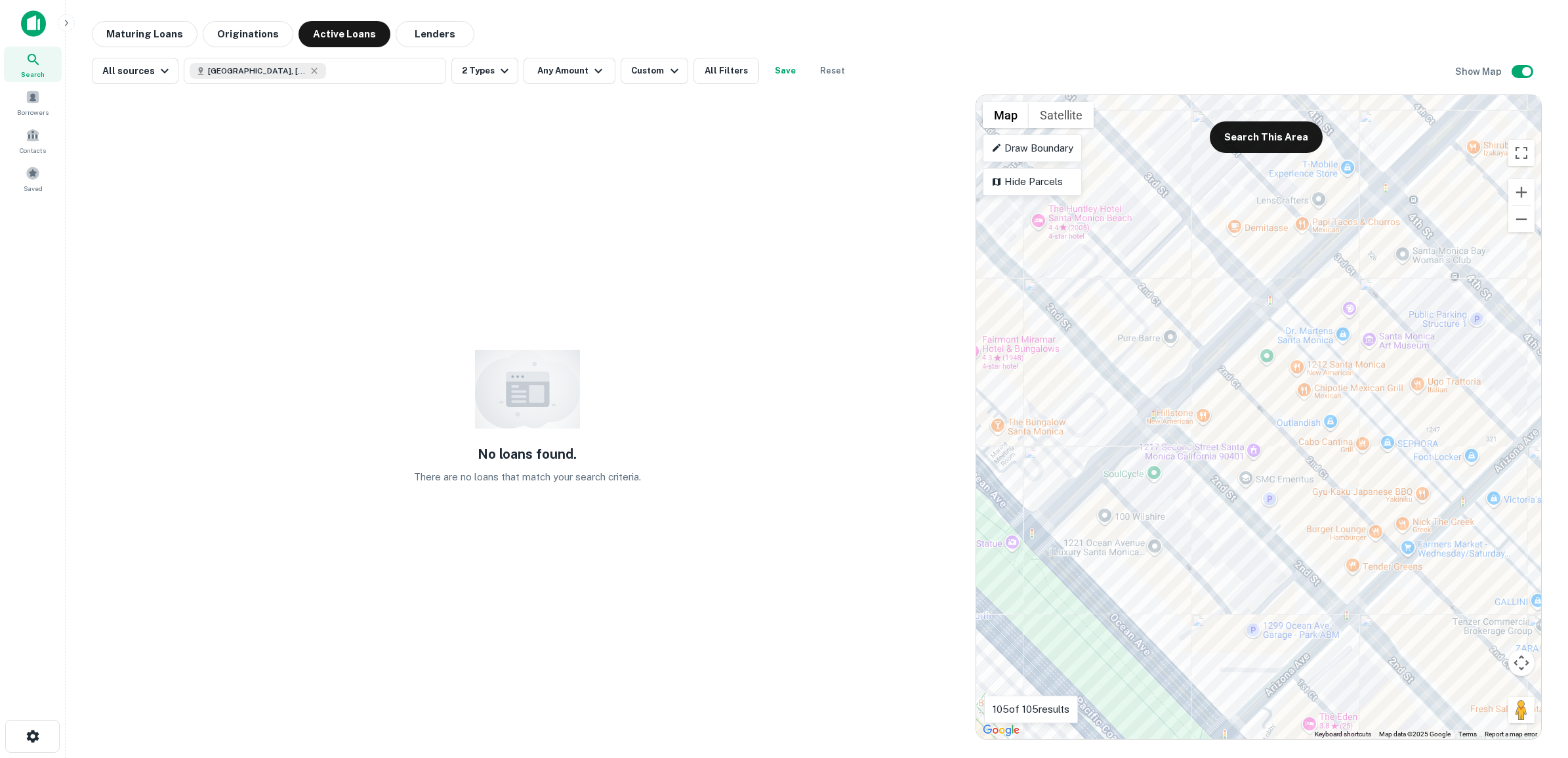
drag, startPoint x: 1392, startPoint y: 589, endPoint x: 1233, endPoint y: 621, distance: 162.2
click at [1233, 621] on div "To activate drag with keyboard, press Alt + Enter. Once in keyboard drag state,…" at bounding box center [1258, 417] width 565 height 644
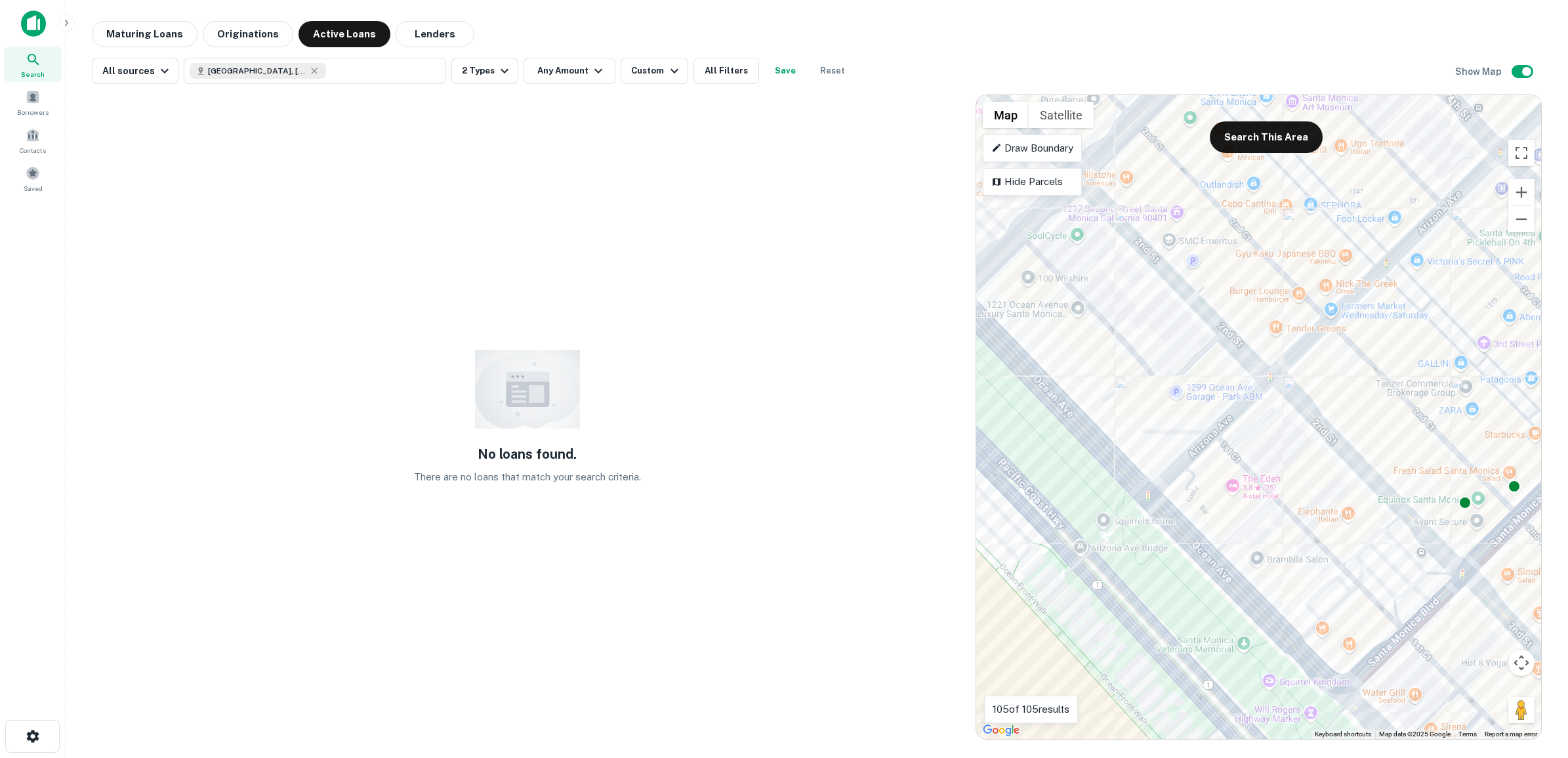
drag, startPoint x: 1378, startPoint y: 519, endPoint x: 1302, endPoint y: 279, distance: 251.7
click at [1302, 279] on div "To activate drag with keyboard, press Alt + Enter. Once in keyboard drag state,…" at bounding box center [1258, 417] width 565 height 644
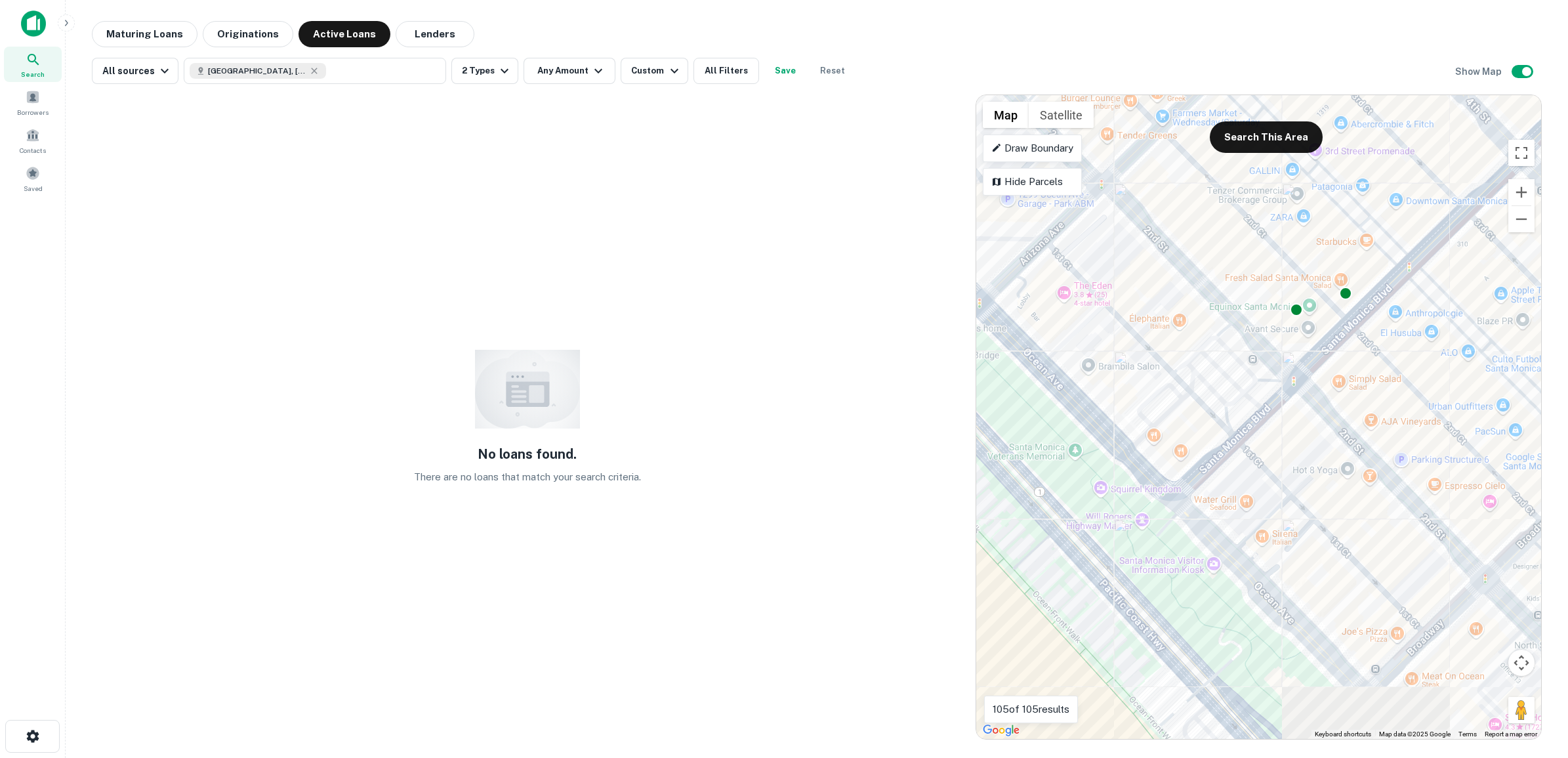
drag, startPoint x: 1422, startPoint y: 540, endPoint x: 1212, endPoint y: 294, distance: 323.4
click at [1214, 296] on div "To activate drag with keyboard, press Alt + Enter. Once in keyboard drag state,…" at bounding box center [1258, 417] width 565 height 644
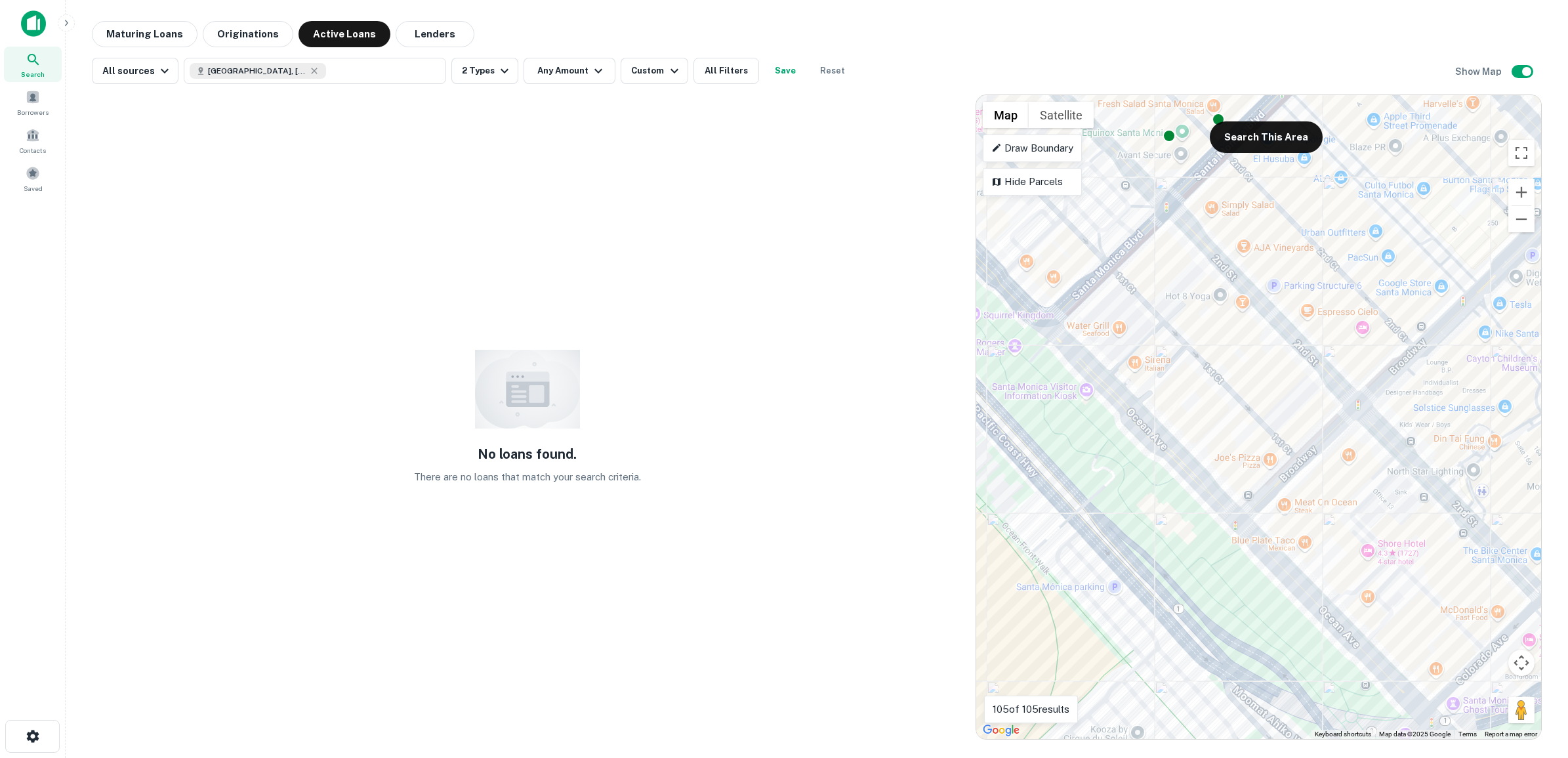
drag, startPoint x: 1422, startPoint y: 593, endPoint x: 1361, endPoint y: 514, distance: 99.8
click at [1361, 514] on div "To activate drag with keyboard, press Alt + Enter. Once in keyboard drag state,…" at bounding box center [1258, 417] width 565 height 644
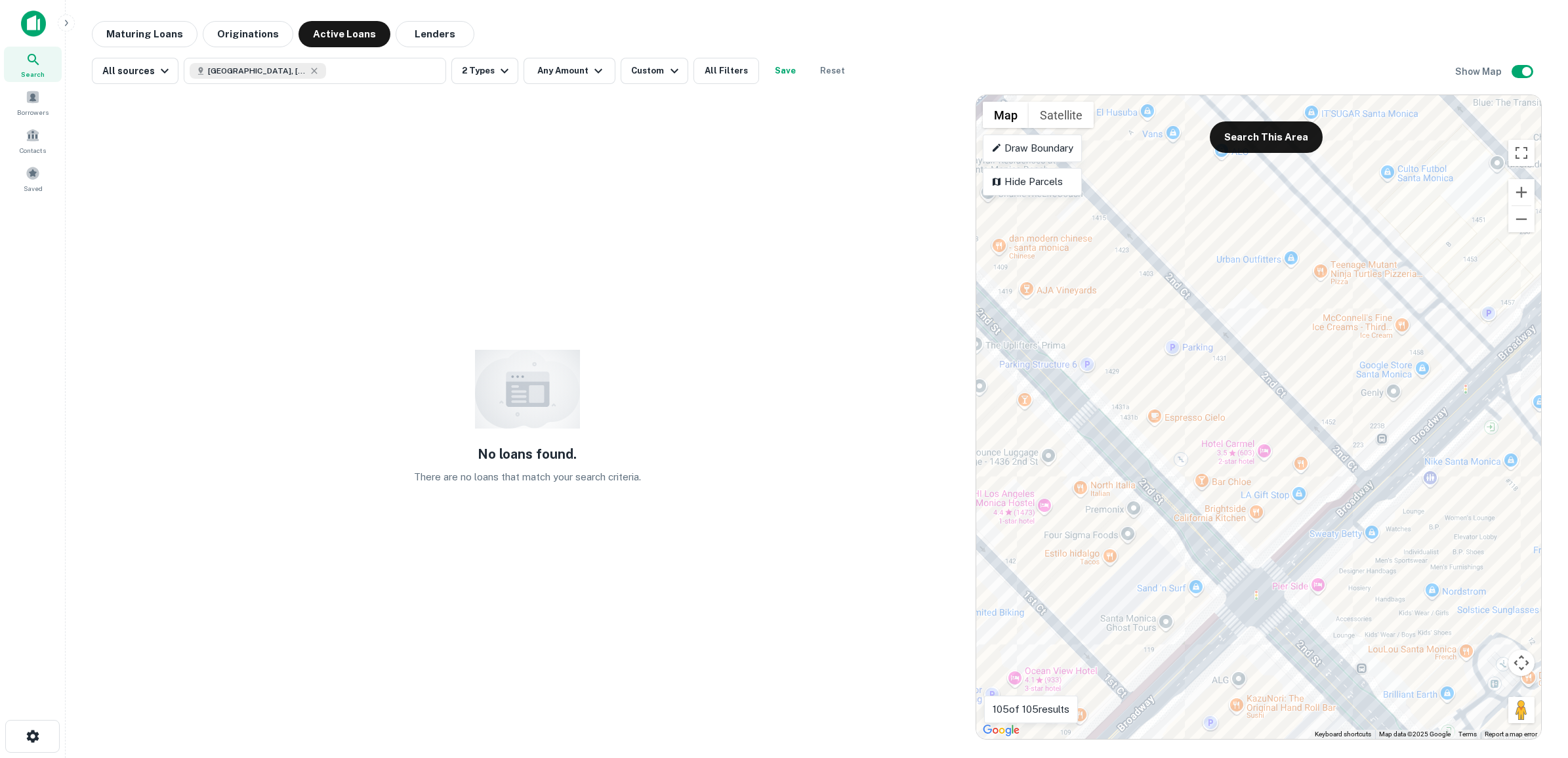
drag, startPoint x: 1323, startPoint y: 343, endPoint x: 1121, endPoint y: 500, distance: 255.8
click at [1121, 500] on div "To activate drag with keyboard, press Alt + Enter. Once in keyboard drag state,…" at bounding box center [1258, 417] width 565 height 644
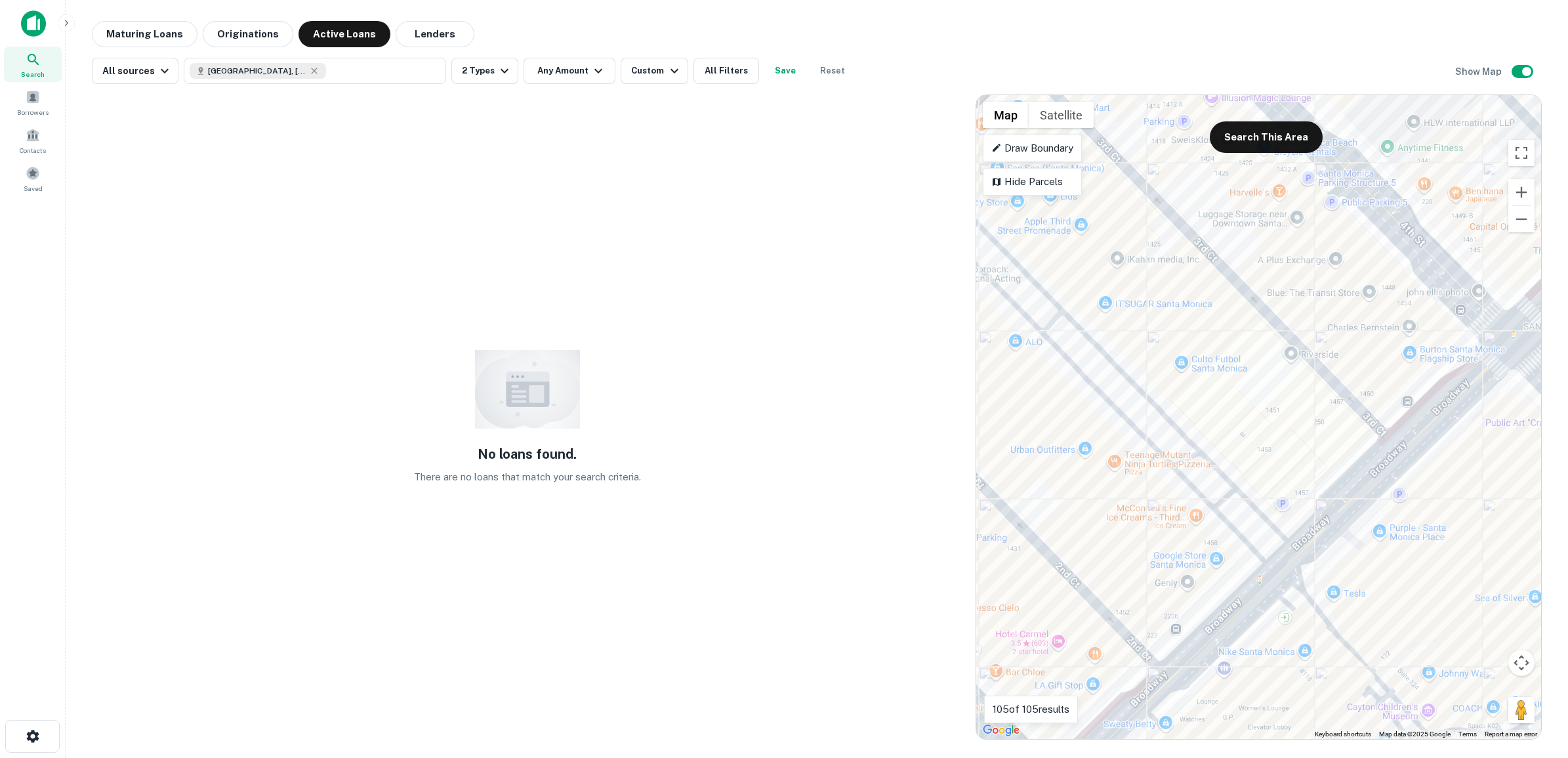
drag, startPoint x: 1331, startPoint y: 376, endPoint x: 1126, endPoint y: 568, distance: 280.9
click at [1126, 568] on div "To activate drag with keyboard, press Alt + Enter. Once in keyboard drag state,…" at bounding box center [1258, 417] width 565 height 644
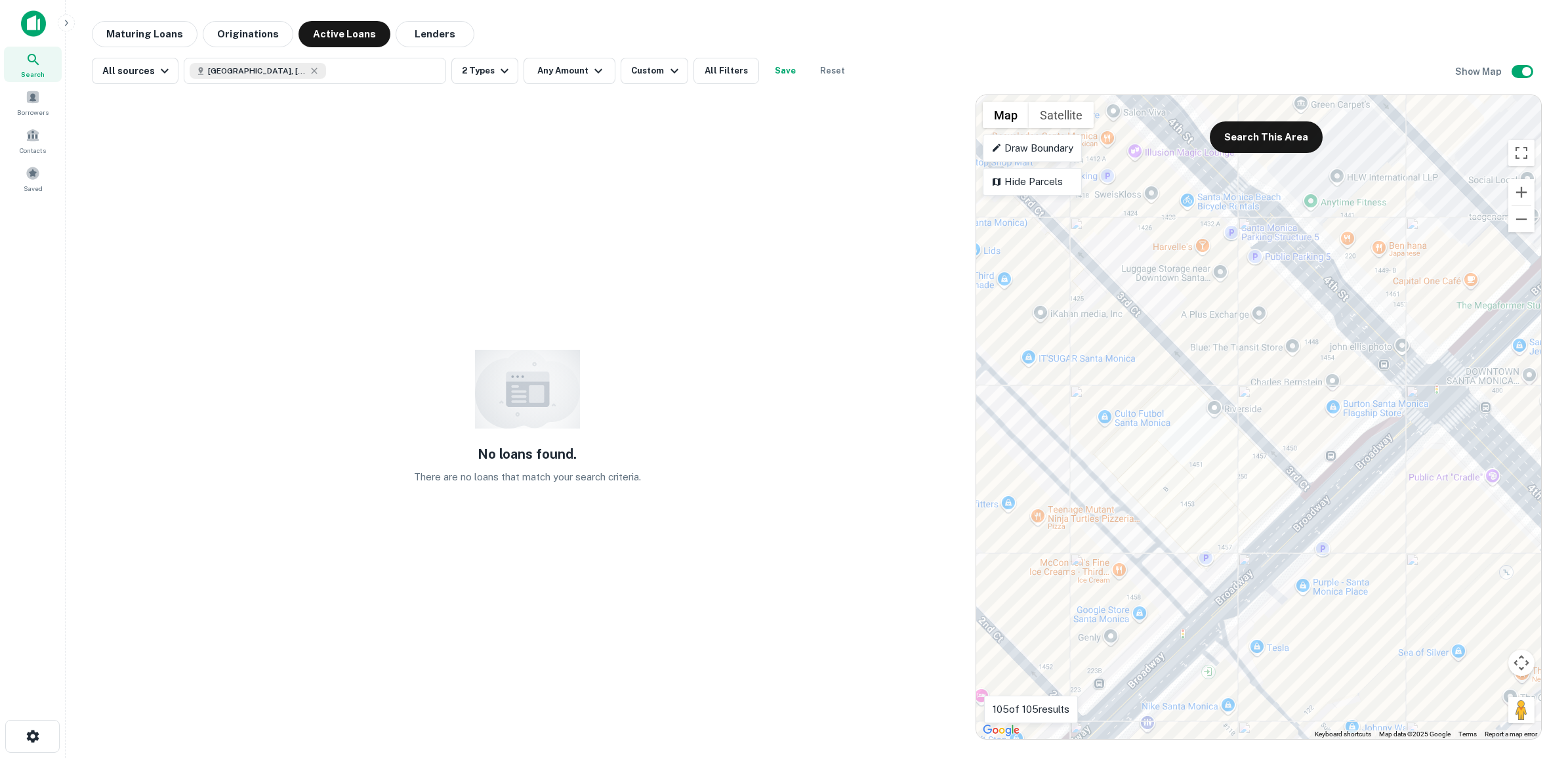
drag, startPoint x: 1251, startPoint y: 398, endPoint x: 1175, endPoint y: 453, distance: 93.8
click at [1175, 453] on div "To activate drag with keyboard, press Alt + Enter. Once in keyboard drag state,…" at bounding box center [1258, 417] width 565 height 644
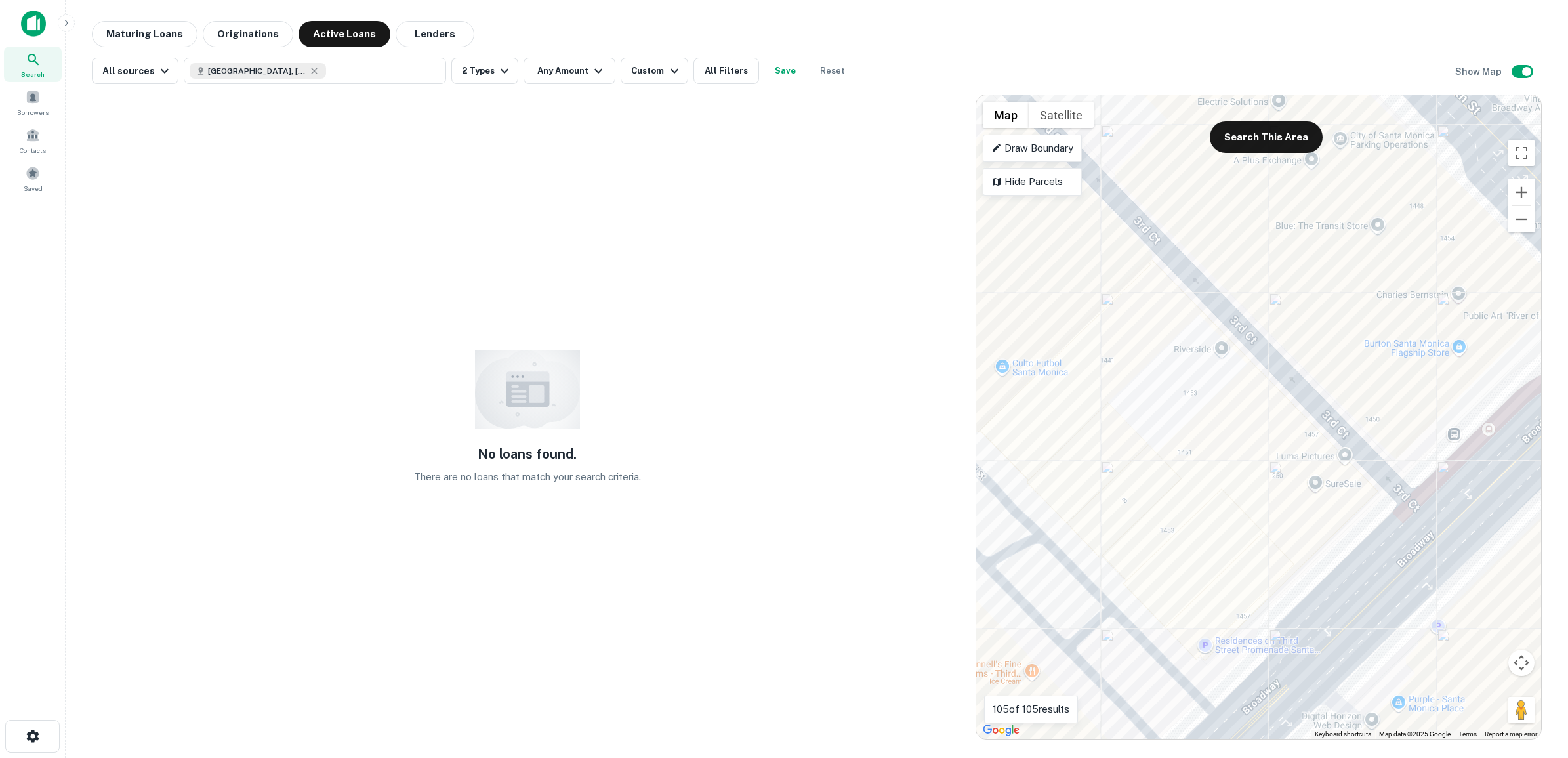
click at [1198, 440] on div "To activate drag with keyboard, press Alt + Enter. Once in keyboard drag state,…" at bounding box center [1258, 417] width 565 height 644
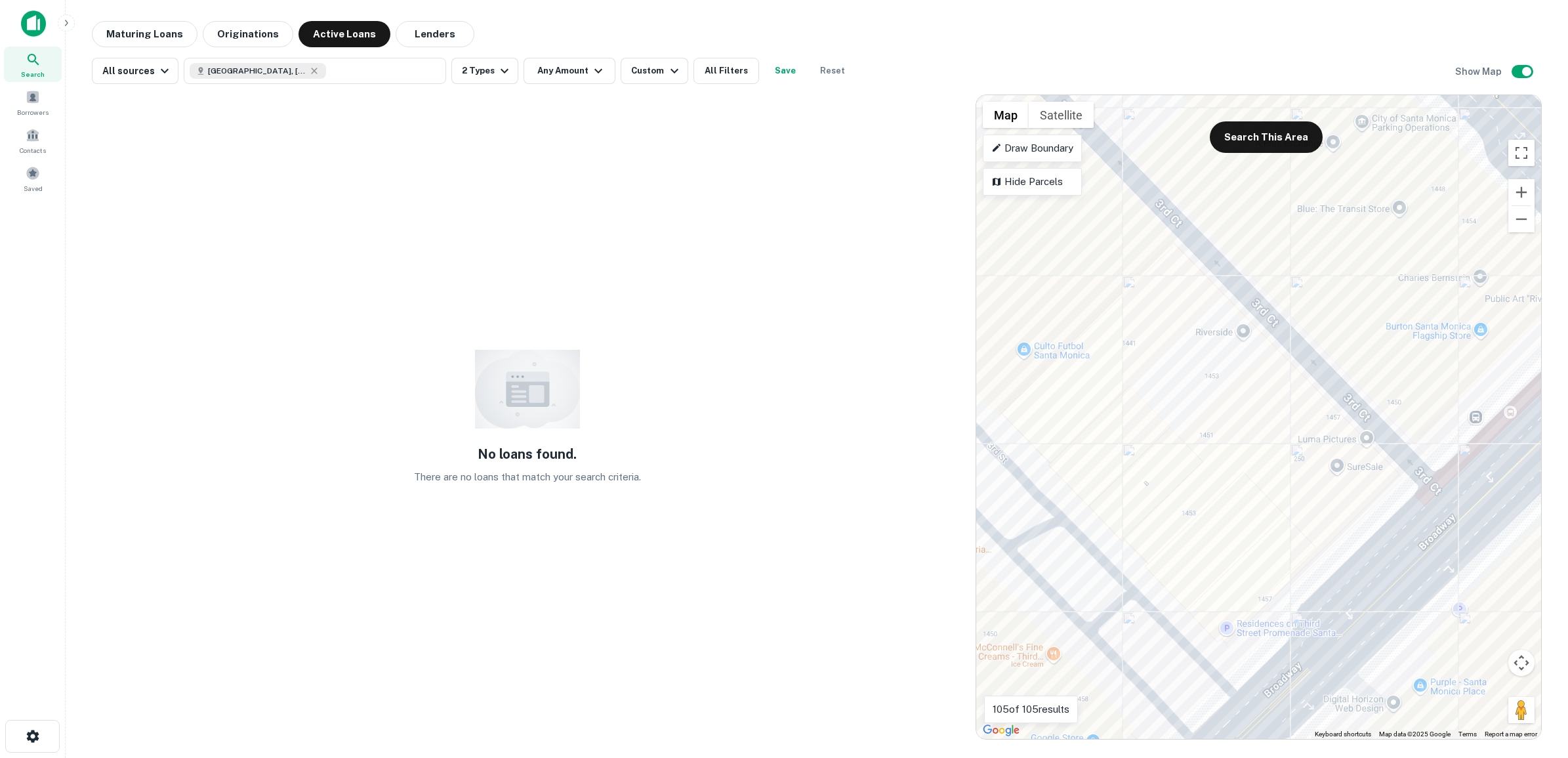
drag, startPoint x: 1198, startPoint y: 440, endPoint x: 1220, endPoint y: 421, distance: 29.1
click at [1220, 421] on div "To activate drag with keyboard, press Alt + Enter. Once in keyboard drag state,…" at bounding box center [1258, 417] width 565 height 644
click at [1264, 135] on button "Search This Area" at bounding box center [1266, 137] width 113 height 32
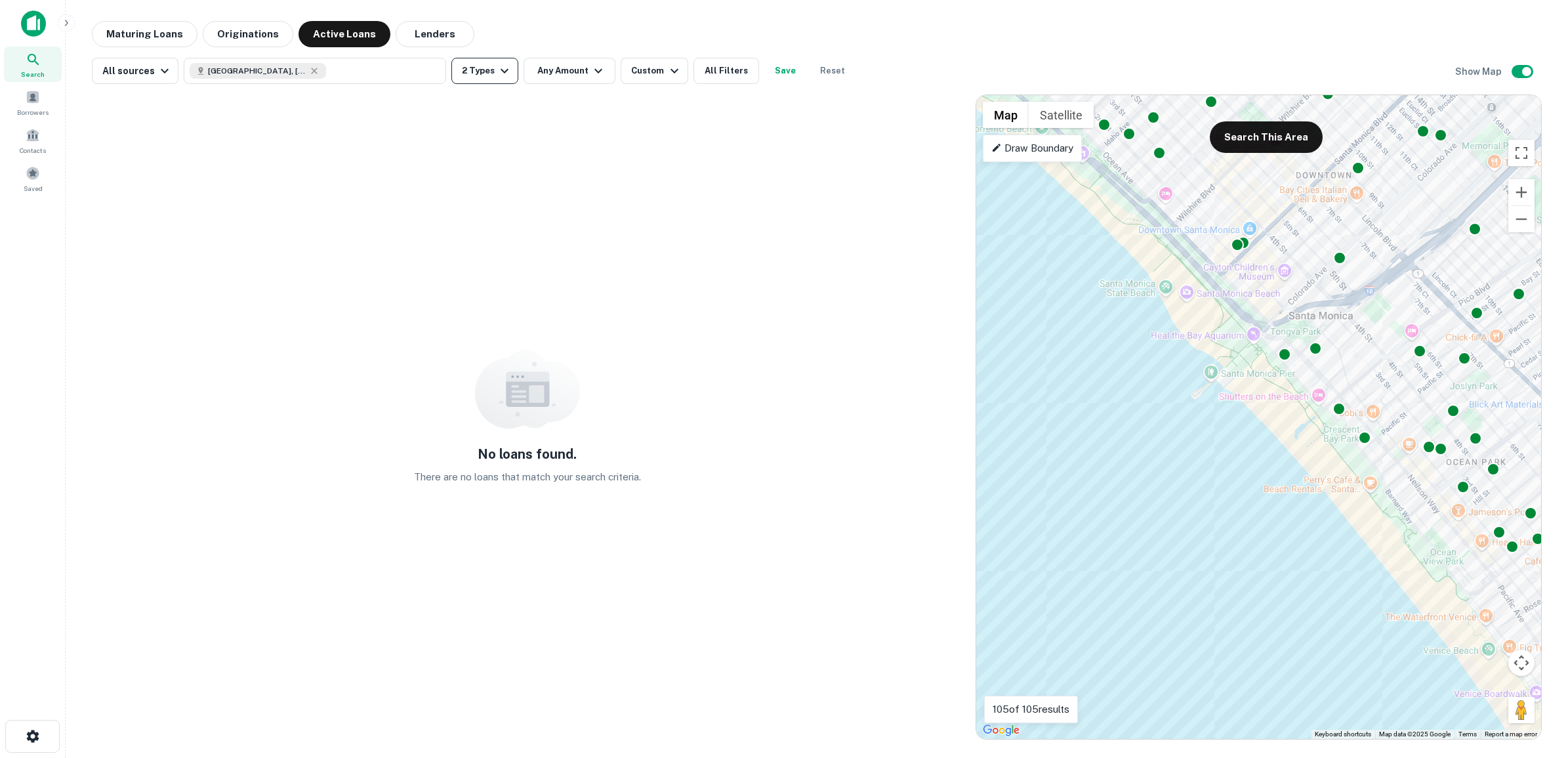
click at [500, 68] on icon "button" at bounding box center [504, 71] width 15 height 15
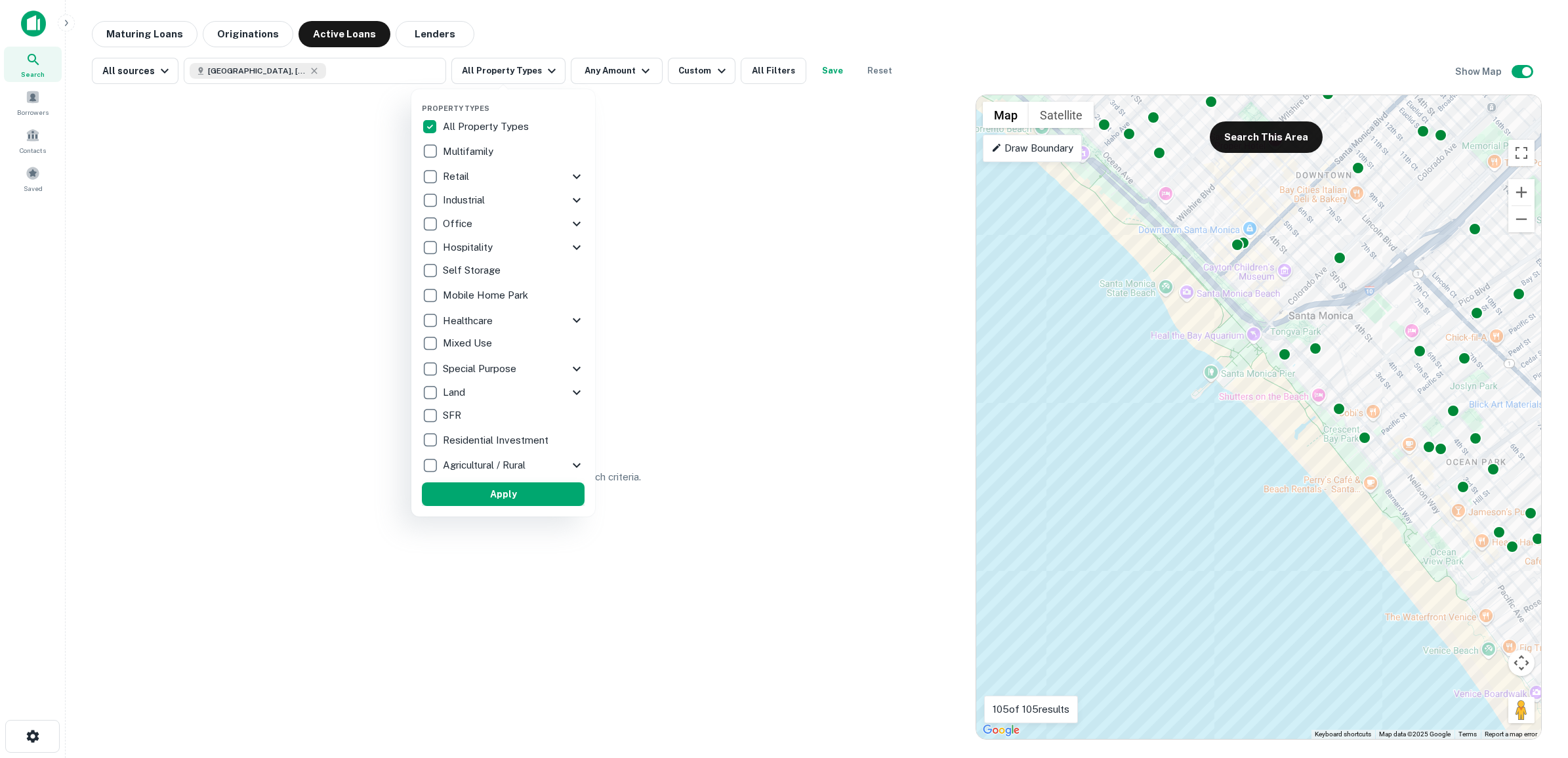
click at [515, 493] on button "Apply" at bounding box center [503, 494] width 162 height 24
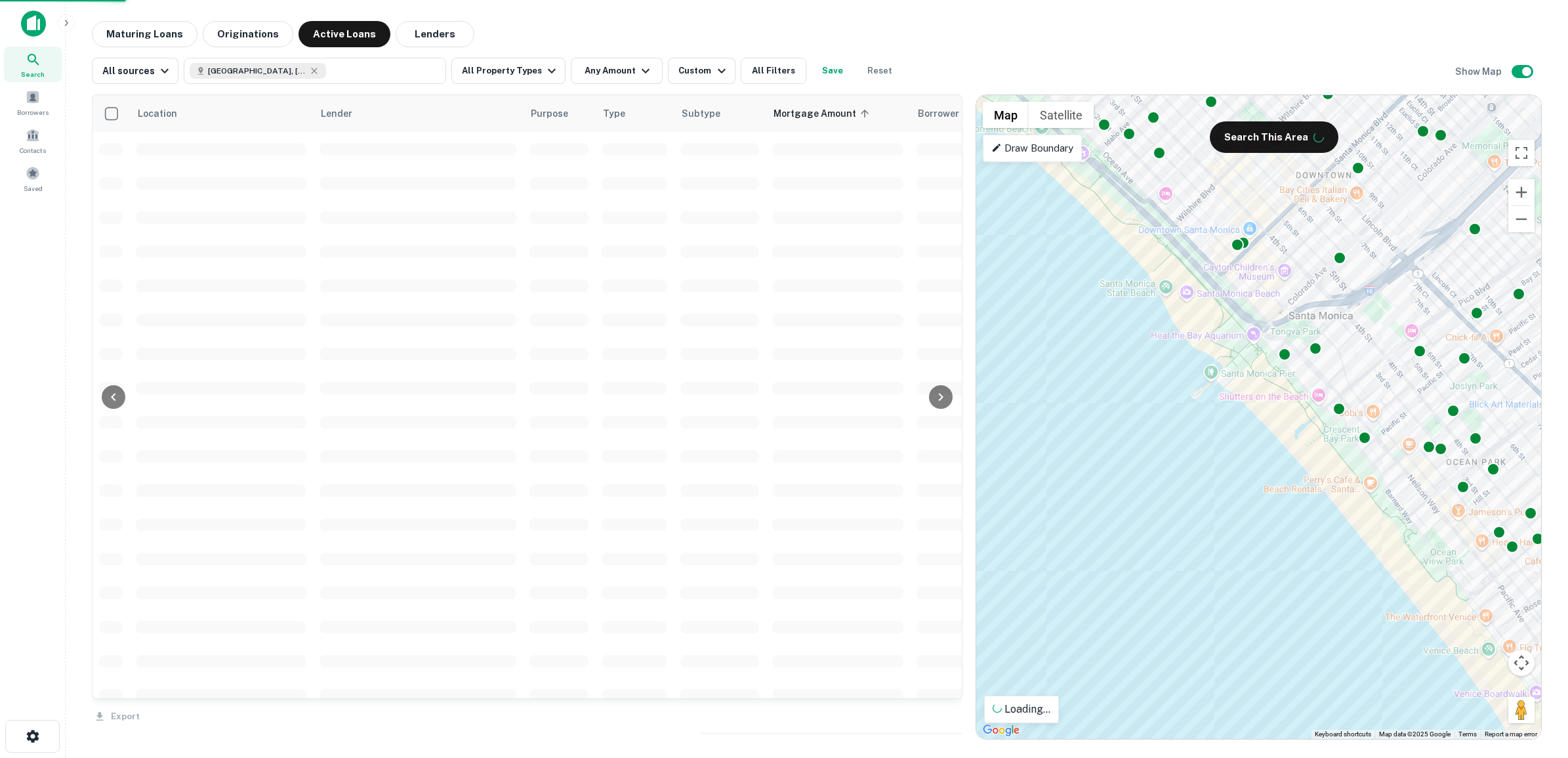
drag, startPoint x: 1399, startPoint y: 434, endPoint x: 1024, endPoint y: 360, distance: 382.2
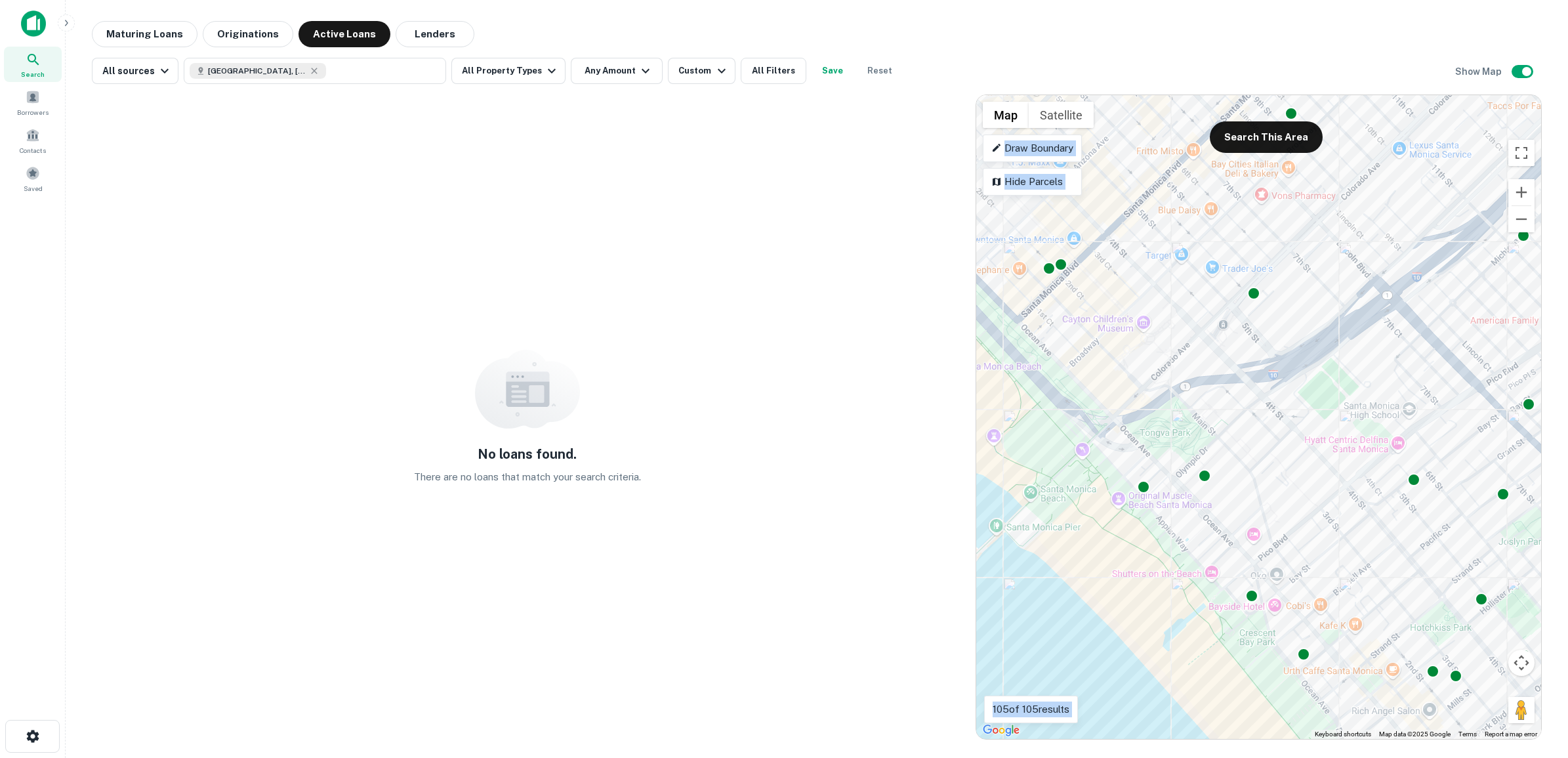
drag, startPoint x: 1210, startPoint y: 299, endPoint x: 1147, endPoint y: 286, distance: 64.3
click at [1150, 290] on div "To activate drag with keyboard, press Alt + Enter. Once in keyboard drag state,…" at bounding box center [1258, 417] width 565 height 644
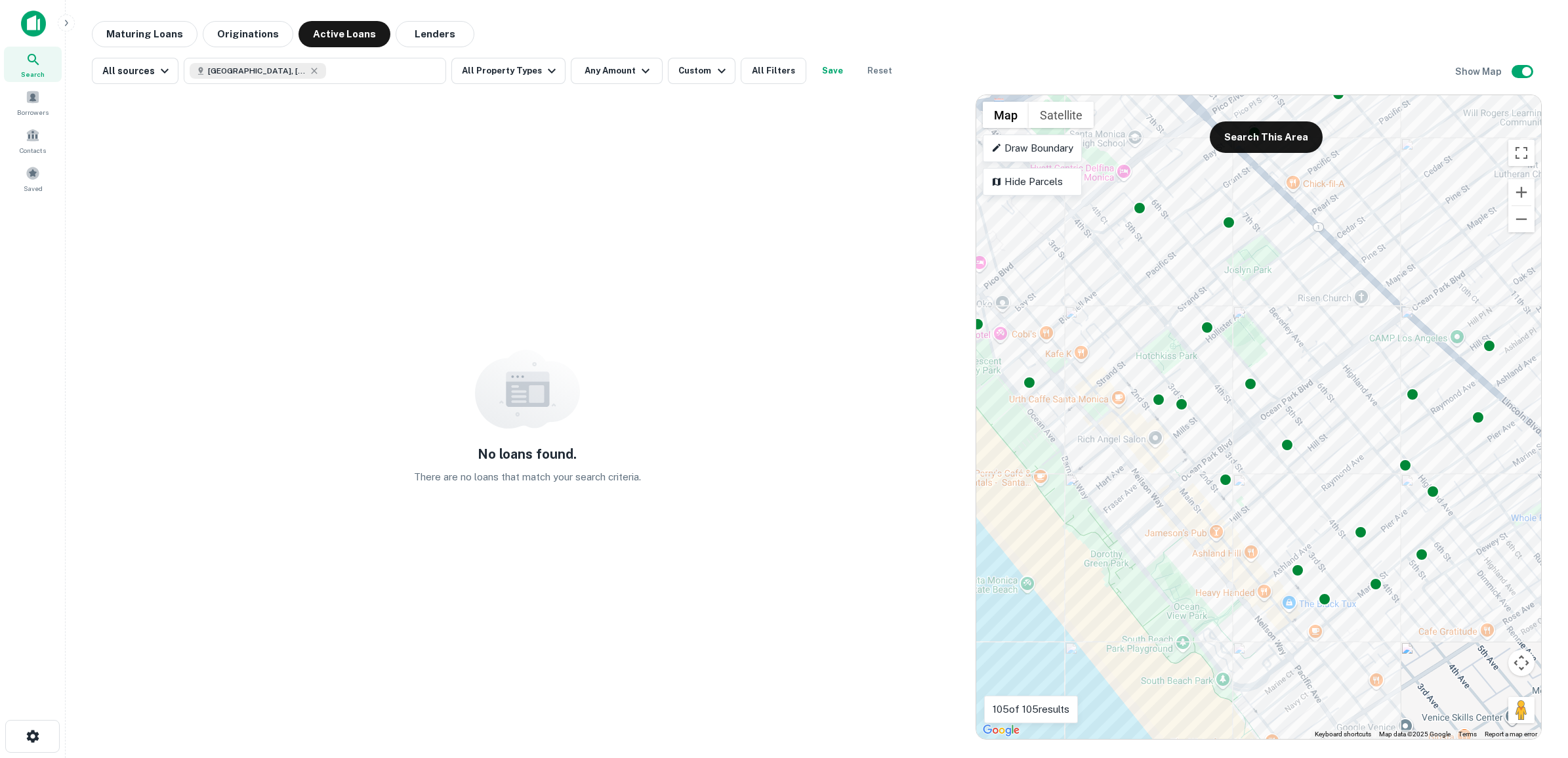
drag, startPoint x: 1178, startPoint y: 393, endPoint x: 1278, endPoint y: 512, distance: 155.4
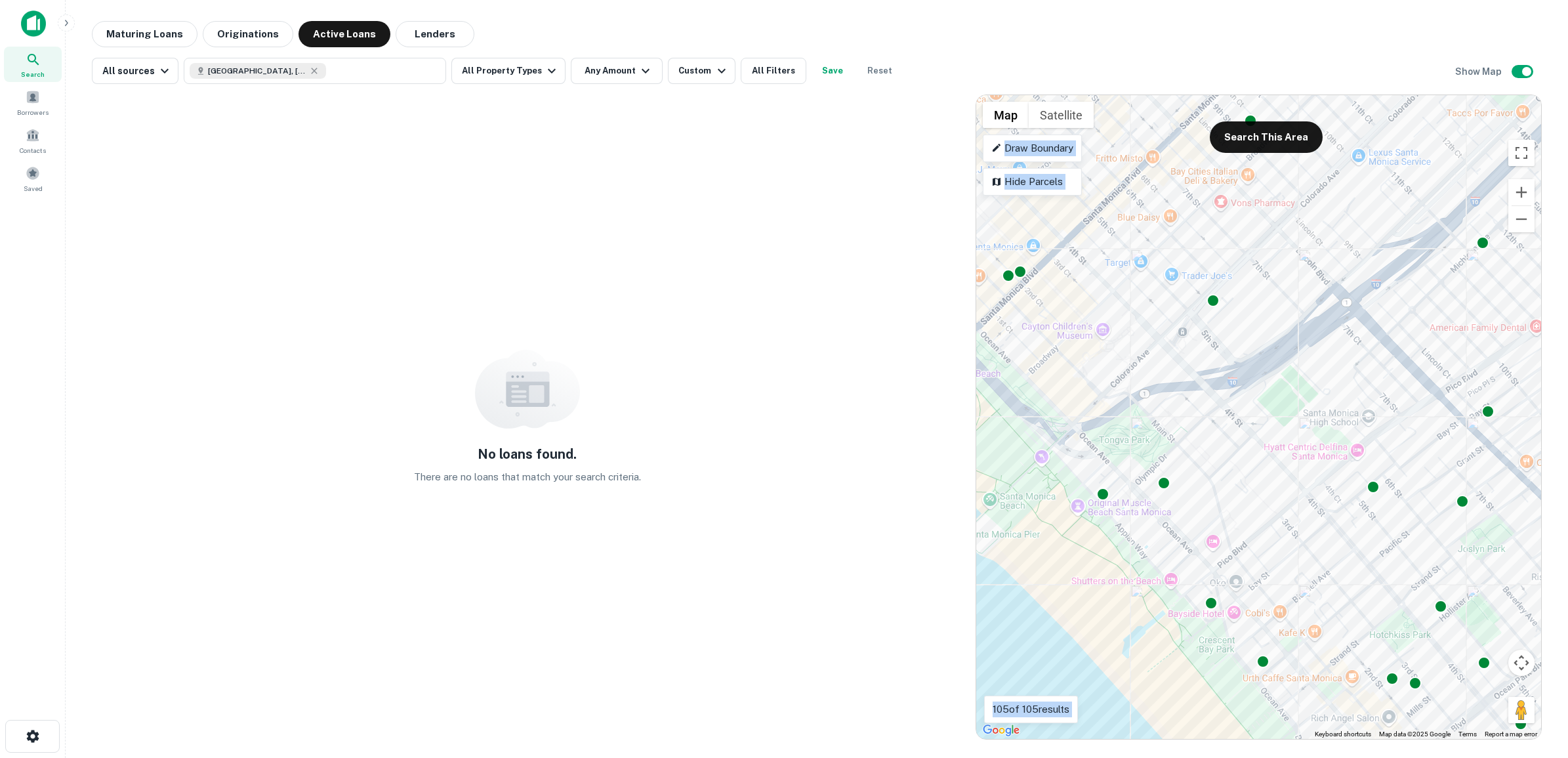
drag, startPoint x: 1143, startPoint y: 328, endPoint x: 1376, endPoint y: 608, distance: 364.3
click at [1376, 608] on div "To activate drag with keyboard, press Alt + Enter. Once in keyboard drag state,…" at bounding box center [1258, 417] width 565 height 644
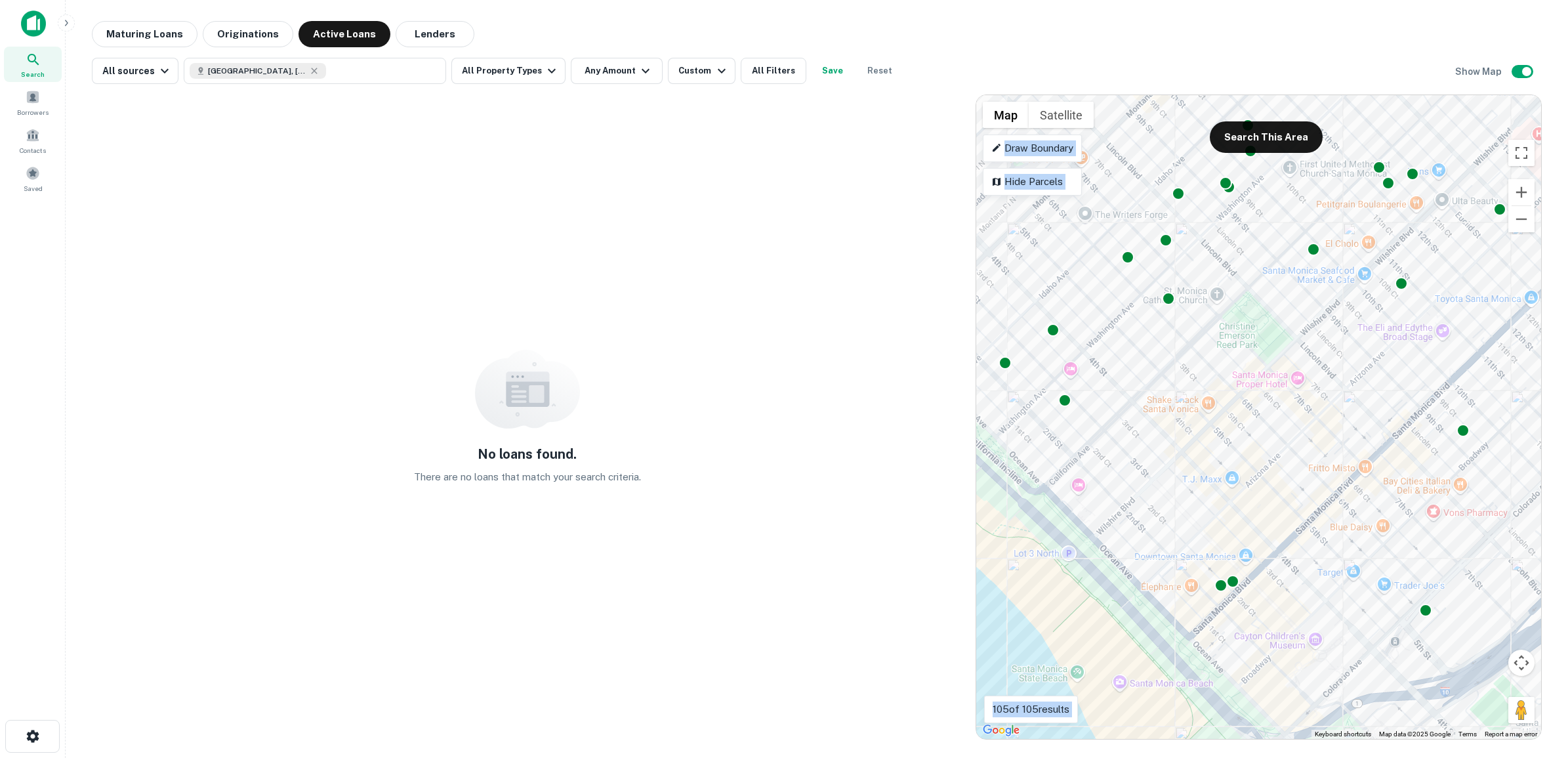
drag, startPoint x: 1140, startPoint y: 304, endPoint x: 1352, endPoint y: 615, distance: 376.4
click at [1352, 615] on div "To activate drag with keyboard, press Alt + Enter. Once in keyboard drag state,…" at bounding box center [1258, 417] width 565 height 644
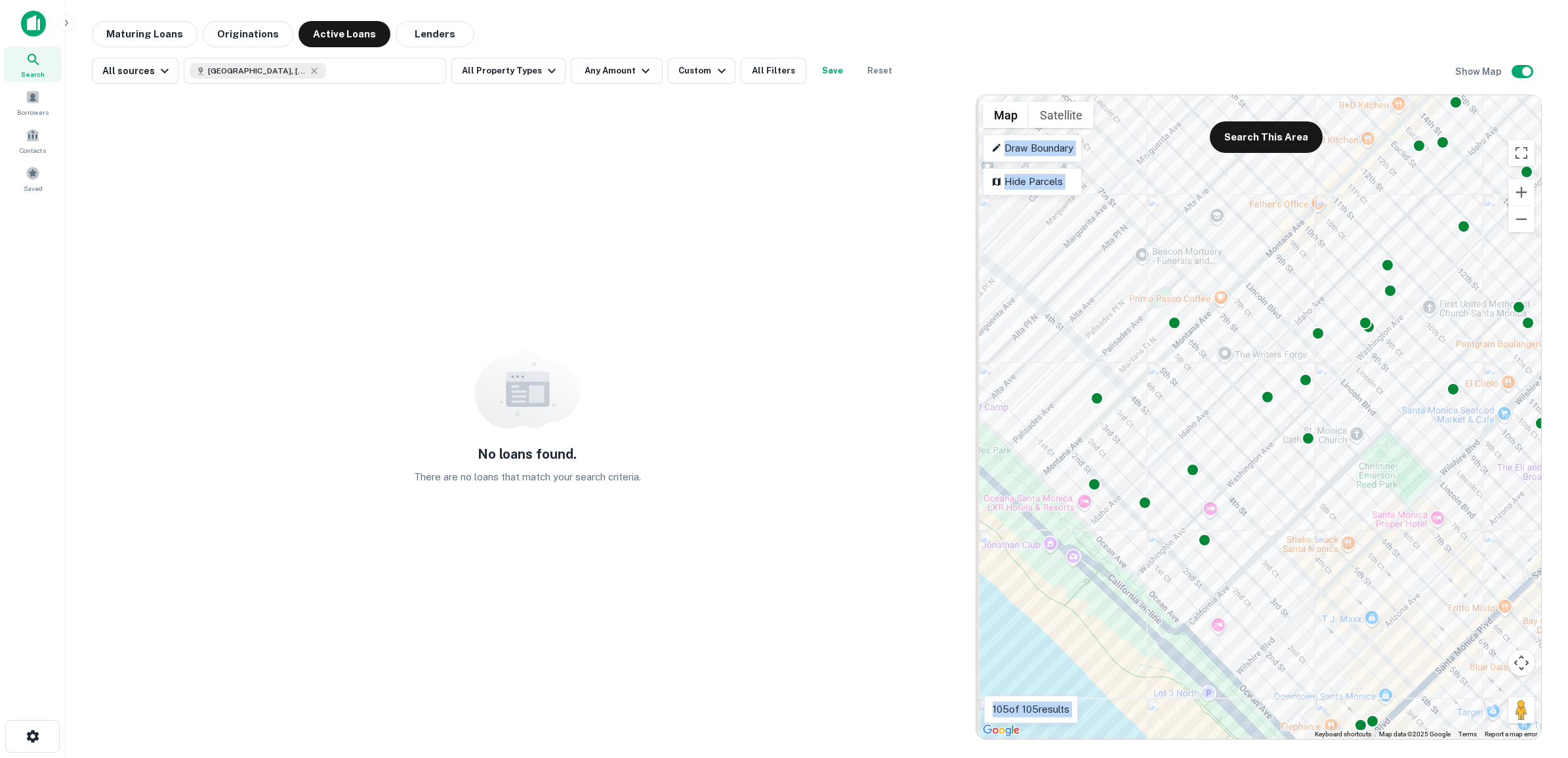
drag, startPoint x: 1156, startPoint y: 365, endPoint x: 1295, endPoint y: 507, distance: 198.7
click at [1295, 507] on div "To activate drag with keyboard, press Alt + Enter. Once in keyboard drag state,…" at bounding box center [1258, 417] width 565 height 644
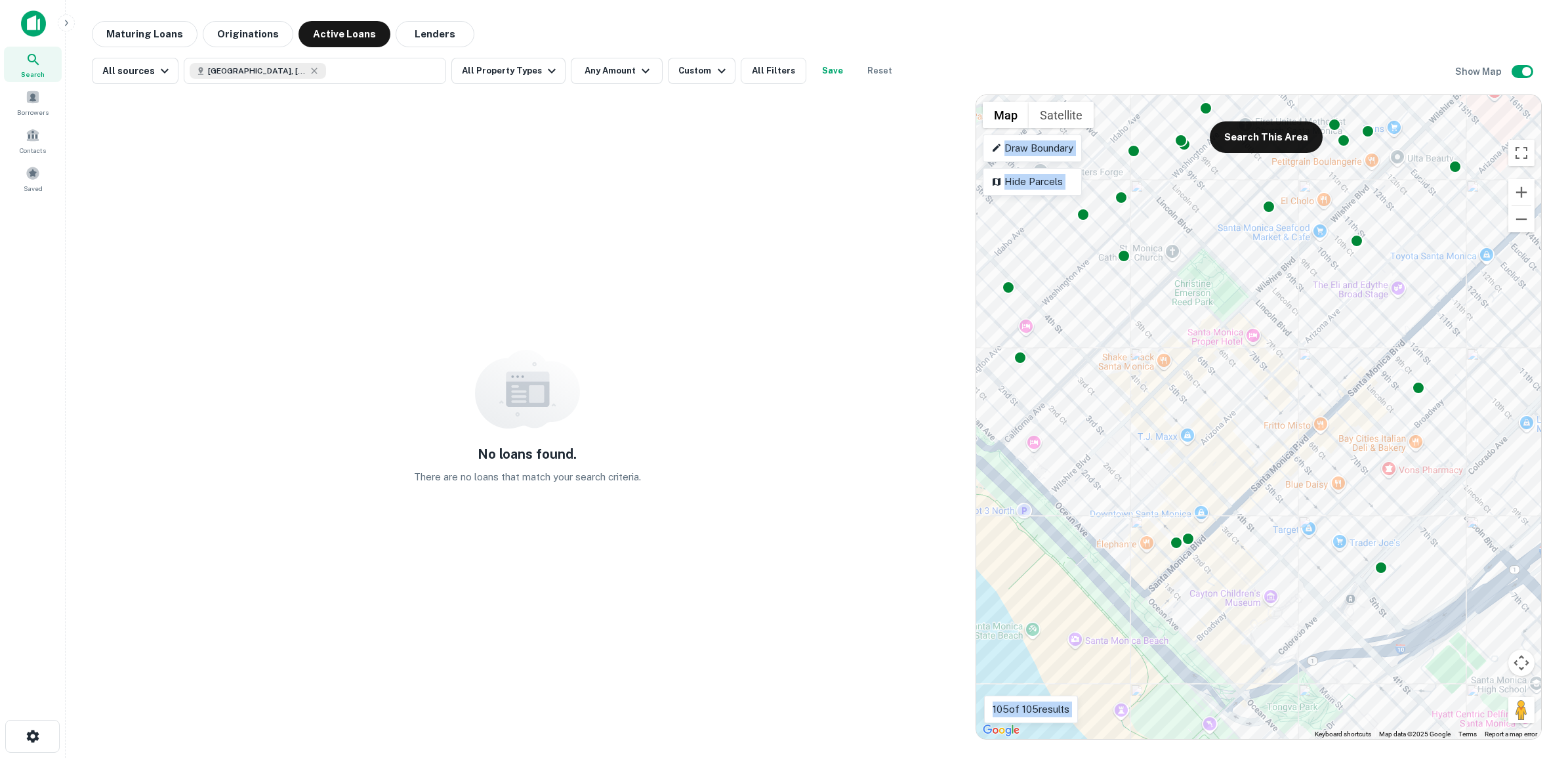
drag, startPoint x: 1339, startPoint y: 474, endPoint x: 1154, endPoint y: 290, distance: 260.9
click at [1154, 290] on div "To activate drag with keyboard, press Alt + Enter. Once in keyboard drag state,…" at bounding box center [1258, 417] width 565 height 644
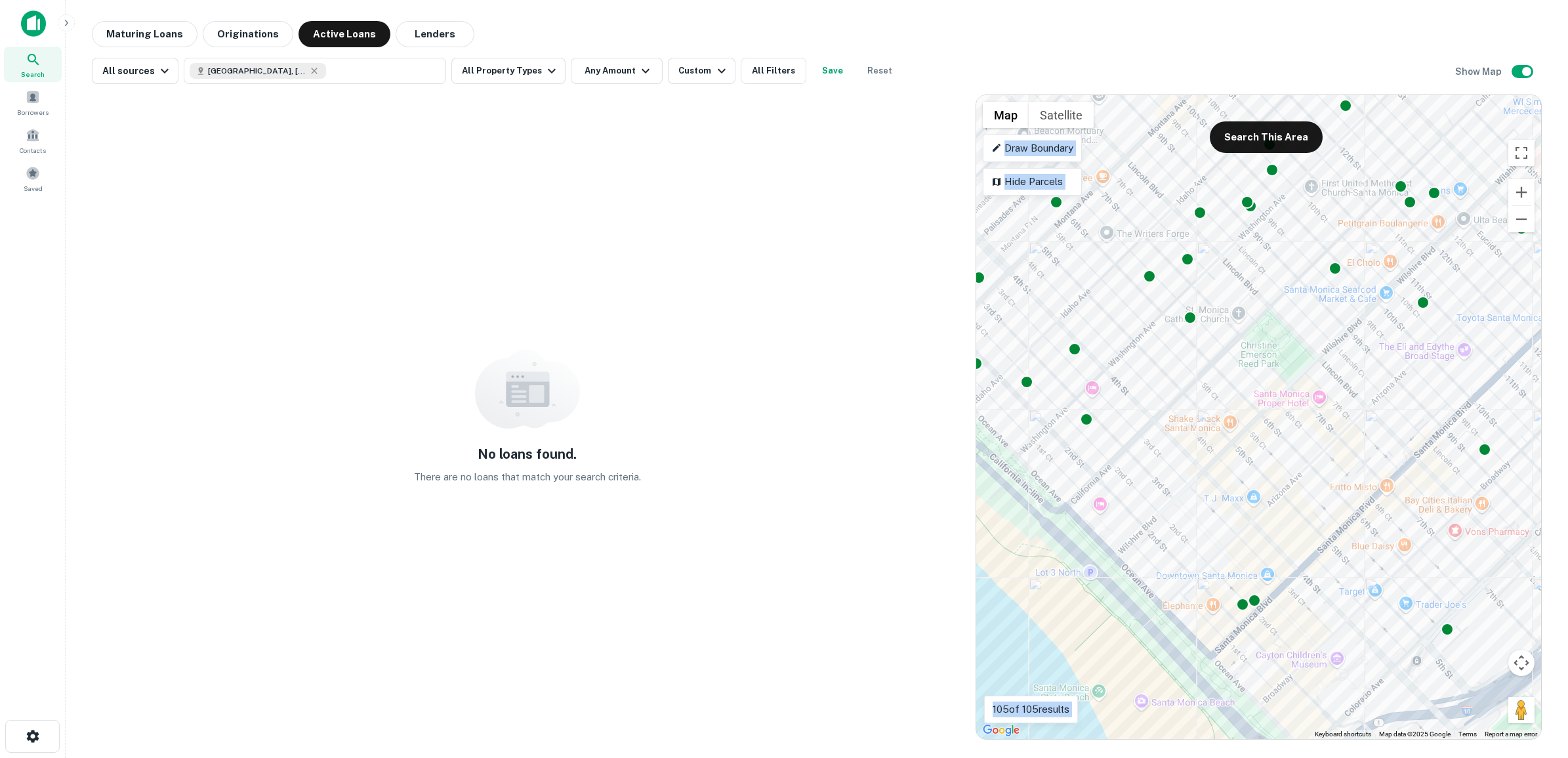
drag, startPoint x: 1329, startPoint y: 582, endPoint x: 1396, endPoint y: 643, distance: 90.6
click at [1396, 643] on div "To activate drag with keyboard, press Alt + Enter. Once in keyboard drag state,…" at bounding box center [1258, 417] width 565 height 644
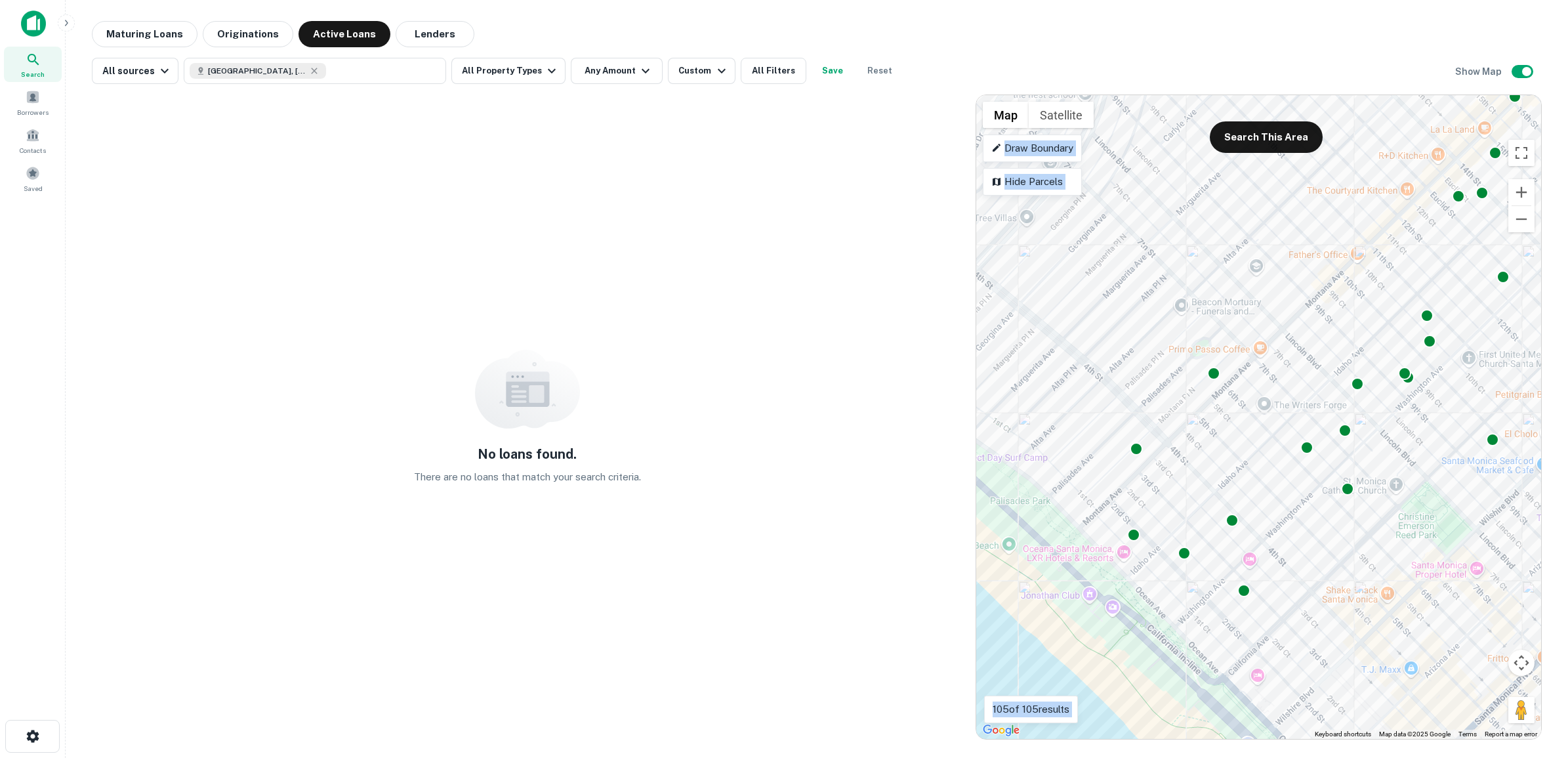
drag, startPoint x: 1176, startPoint y: 450, endPoint x: 1331, endPoint y: 621, distance: 230.8
click at [1331, 621] on div "To activate drag with keyboard, press Alt + Enter. Once in keyboard drag state,…" at bounding box center [1258, 417] width 565 height 644
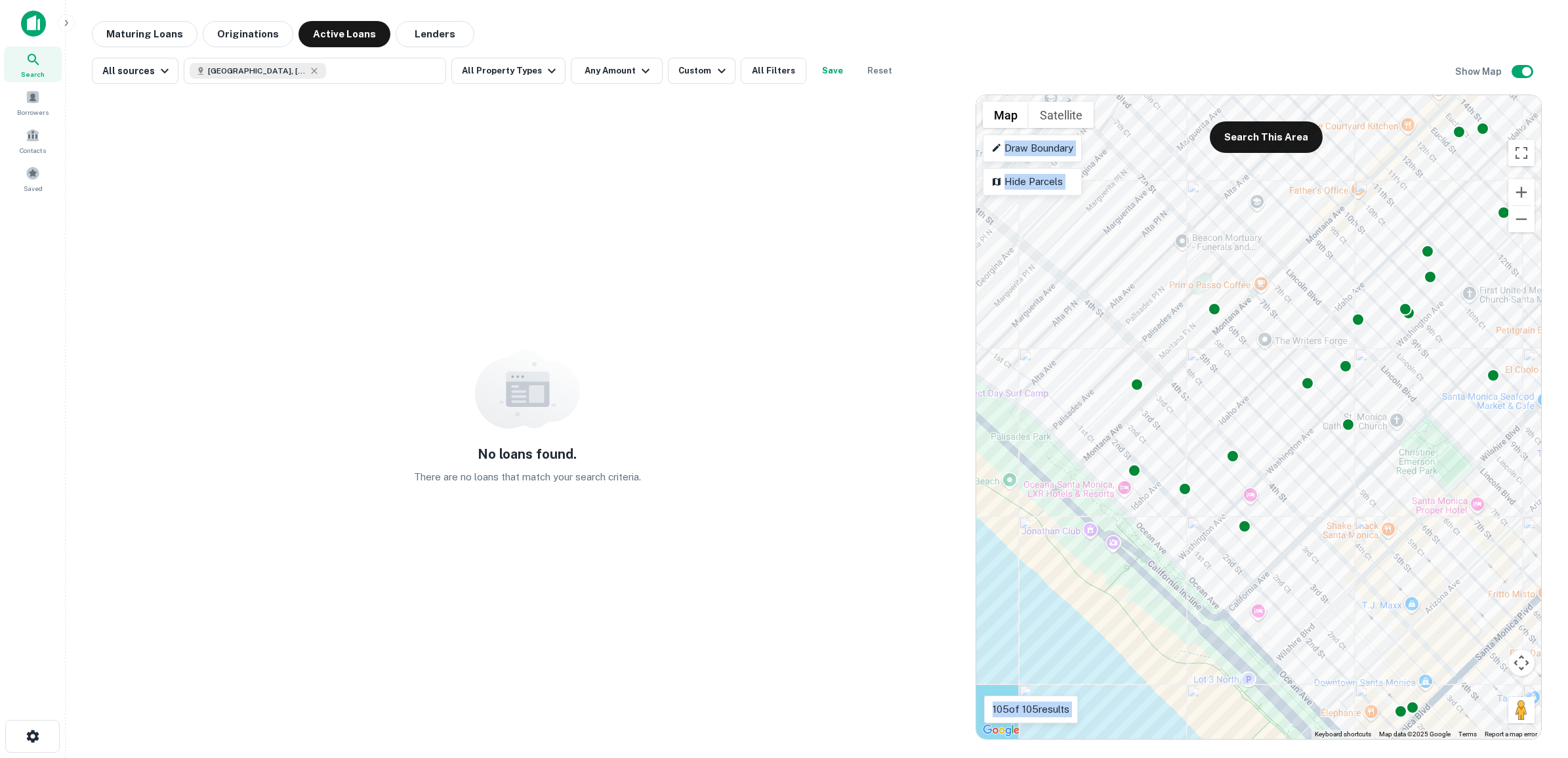
drag, startPoint x: 1132, startPoint y: 419, endPoint x: 1138, endPoint y: 358, distance: 61.3
click at [1129, 348] on div "To activate drag with keyboard, press Alt + Enter. Once in keyboard drag state,…" at bounding box center [1258, 417] width 565 height 644
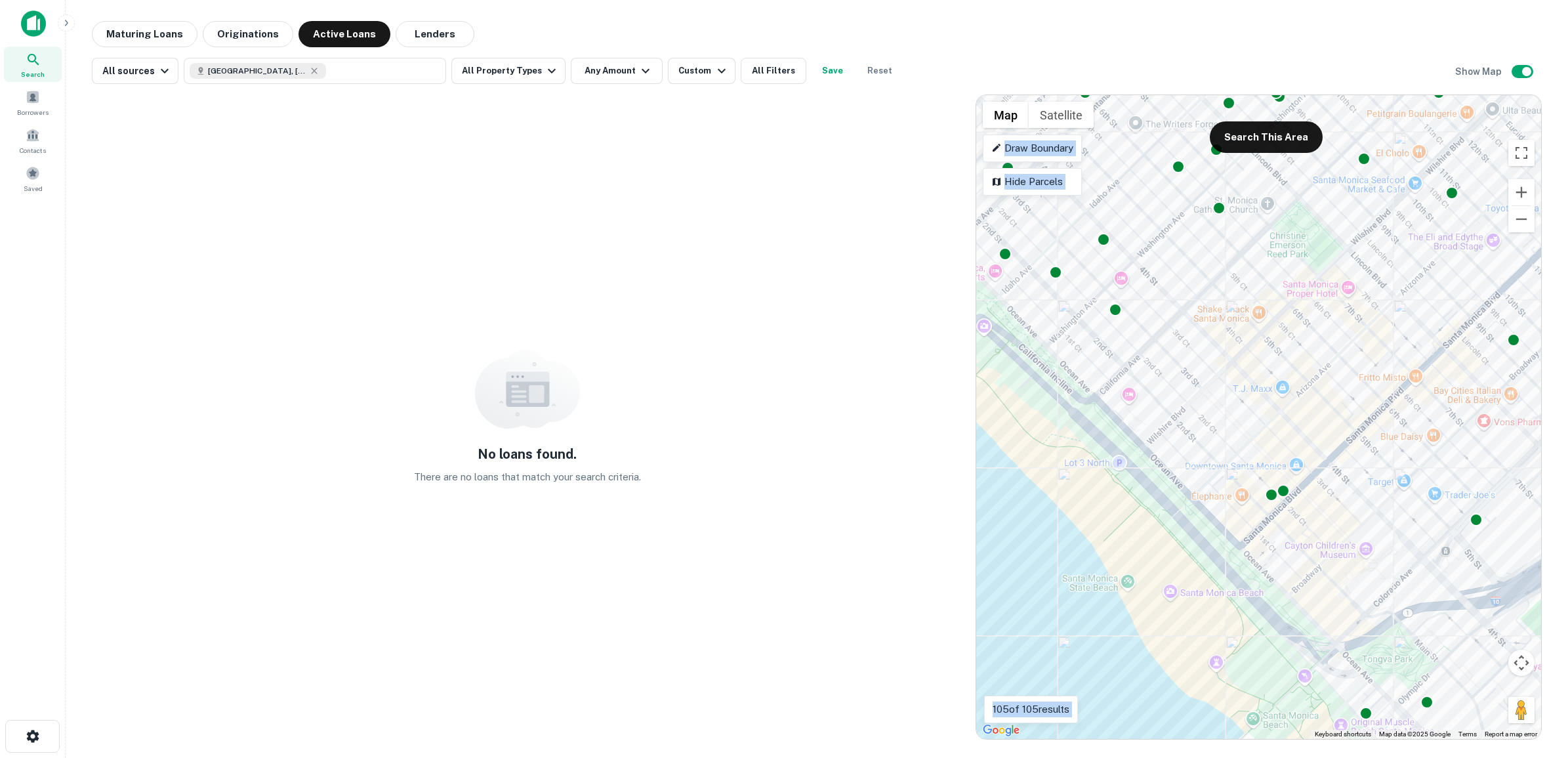
drag, startPoint x: 1358, startPoint y: 542, endPoint x: 1231, endPoint y: 330, distance: 247.1
click at [1231, 330] on div "To activate drag with keyboard, press Alt + Enter. Once in keyboard drag state,…" at bounding box center [1258, 417] width 565 height 644
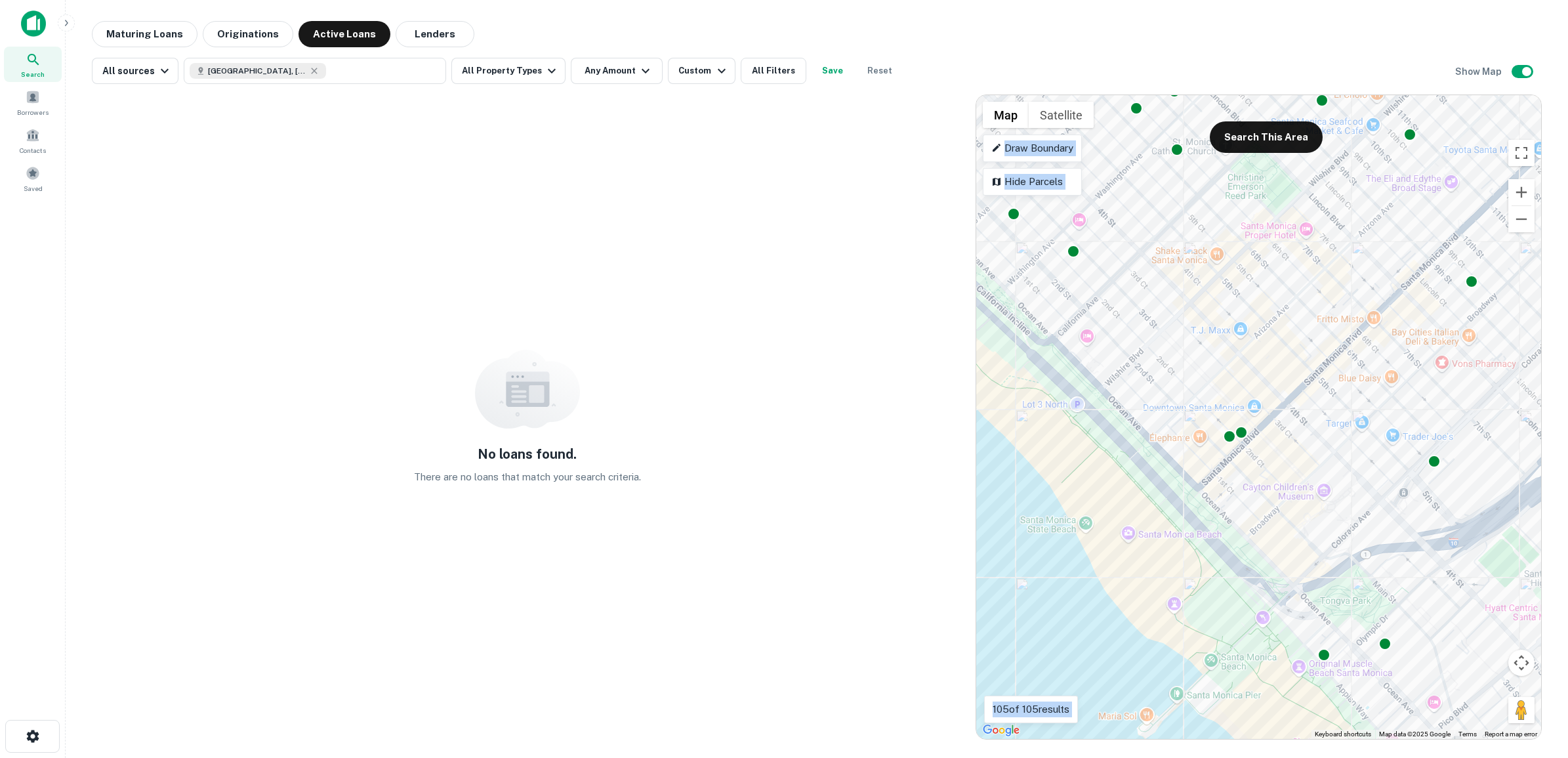
drag, startPoint x: 1427, startPoint y: 536, endPoint x: 1383, endPoint y: 478, distance: 72.8
click at [1383, 478] on div "To activate drag with keyboard, press Alt + Enter. Once in keyboard drag state,…" at bounding box center [1258, 417] width 565 height 644
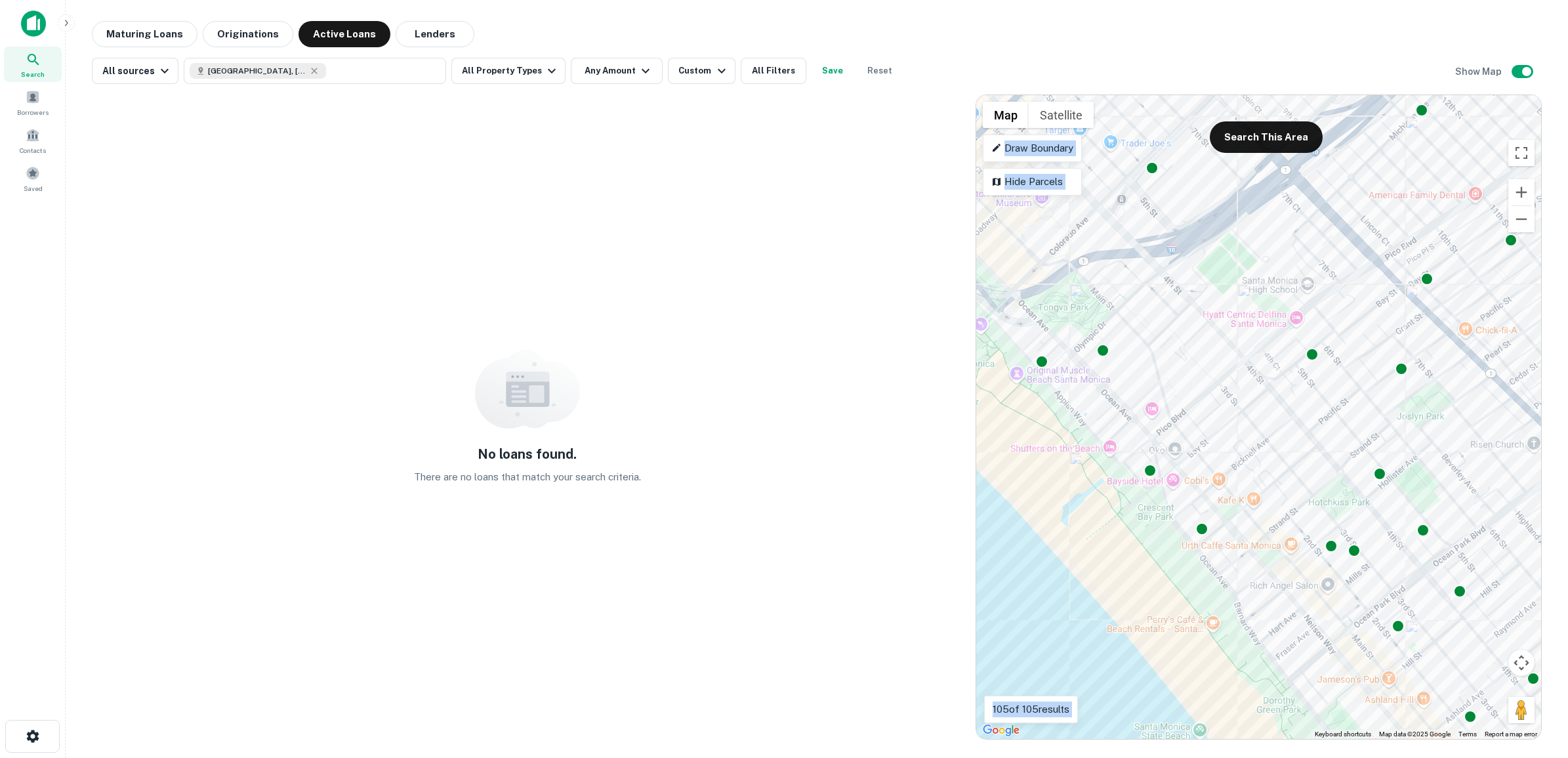
drag, startPoint x: 1374, startPoint y: 573, endPoint x: 1090, endPoint y: 273, distance: 413.1
click at [1090, 273] on div "To activate drag with keyboard, press Alt + Enter. Once in keyboard drag state,…" at bounding box center [1258, 417] width 565 height 644
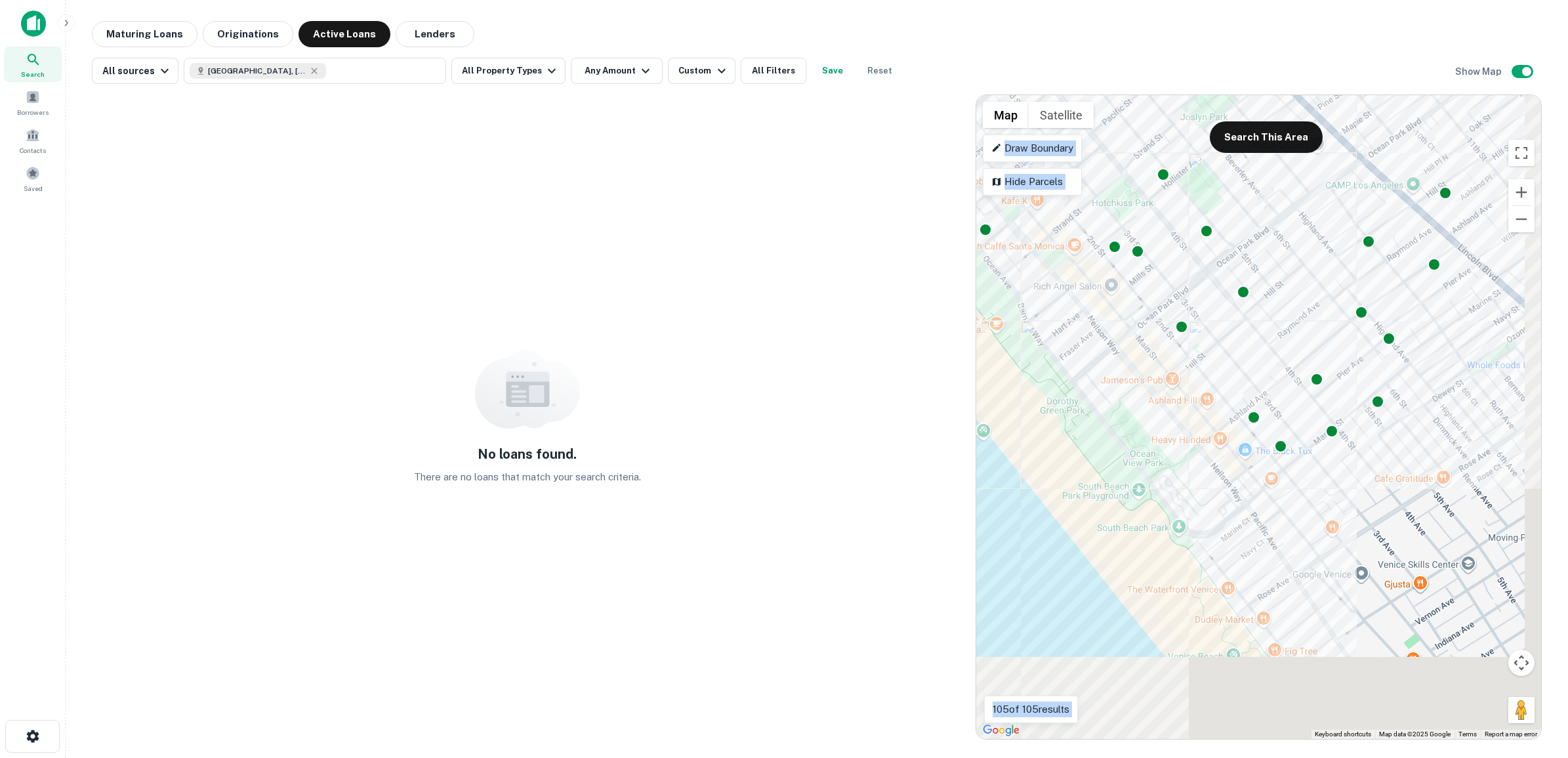
drag, startPoint x: 1358, startPoint y: 568, endPoint x: 1141, endPoint y: 266, distance: 371.9
click at [1141, 266] on div "To activate drag with keyboard, press Alt + Enter. Once in keyboard drag state,…" at bounding box center [1258, 417] width 565 height 644
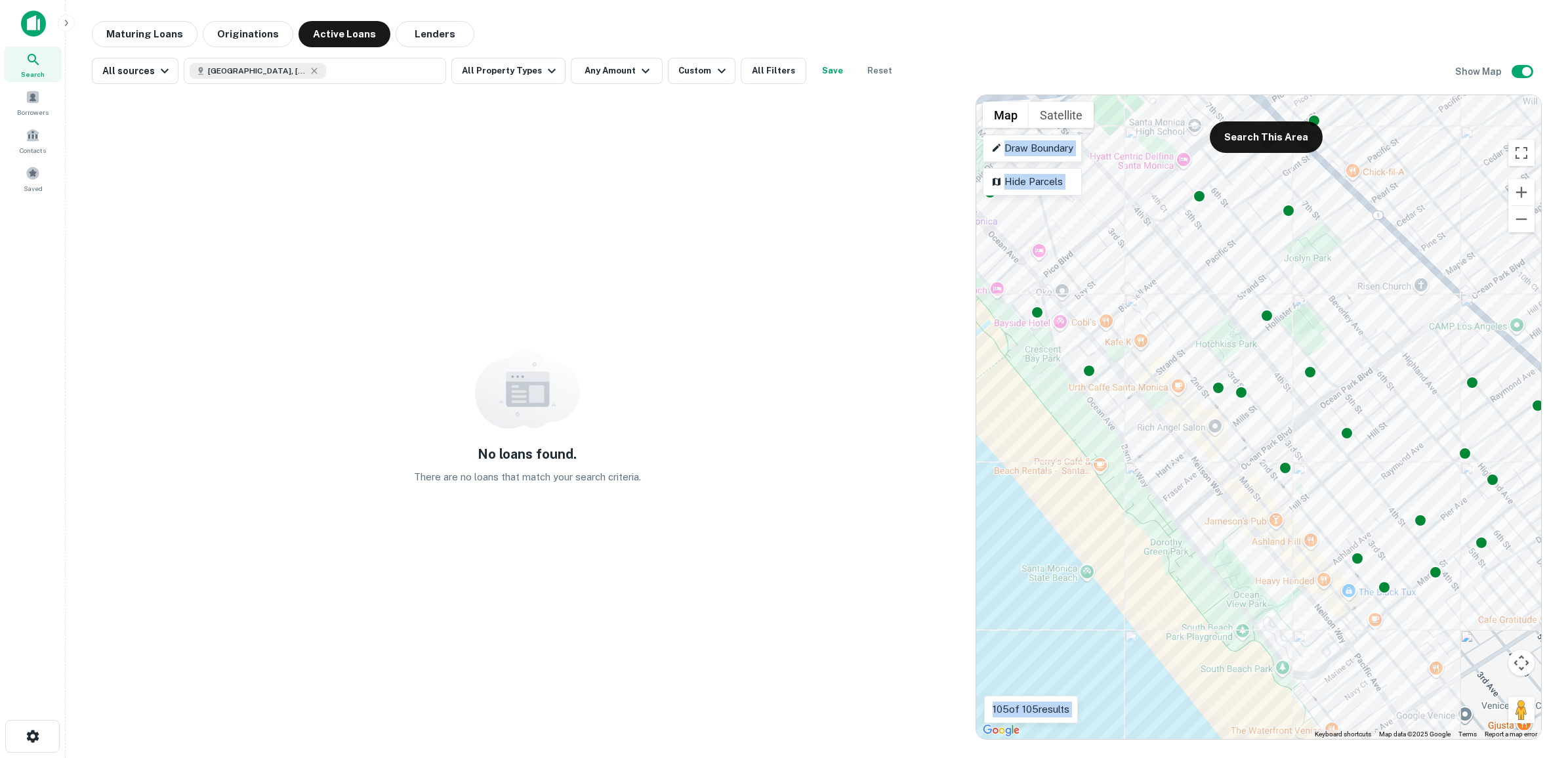
drag, startPoint x: 1130, startPoint y: 334, endPoint x: 1242, endPoint y: 486, distance: 188.8
click at [1242, 486] on div "To activate drag with keyboard, press Alt + Enter. Once in keyboard drag state,…" at bounding box center [1258, 417] width 565 height 644
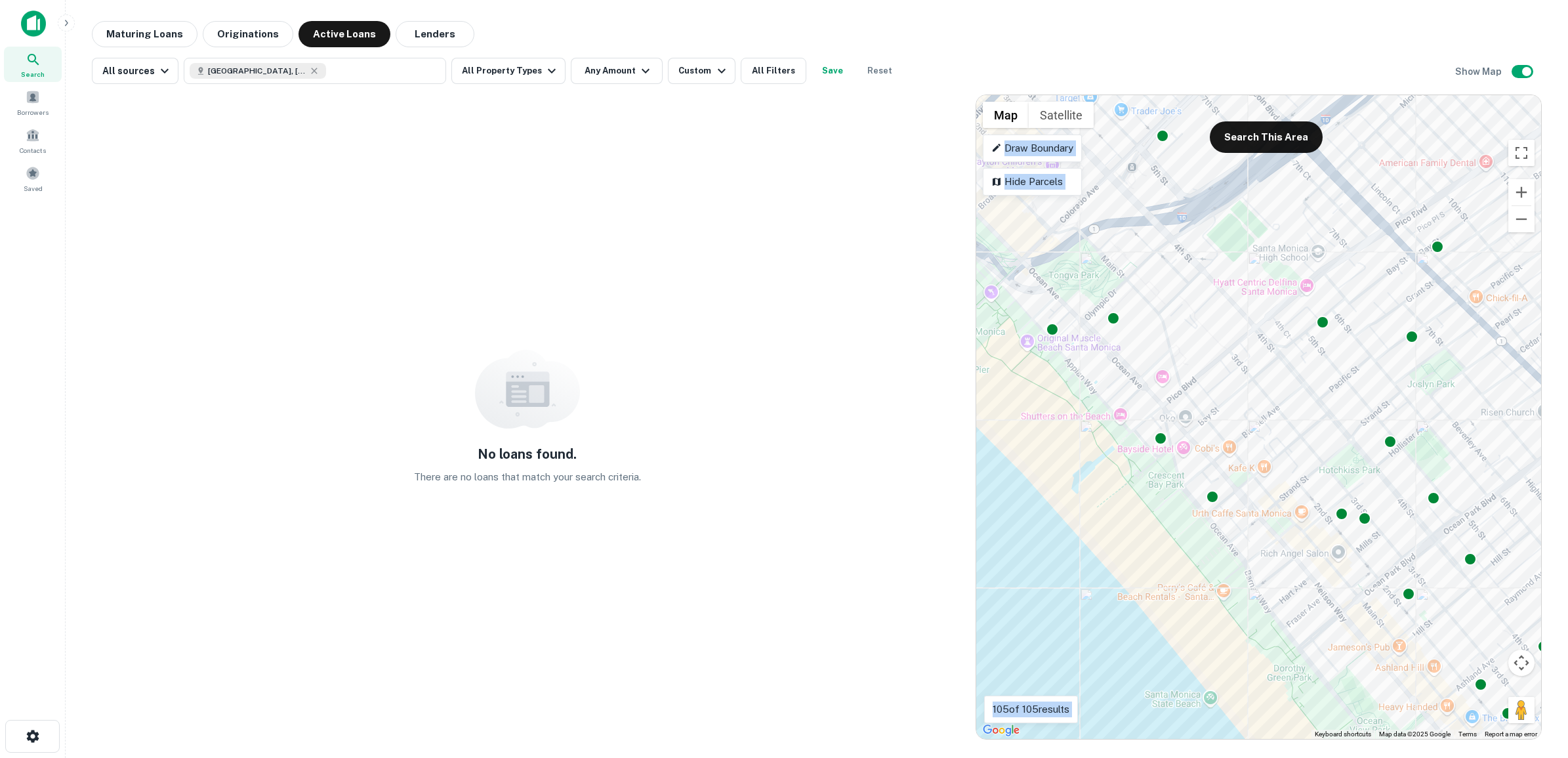
drag, startPoint x: 1136, startPoint y: 341, endPoint x: 1253, endPoint y: 457, distance: 164.8
click at [1253, 457] on div "To activate drag with keyboard, press Alt + Enter. Once in keyboard drag state,…" at bounding box center [1258, 417] width 565 height 644
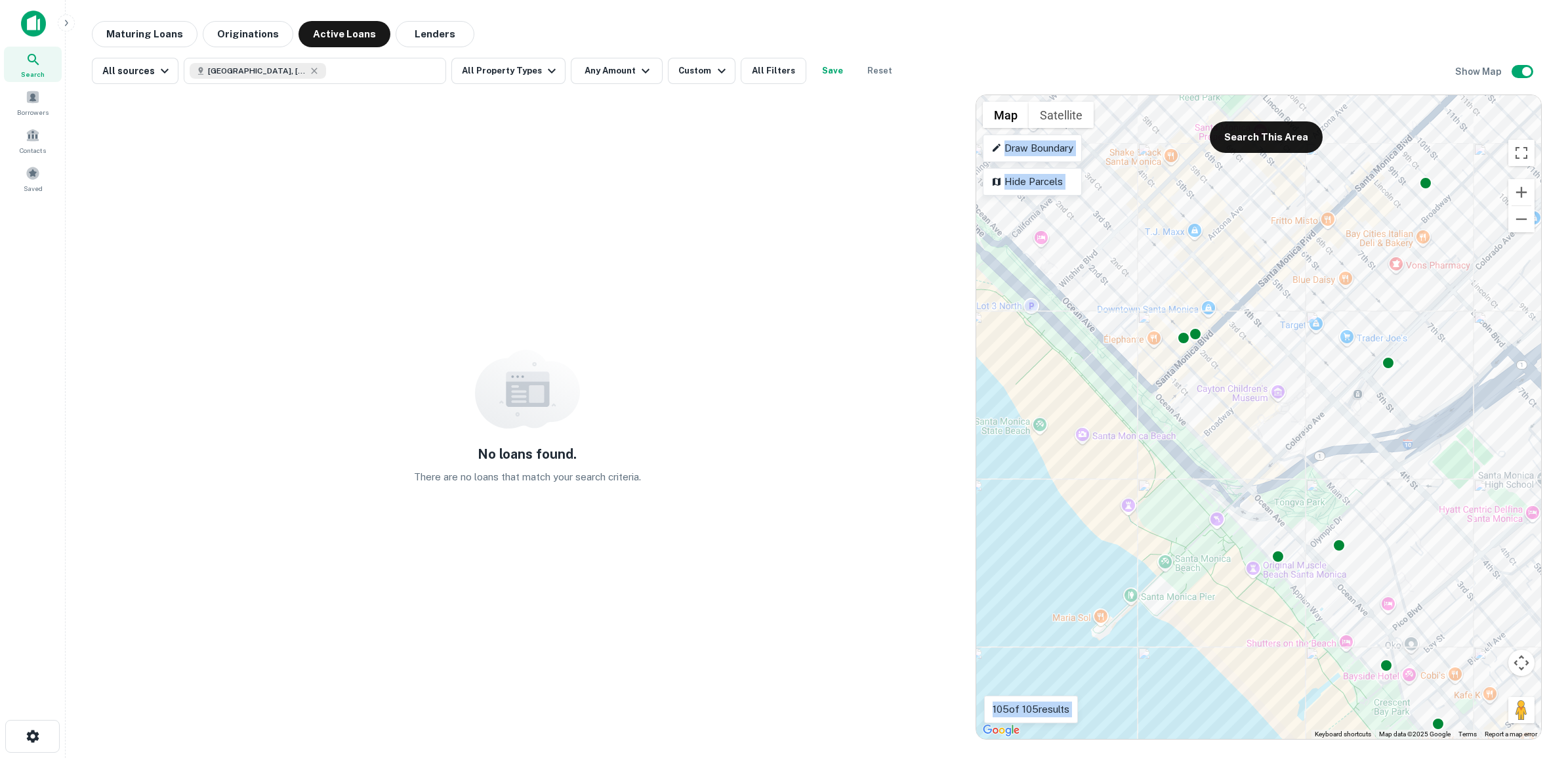
drag, startPoint x: 1182, startPoint y: 360, endPoint x: 1414, endPoint y: 593, distance: 328.8
click at [1414, 593] on div "To activate drag with keyboard, press Alt + Enter. Once in keyboard drag state,…" at bounding box center [1258, 417] width 565 height 644
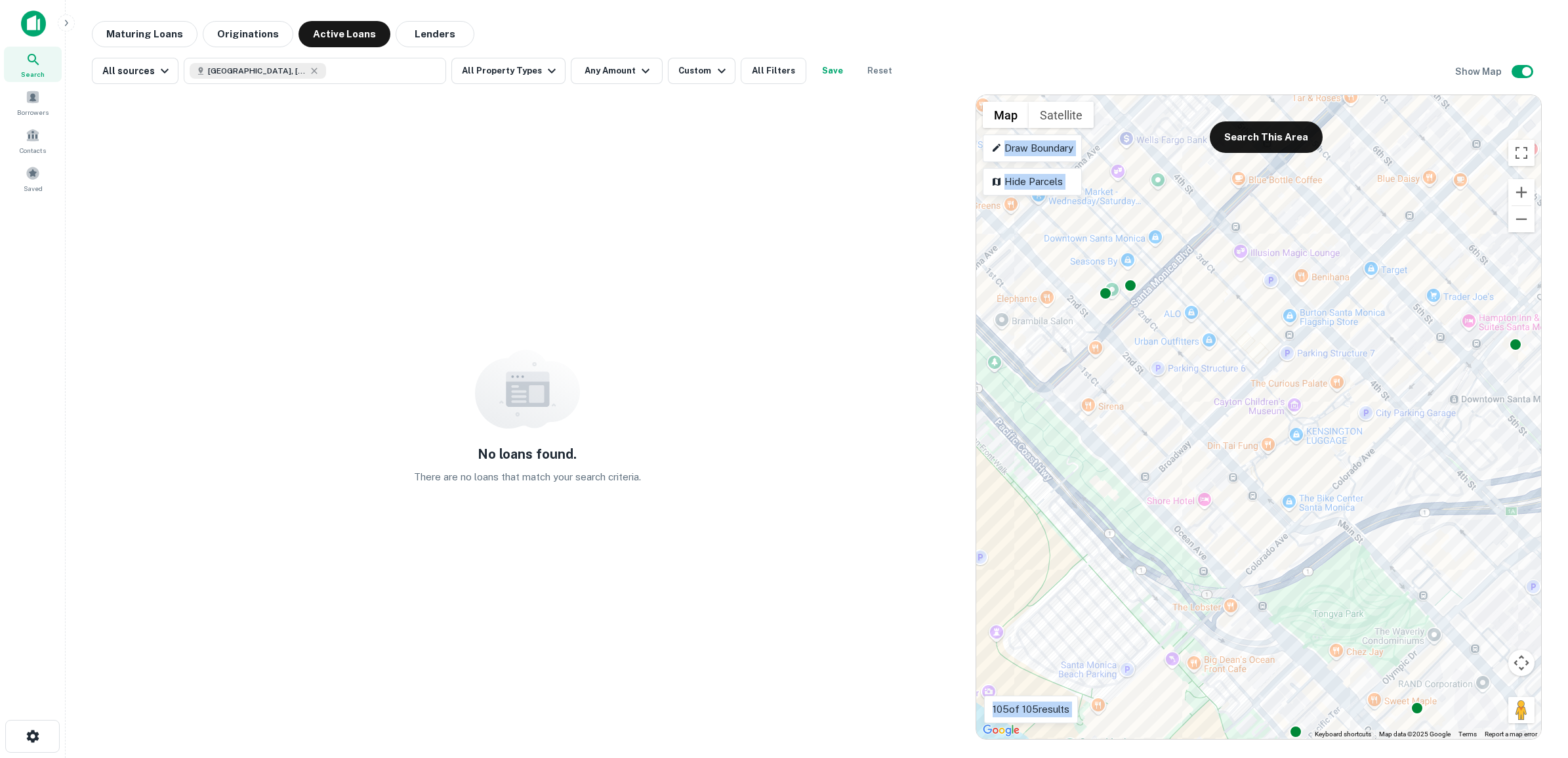
drag, startPoint x: 1311, startPoint y: 468, endPoint x: 1254, endPoint y: 425, distance: 71.4
click at [1254, 425] on div "To activate drag with keyboard, press Alt + Enter. Once in keyboard drag state,…" at bounding box center [1258, 417] width 565 height 644
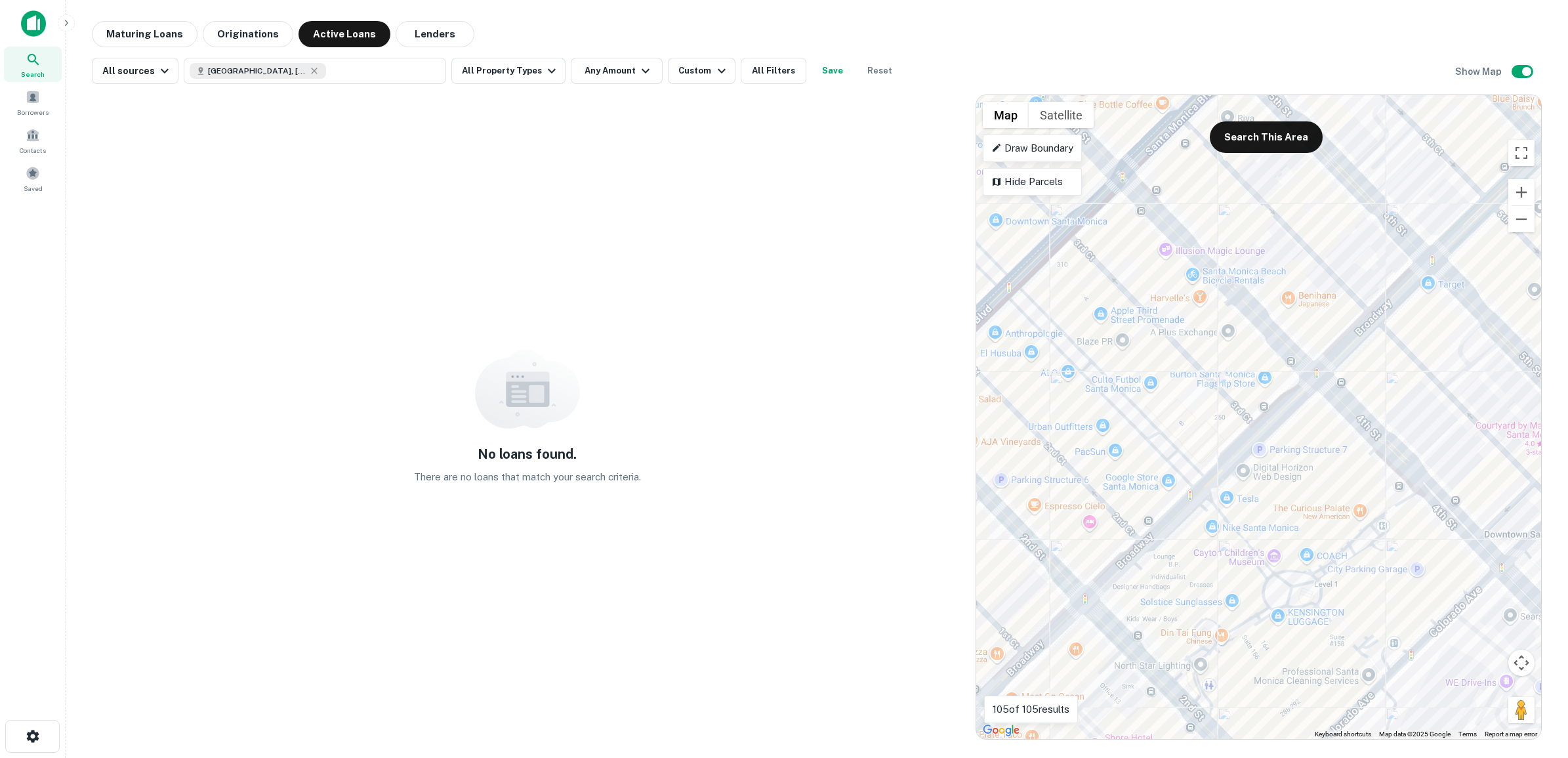
click at [716, 280] on div "No loans found. There are no loans that match your search criteria." at bounding box center [527, 418] width 871 height 646
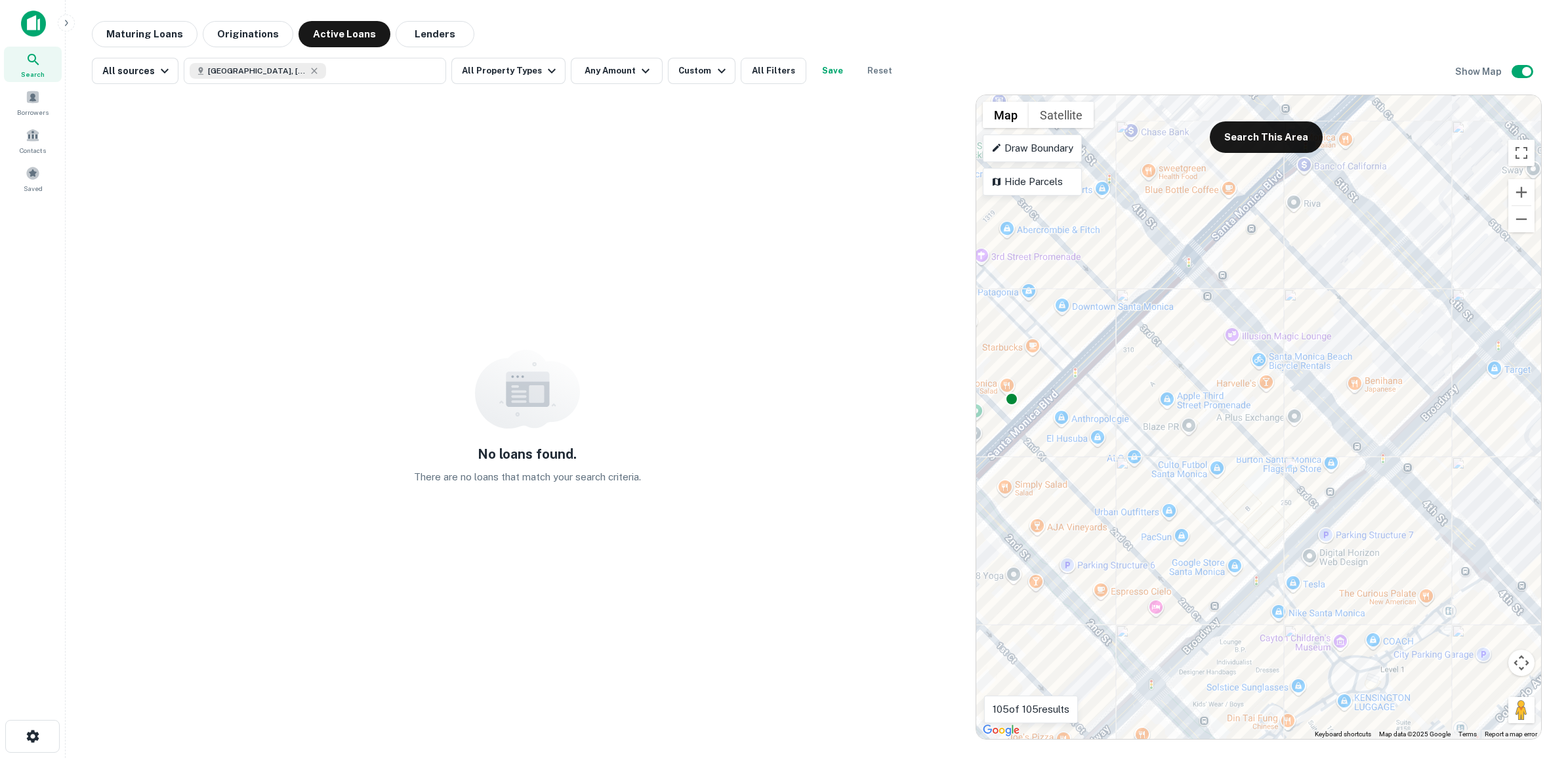
drag, startPoint x: 1158, startPoint y: 389, endPoint x: 1224, endPoint y: 477, distance: 110.0
click at [1224, 477] on div "To activate drag with keyboard, press Alt + Enter. Once in keyboard drag state,…" at bounding box center [1258, 417] width 565 height 644
click at [1018, 149] on p "Draw Boundary" at bounding box center [1032, 148] width 82 height 15
drag, startPoint x: 1183, startPoint y: 187, endPoint x: 1057, endPoint y: 207, distance: 127.6
click at [1057, 212] on div "To activate drag with keyboard, press Alt + Enter. Once in keyboard drag state,…" at bounding box center [1258, 417] width 565 height 644
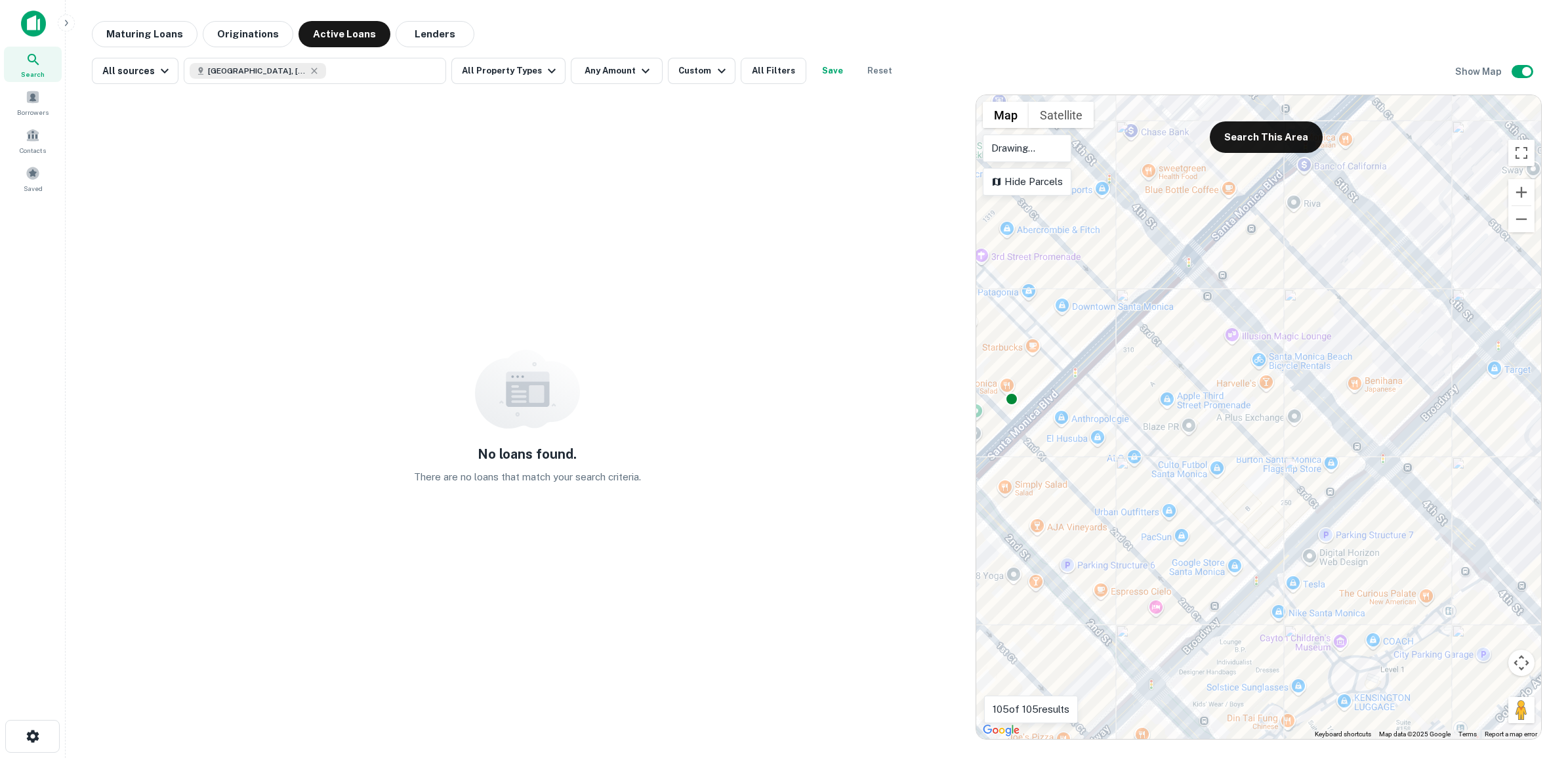
drag, startPoint x: 1178, startPoint y: 200, endPoint x: 1348, endPoint y: 268, distance: 183.1
click at [1361, 279] on div "To activate drag with keyboard, press Alt + Enter. Once in keyboard drag state,…" at bounding box center [1258, 417] width 565 height 644
click at [713, 68] on icon "button" at bounding box center [721, 71] width 15 height 15
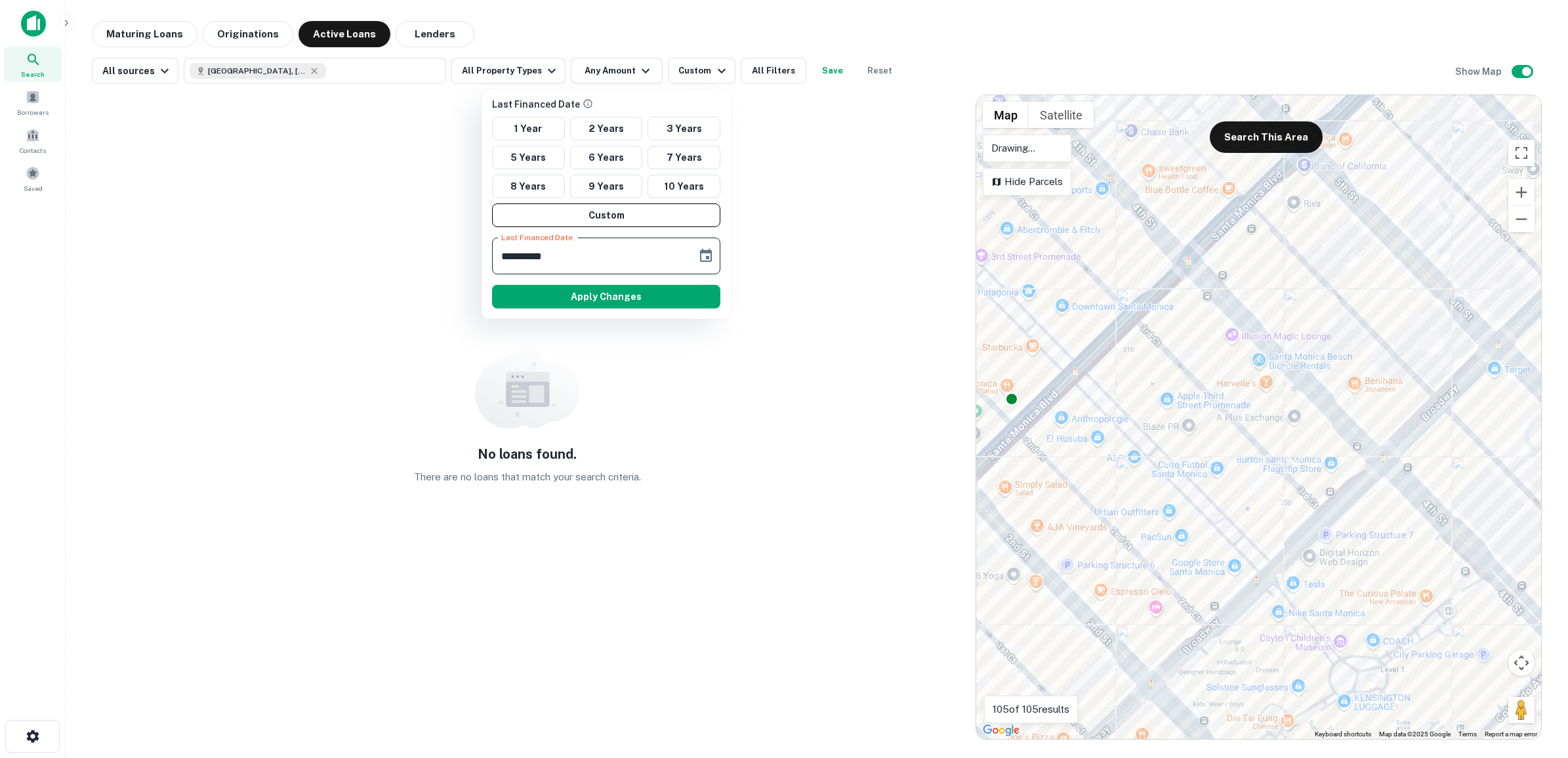
drag, startPoint x: 583, startPoint y: 254, endPoint x: 497, endPoint y: 253, distance: 86.0
click at [497, 253] on input "**********" at bounding box center [590, 256] width 195 height 37
drag, startPoint x: 588, startPoint y: 256, endPoint x: 529, endPoint y: 249, distance: 59.4
click at [482, 250] on div "**********" at bounding box center [605, 204] width 249 height 229
click at [704, 254] on icon "Choose date, selected date is Aug 26, 2035" at bounding box center [705, 255] width 15 height 15
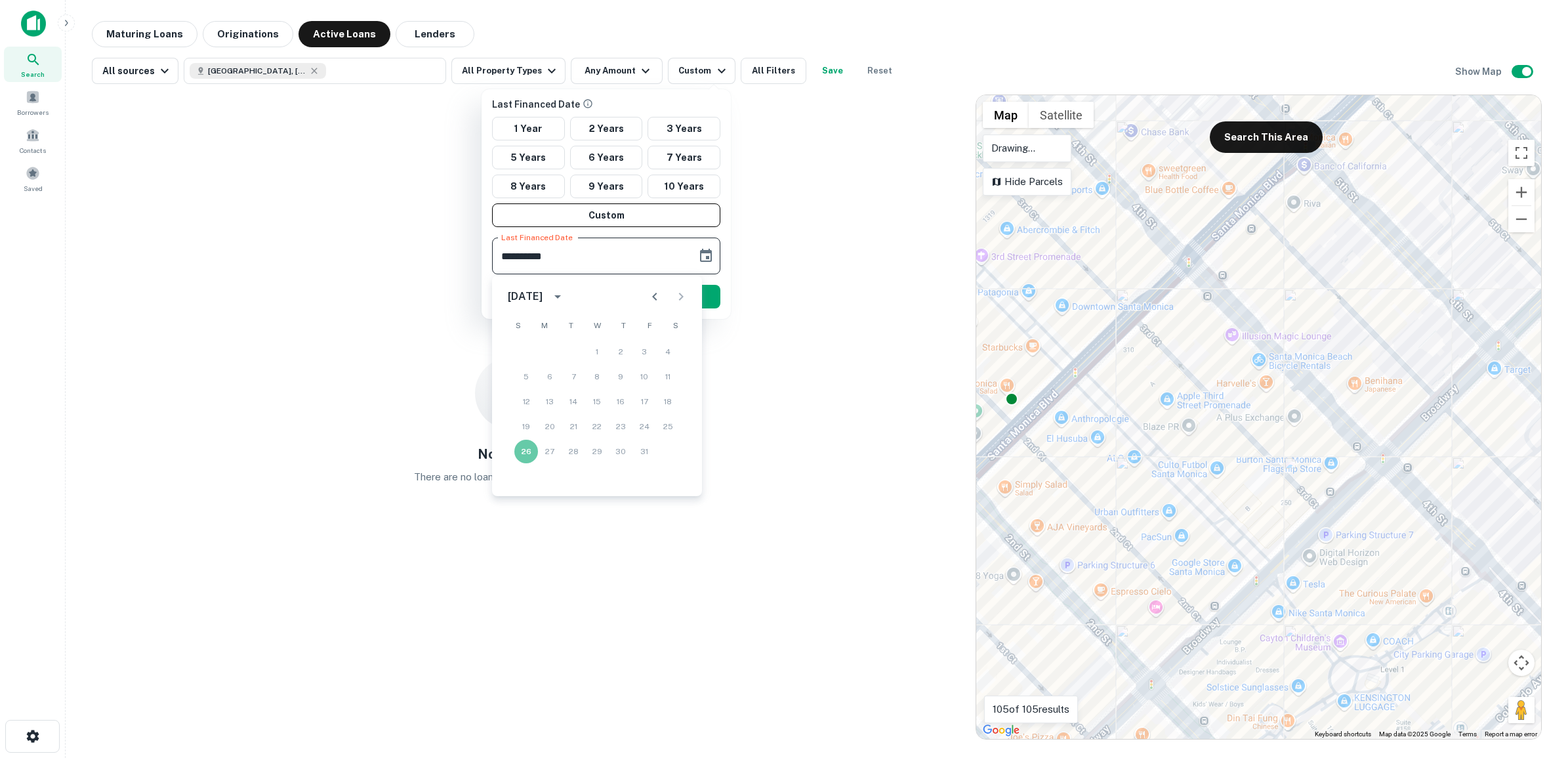
click at [561, 296] on icon "calendar view is open, switch to year view" at bounding box center [557, 297] width 7 height 3
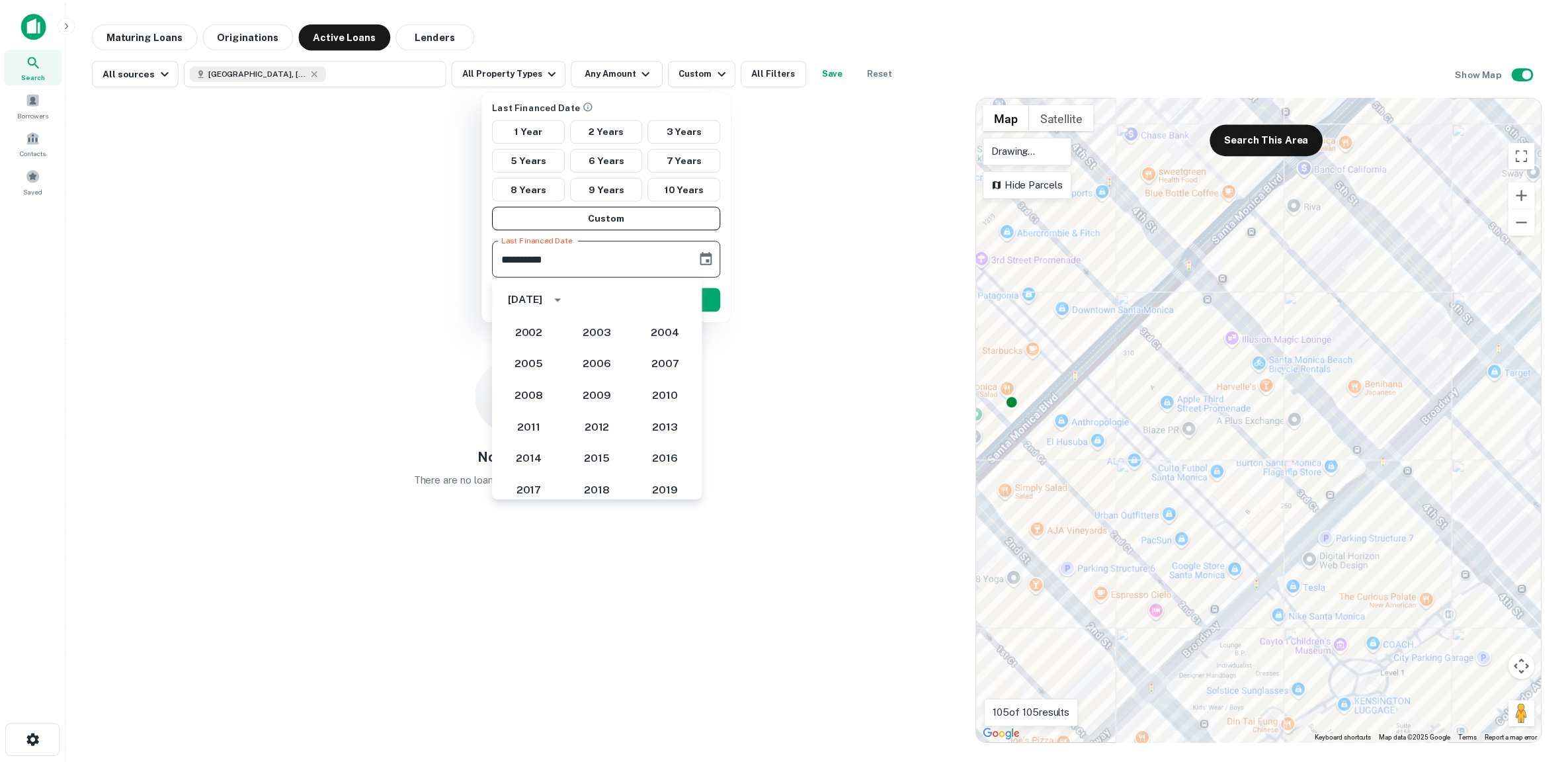
scroll to position [1148, 0]
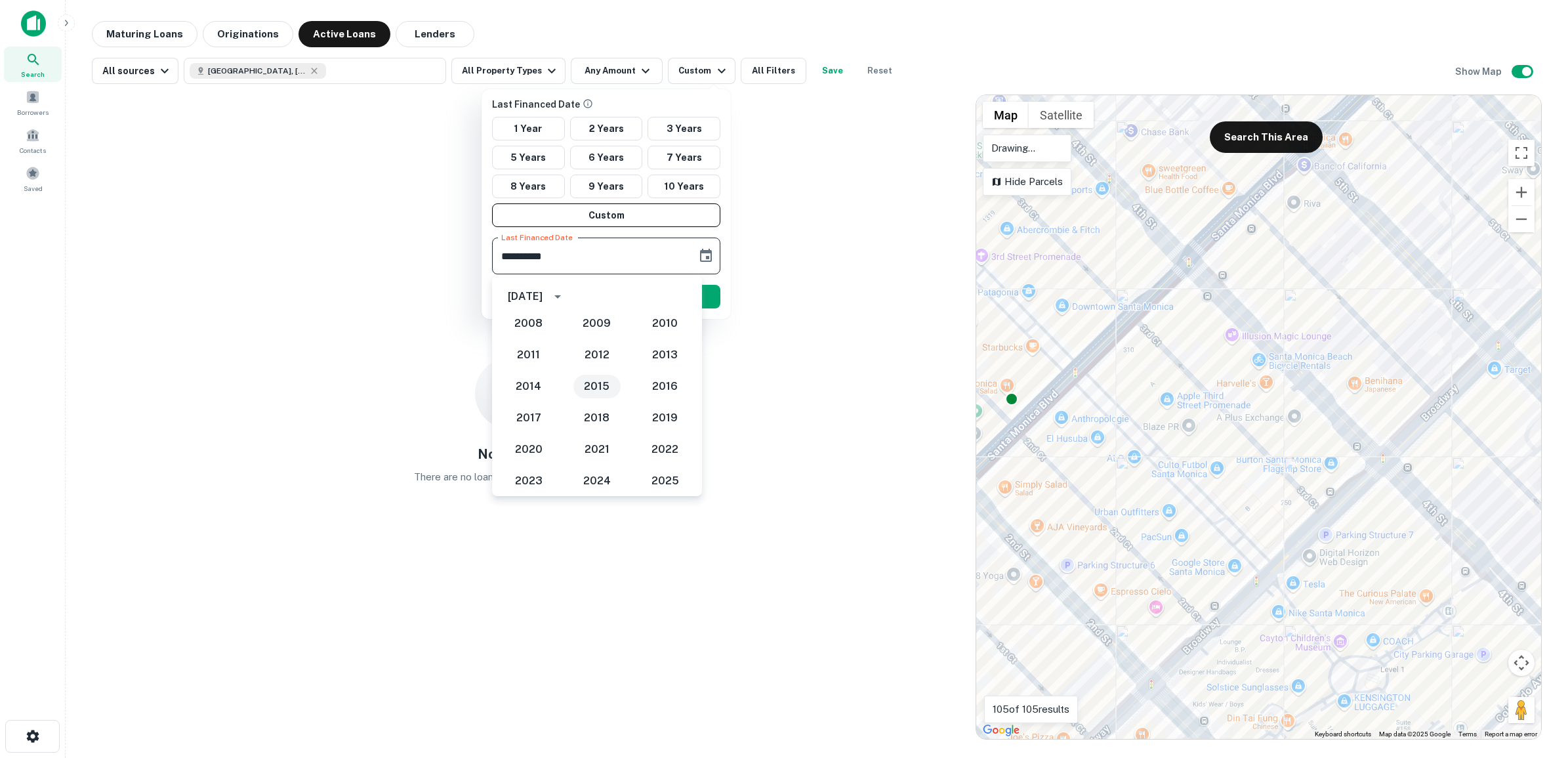
click at [588, 386] on button "2015" at bounding box center [597, 387] width 47 height 24
click at [675, 296] on icon "Next month" at bounding box center [680, 296] width 15 height 15
click at [594, 424] on button "25" at bounding box center [597, 426] width 24 height 24
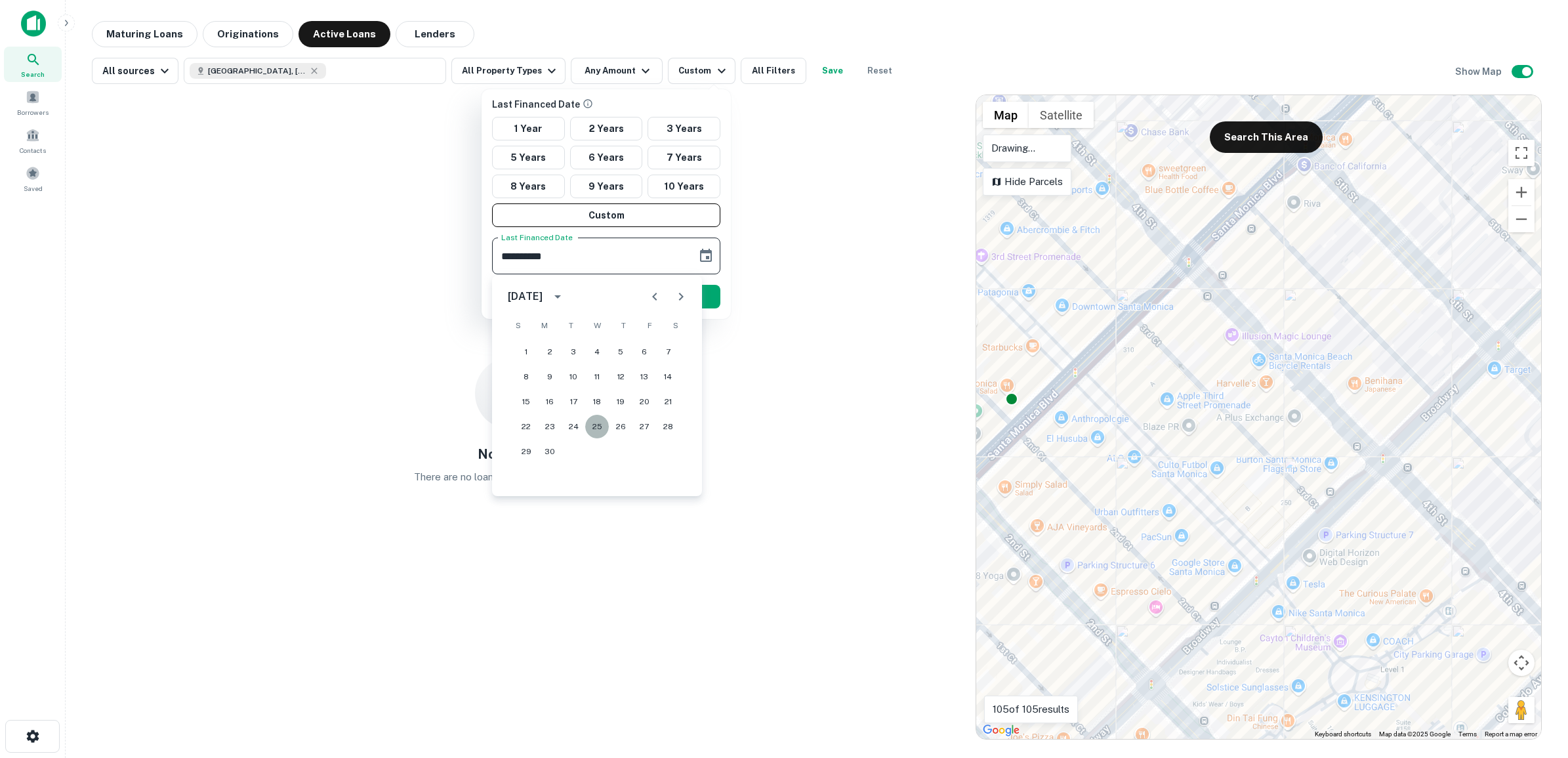
type input "**********"
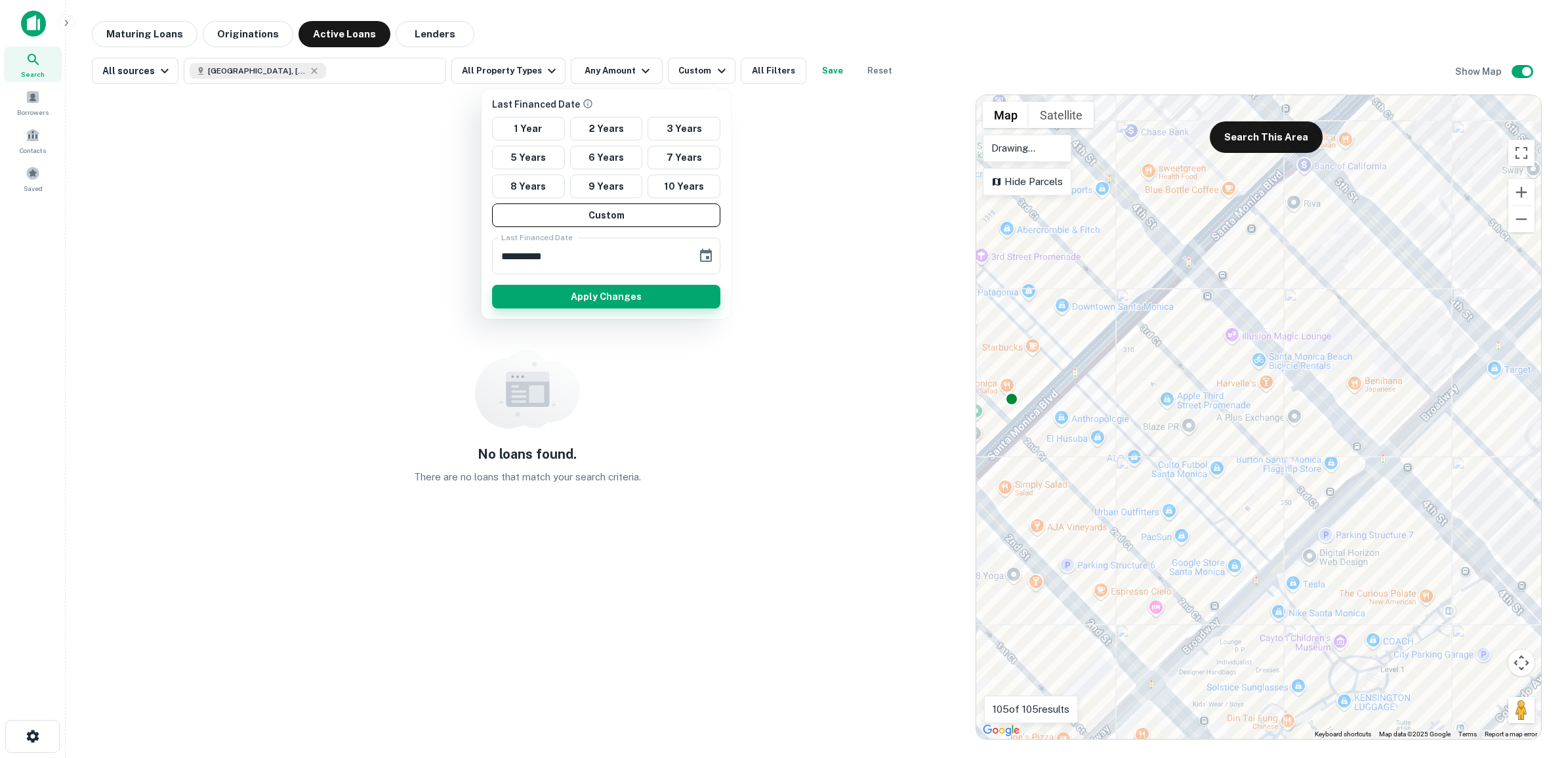
click at [605, 300] on button "Apply Changes" at bounding box center [606, 296] width 229 height 24
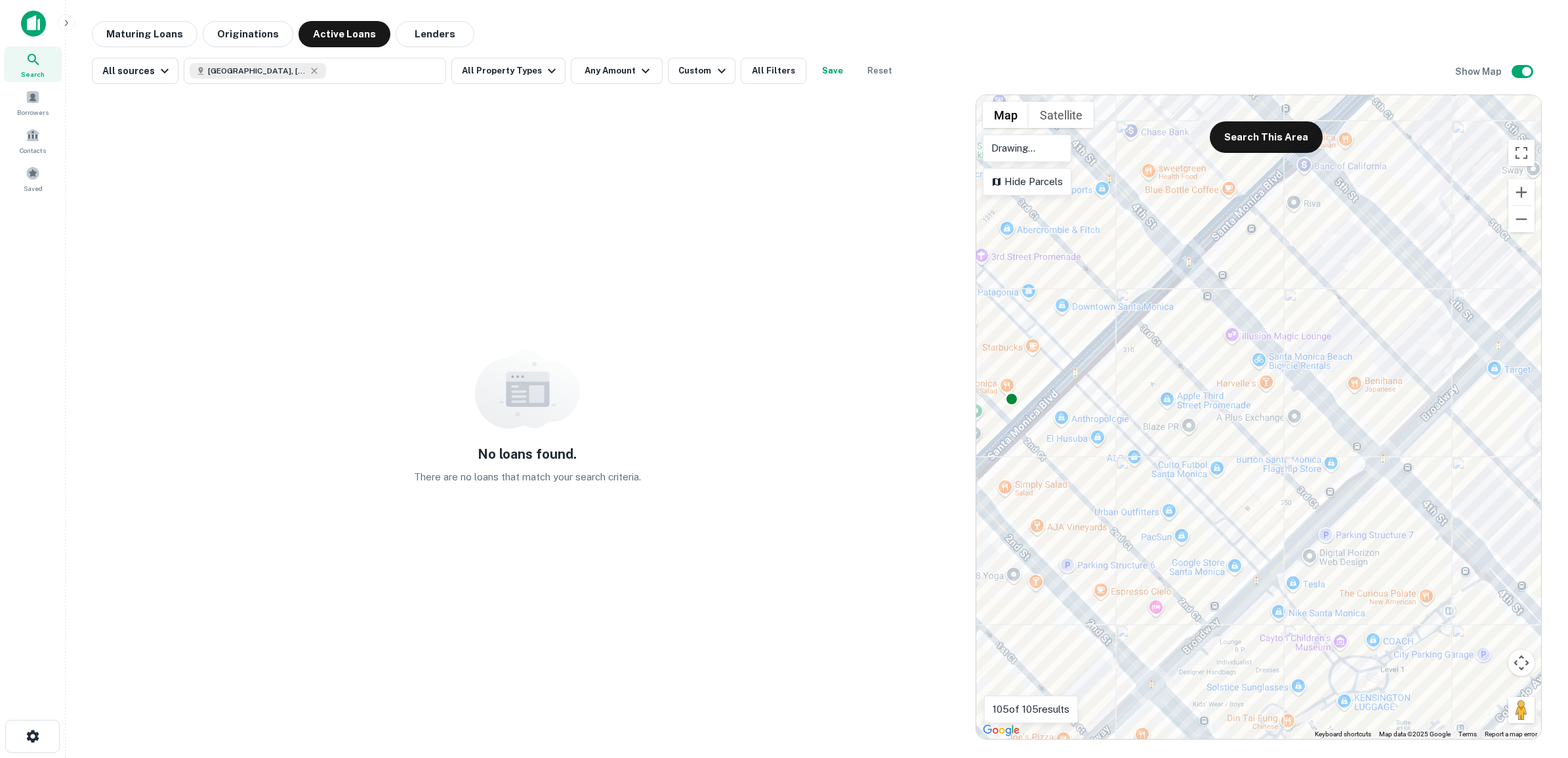
click at [608, 248] on div "No loans found. There are no loans that match your search criteria." at bounding box center [527, 418] width 871 height 646
click at [713, 67] on icon "button" at bounding box center [721, 71] width 15 height 15
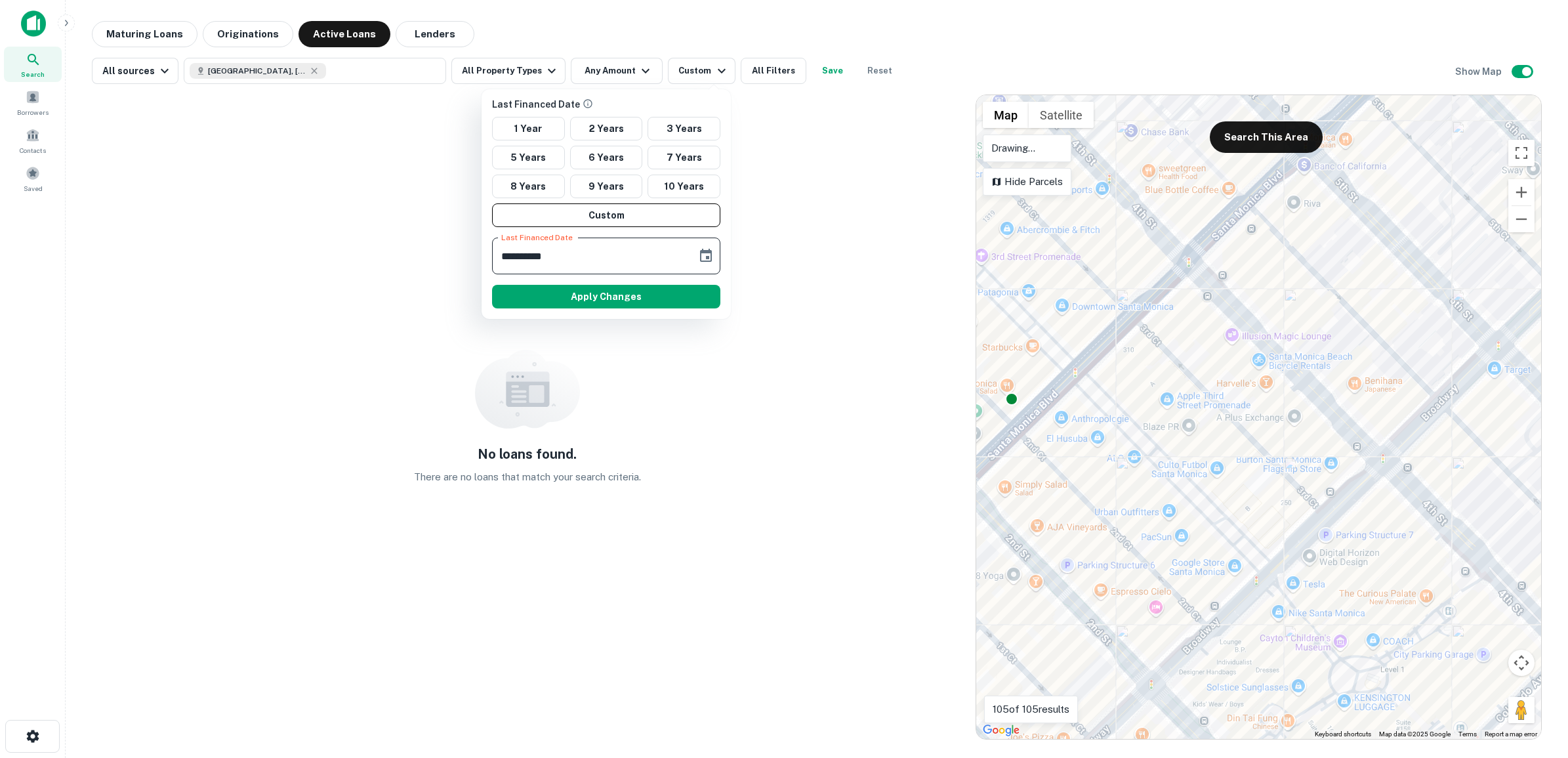
drag, startPoint x: 608, startPoint y: 254, endPoint x: 518, endPoint y: 254, distance: 90.0
click at [518, 254] on input "**********" at bounding box center [590, 256] width 195 height 37
click at [692, 182] on button "10 Years" at bounding box center [683, 186] width 73 height 24
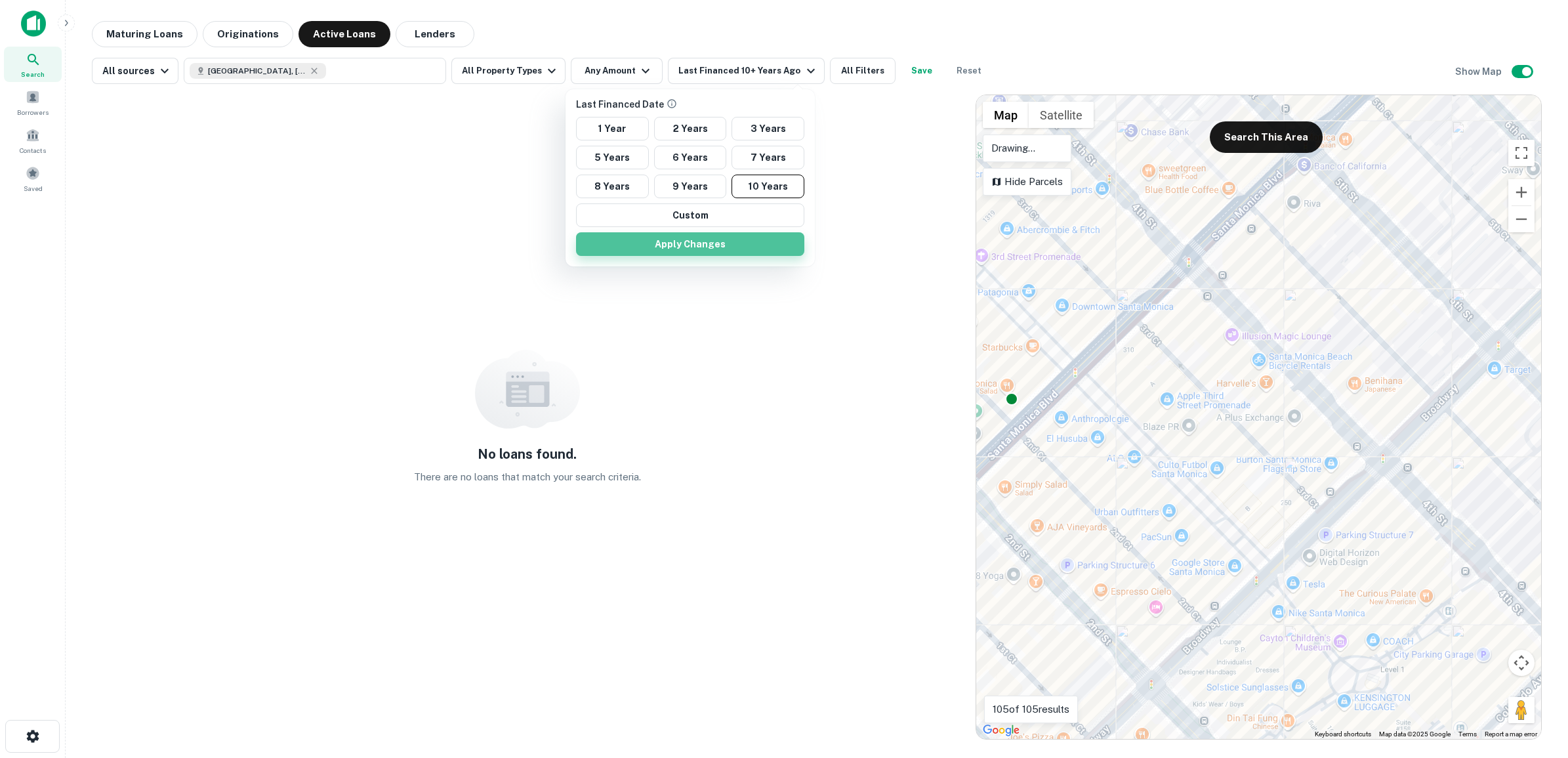
click at [669, 244] on button "Apply Changes" at bounding box center [690, 244] width 229 height 24
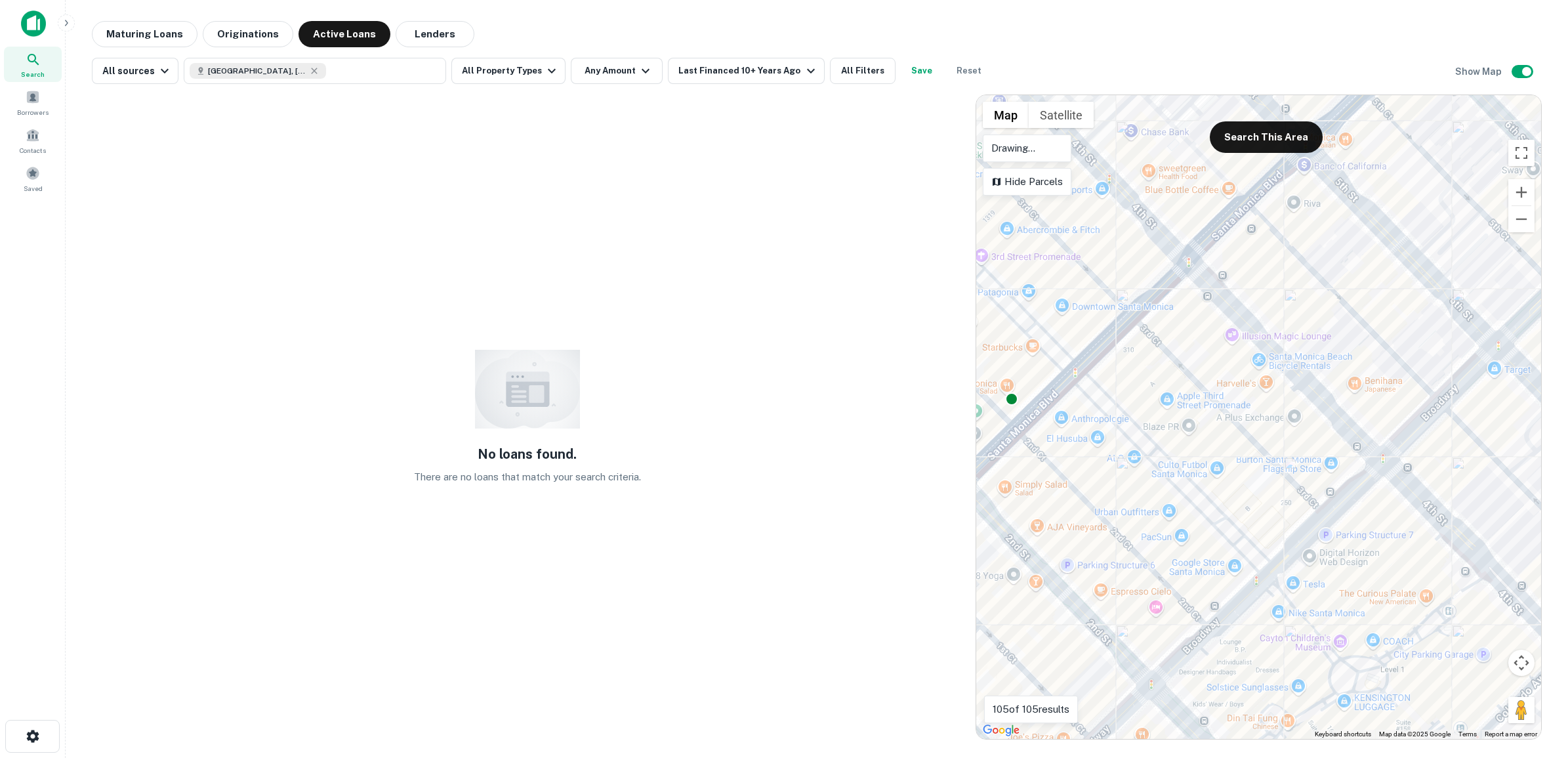
click at [733, 502] on div "No loans found. There are no loans that match your search criteria." at bounding box center [527, 418] width 871 height 646
click at [1265, 493] on div "To activate drag with keyboard, press Alt + Enter. Once in keyboard drag state,…" at bounding box center [1258, 417] width 565 height 644
click at [1281, 496] on div "To activate drag with keyboard, press Alt + Enter. Once in keyboard drag state,…" at bounding box center [1258, 417] width 565 height 644
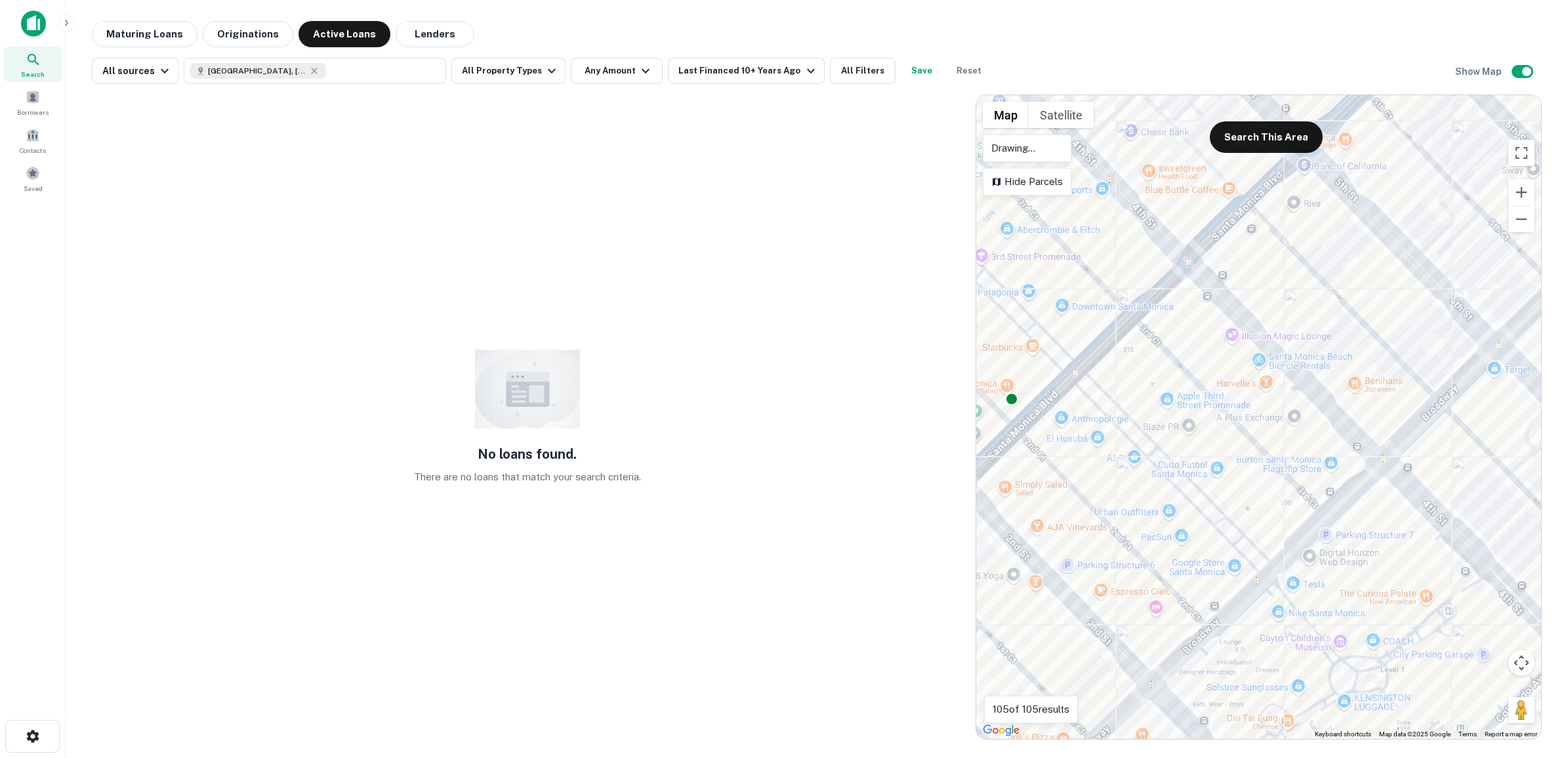
click at [1281, 496] on div "To activate drag with keyboard, press Alt + Enter. Once in keyboard drag state,…" at bounding box center [1258, 417] width 565 height 644
click at [1276, 507] on div "To activate drag with keyboard, press Alt + Enter. Once in keyboard drag state,…" at bounding box center [1258, 417] width 565 height 644
click at [1270, 503] on div "To activate drag with keyboard, press Alt + Enter. Once in keyboard drag state,…" at bounding box center [1258, 417] width 565 height 644
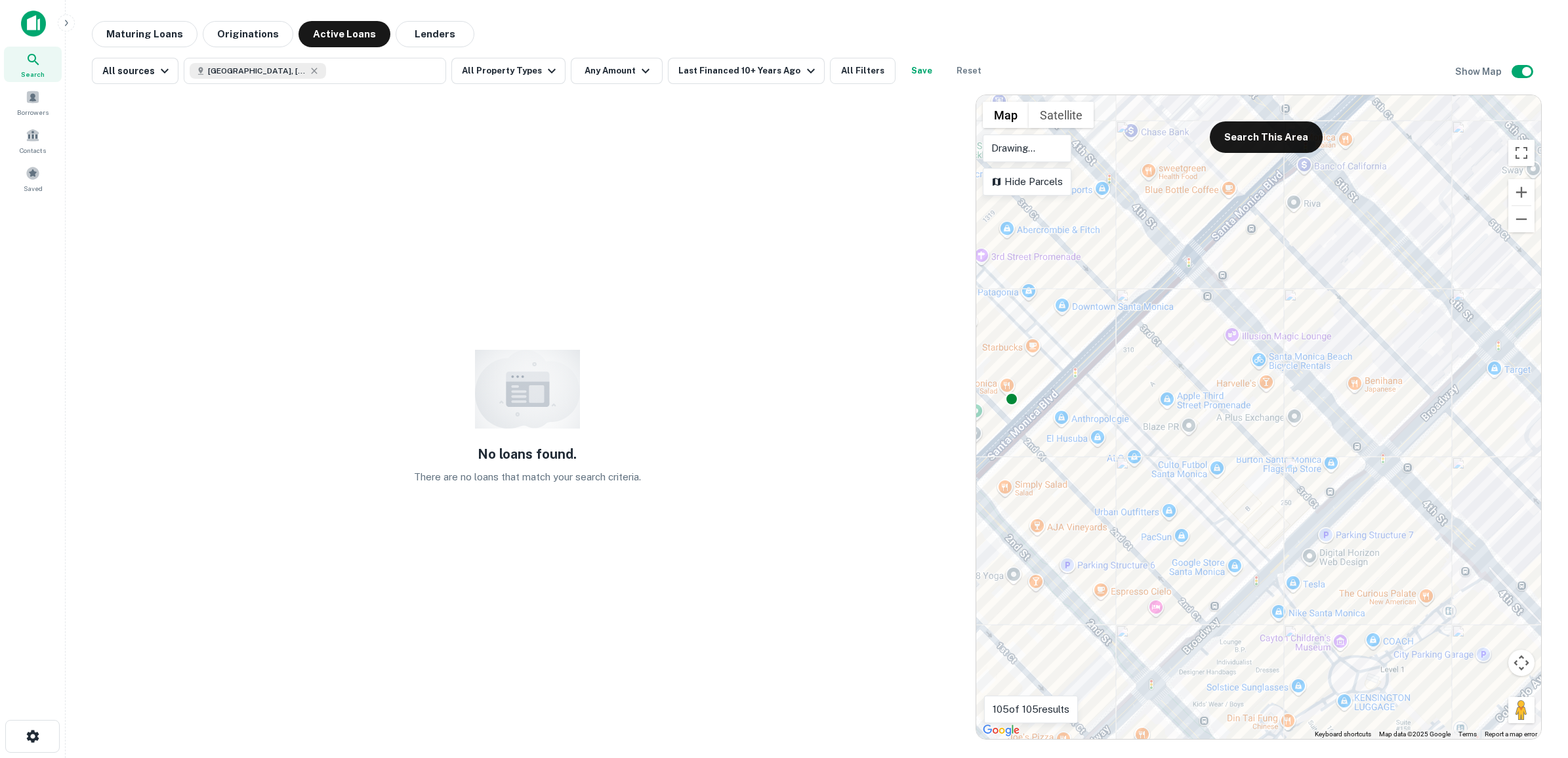
drag, startPoint x: 1310, startPoint y: 496, endPoint x: 1248, endPoint y: 407, distance: 108.5
click at [1248, 407] on div "To activate drag with keyboard, press Alt + Enter. Once in keyboard drag state,…" at bounding box center [1258, 417] width 565 height 644
click at [34, 32] on img at bounding box center [34, 24] width 25 height 26
